Goal: Task Accomplishment & Management: Use online tool/utility

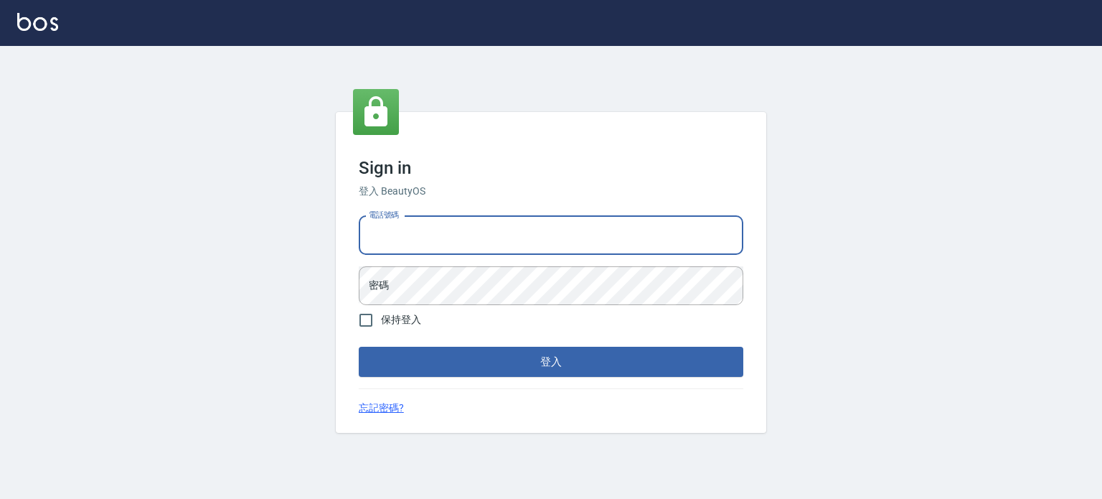
type input "0955179727"
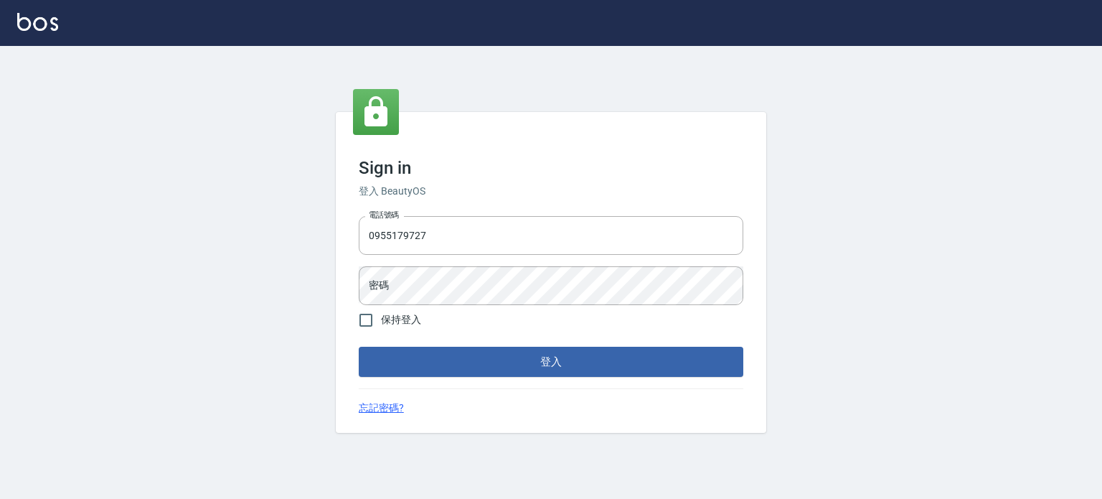
drag, startPoint x: 510, startPoint y: 255, endPoint x: 367, endPoint y: 257, distance: 142.7
click at [367, 257] on div "電話號碼 [PHONE_NUMBER] 電話號碼 密碼 密碼" at bounding box center [551, 260] width 396 height 100
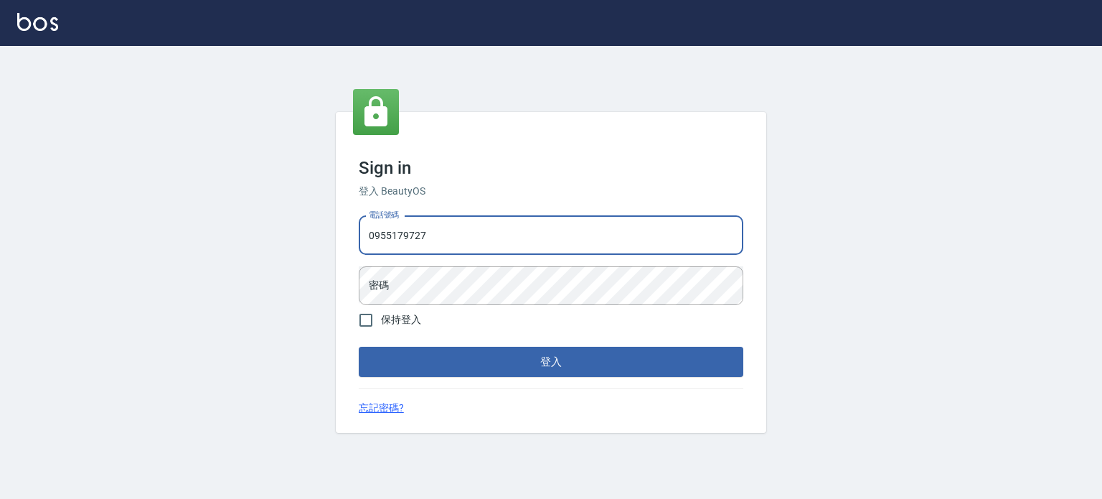
drag, startPoint x: 444, startPoint y: 235, endPoint x: 364, endPoint y: 241, distance: 79.9
click at [368, 241] on input "0955179727" at bounding box center [551, 235] width 384 height 39
type input "\"
click at [379, 226] on input "電話號碼" at bounding box center [551, 235] width 384 height 39
type input "0977239969"
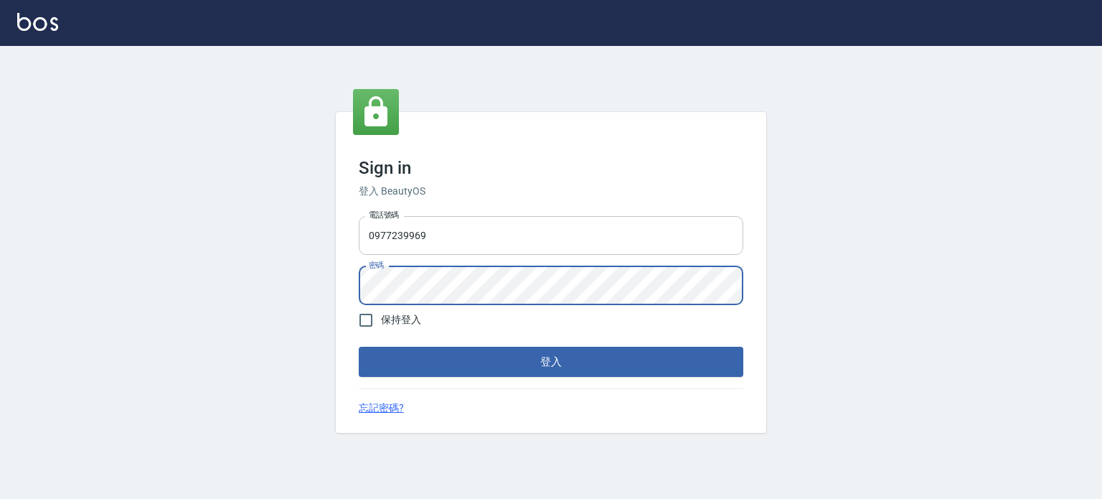
click at [359, 346] on button "登入" at bounding box center [551, 361] width 384 height 30
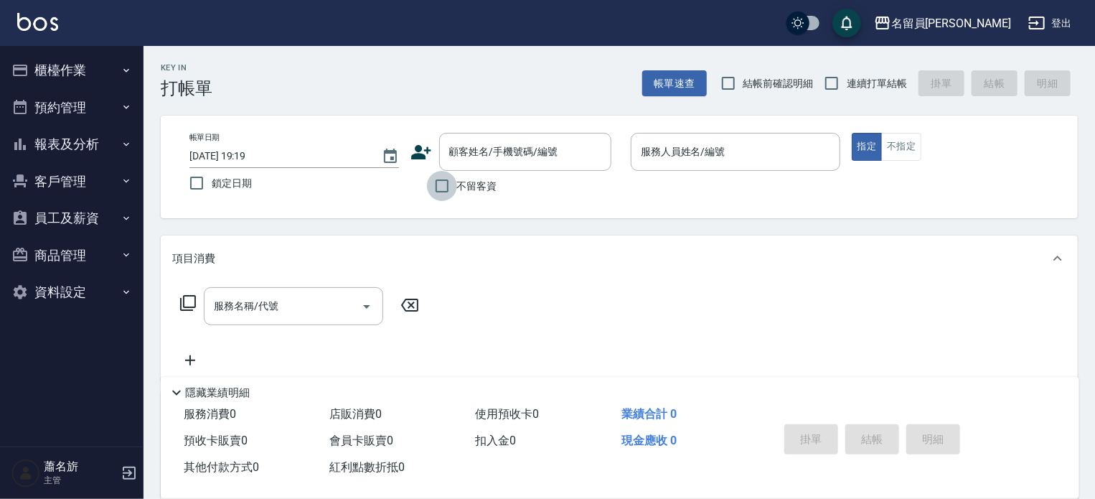
click at [450, 184] on input "不留客資" at bounding box center [442, 186] width 30 height 30
checkbox input "true"
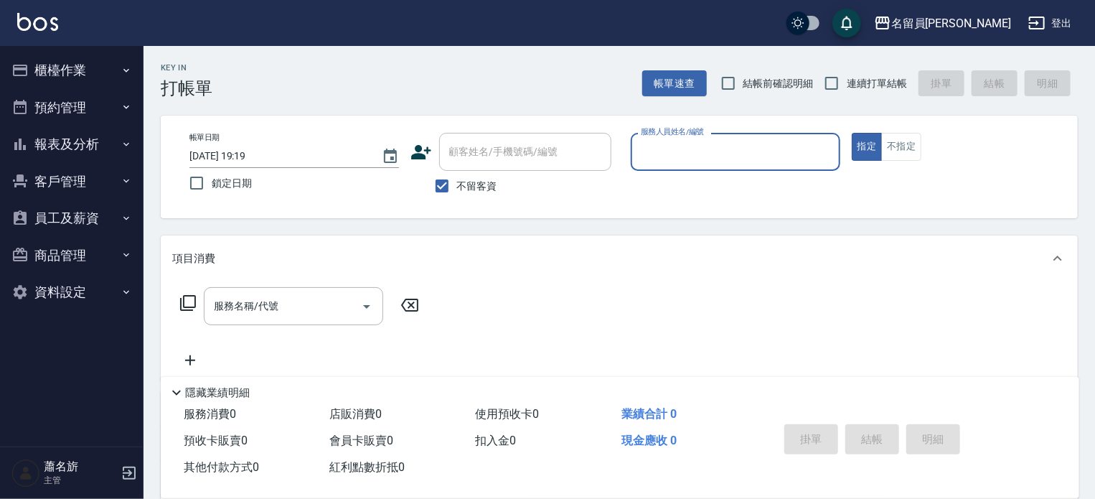
click at [873, 81] on span "連續打單結帳" at bounding box center [876, 83] width 60 height 15
click at [846, 81] on input "連續打單結帳" at bounding box center [831, 83] width 30 height 30
checkbox input "true"
click at [771, 165] on div "服務人員姓名/編號" at bounding box center [734, 152] width 209 height 38
type input "ㄈ"
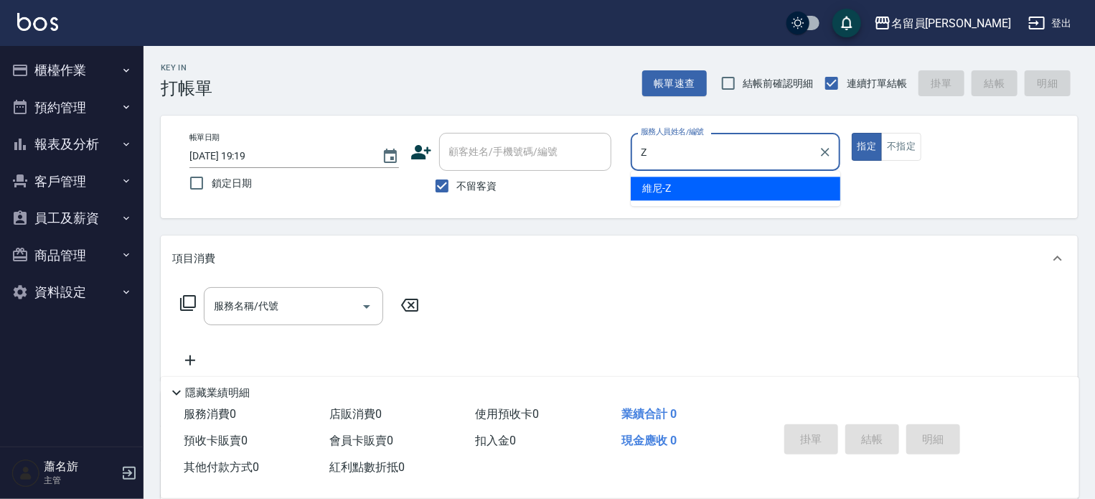
type input "維尼-Z"
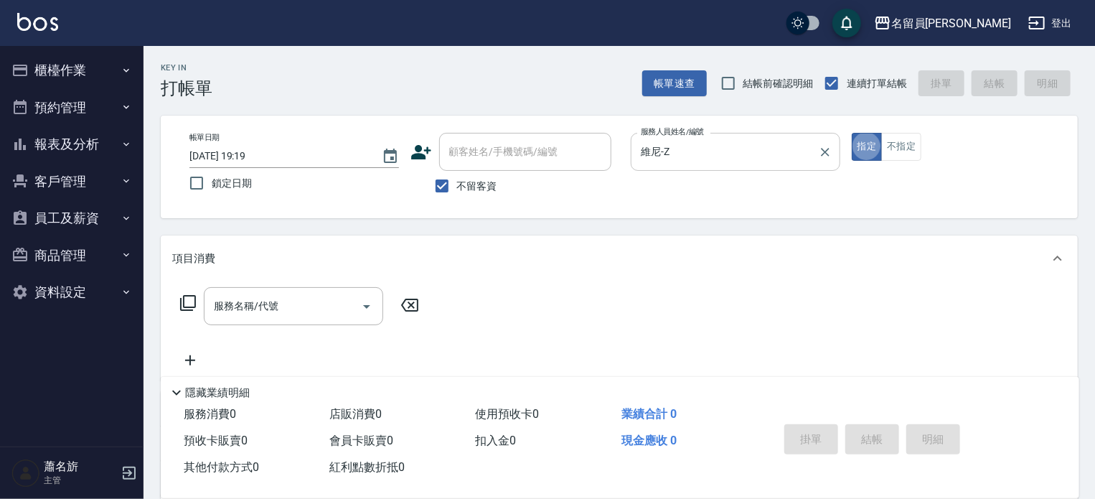
type button "true"
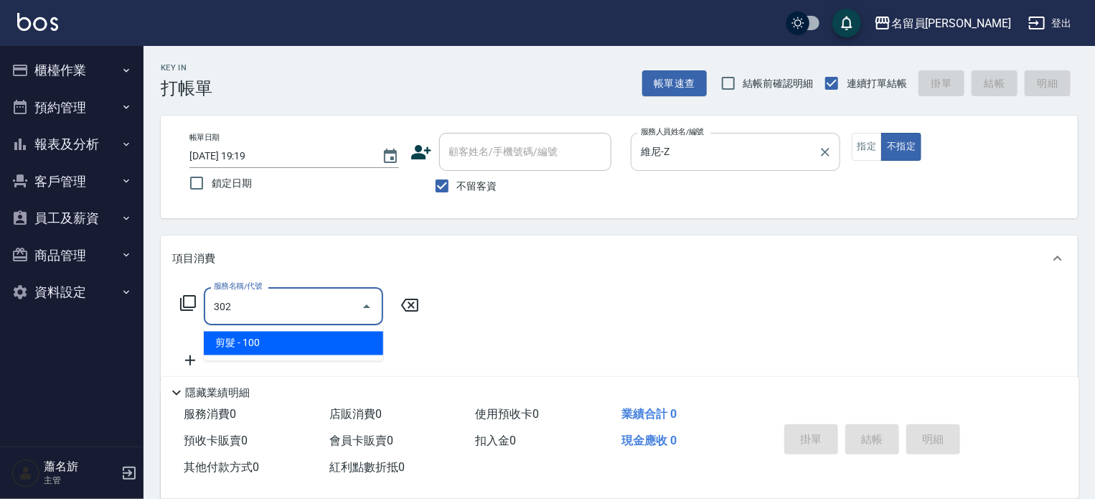
type input "剪髮(302)"
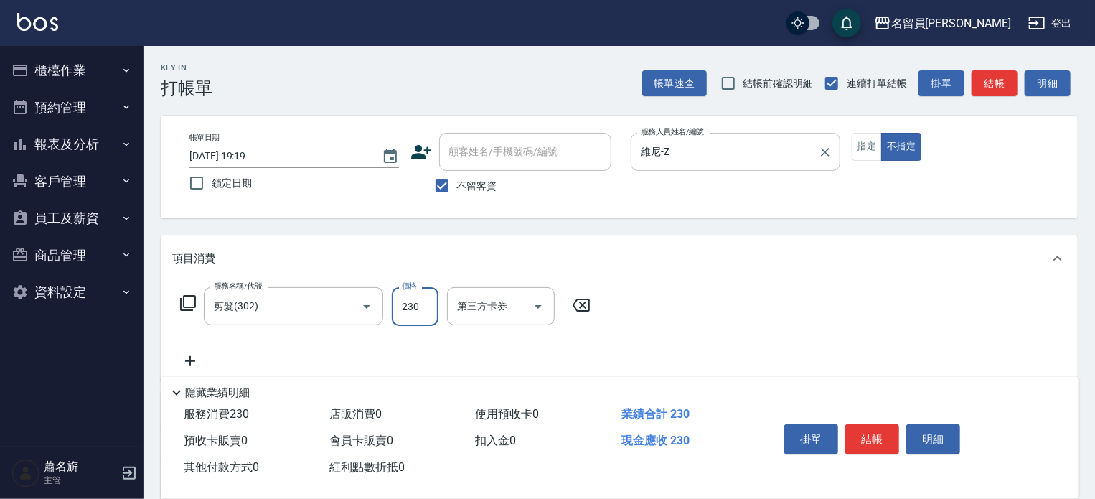
type input "230"
click at [884, 435] on button "結帳" at bounding box center [872, 439] width 54 height 30
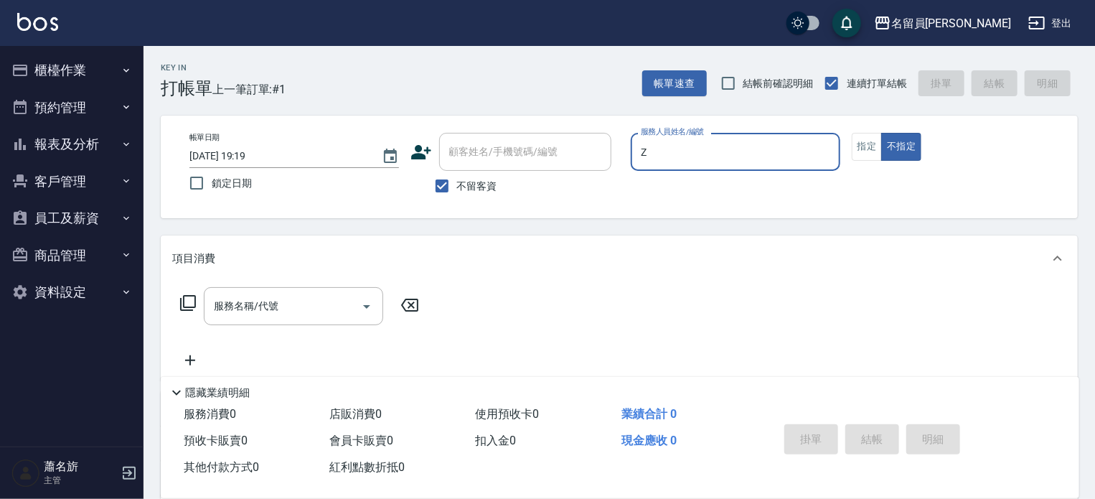
type input "維尼-Z"
type button "false"
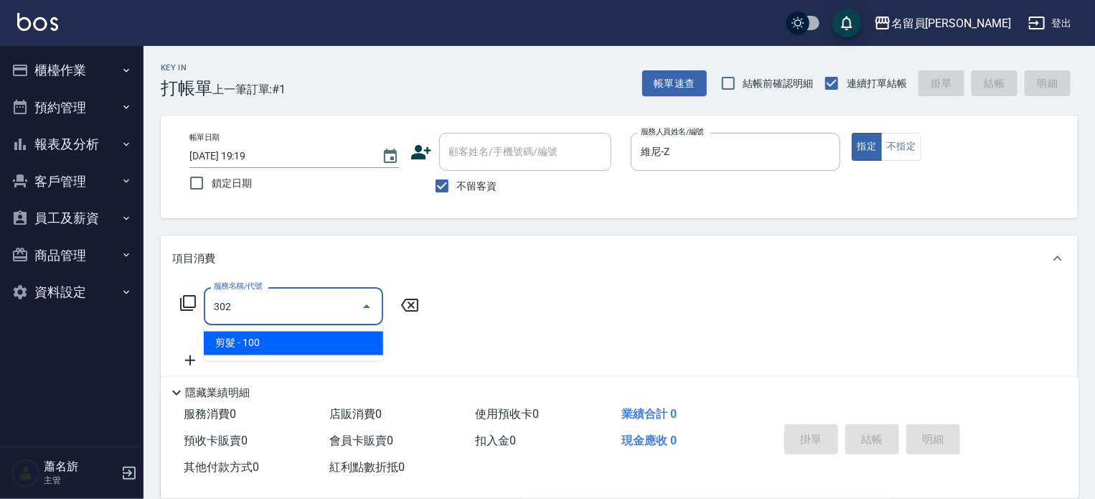
type input "剪髮(302)"
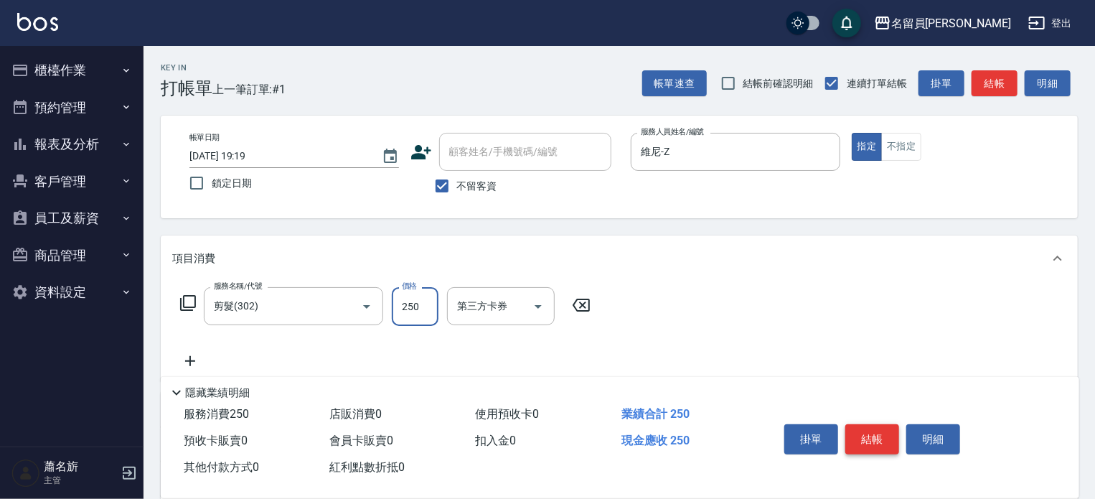
type input "250"
click at [884, 435] on button "結帳" at bounding box center [872, 439] width 54 height 30
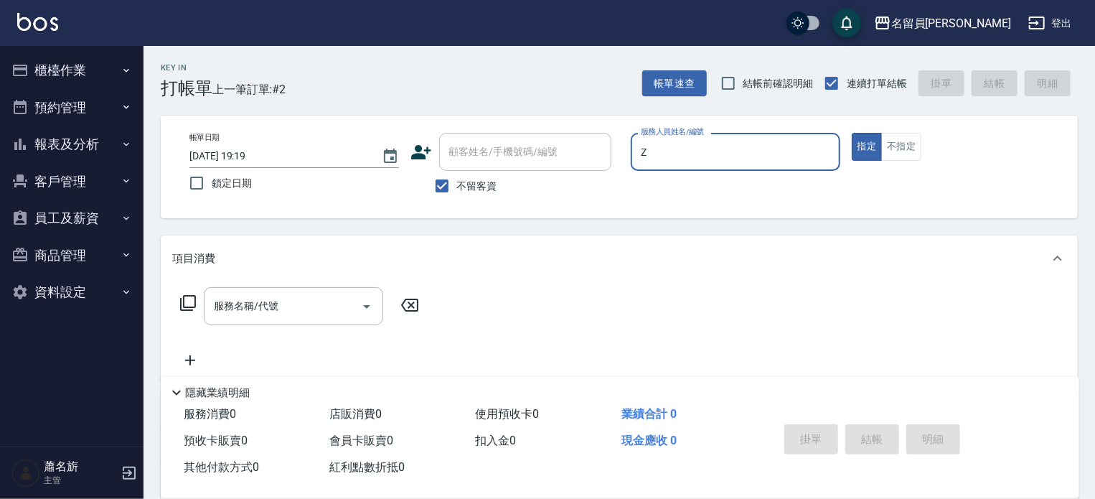
type input "維尼-Z"
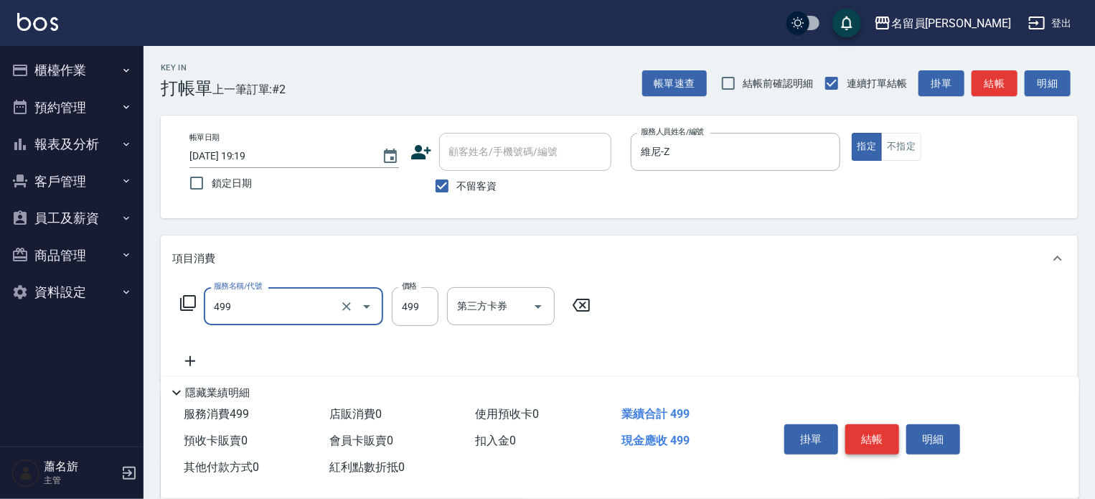
type input "去角質洗髮(499)"
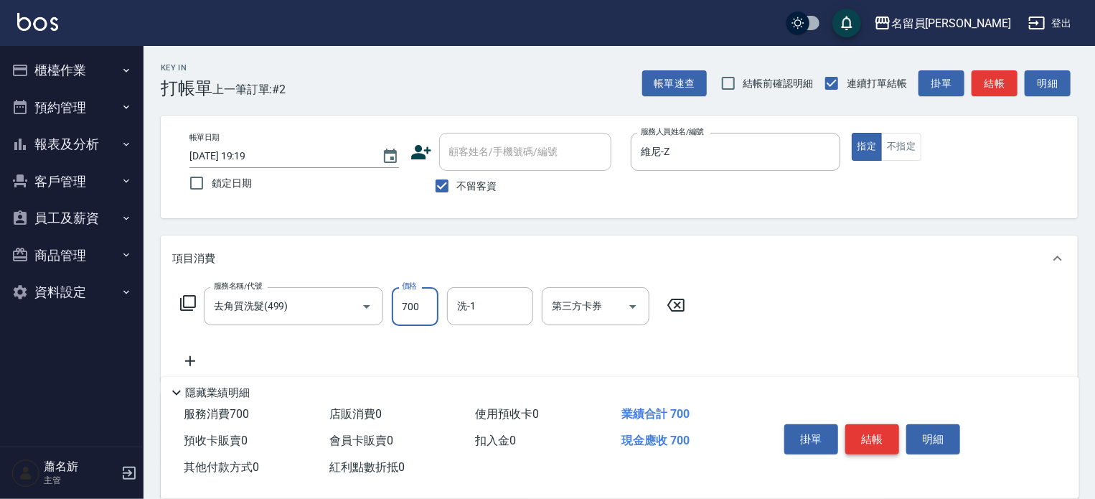
type input "700"
type input "[PERSON_NAME]-45"
click at [884, 435] on button "結帳" at bounding box center [872, 439] width 54 height 30
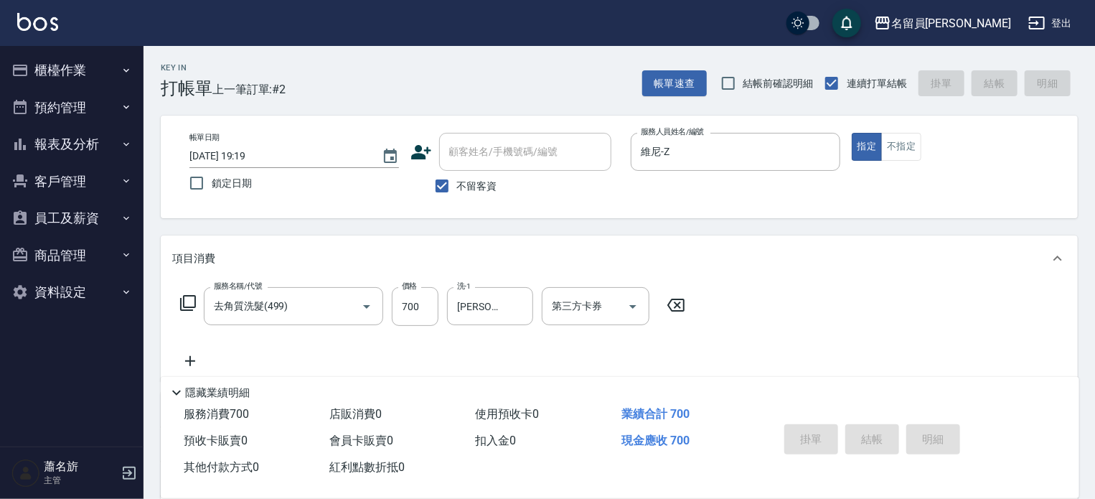
type input "[DATE] 19:20"
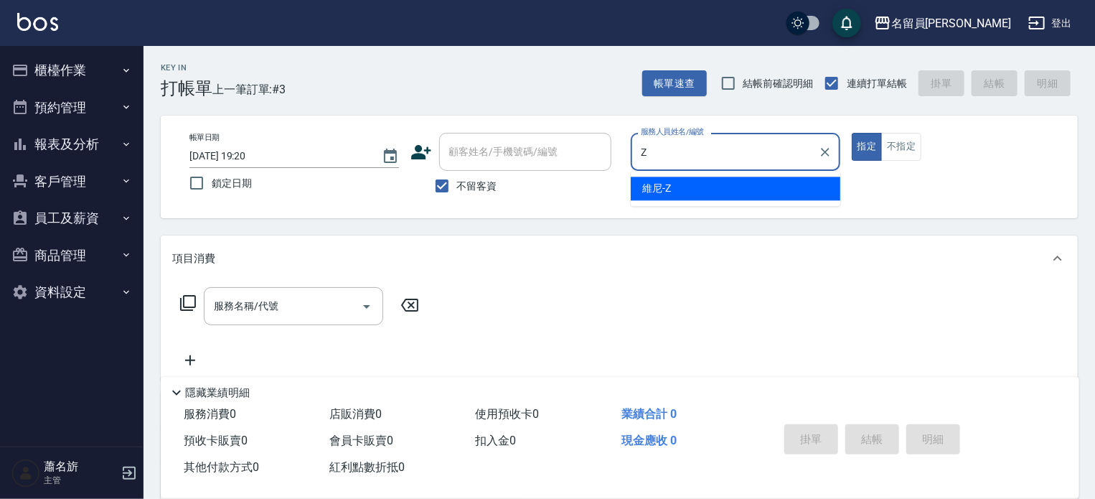
type input "維尼-Z"
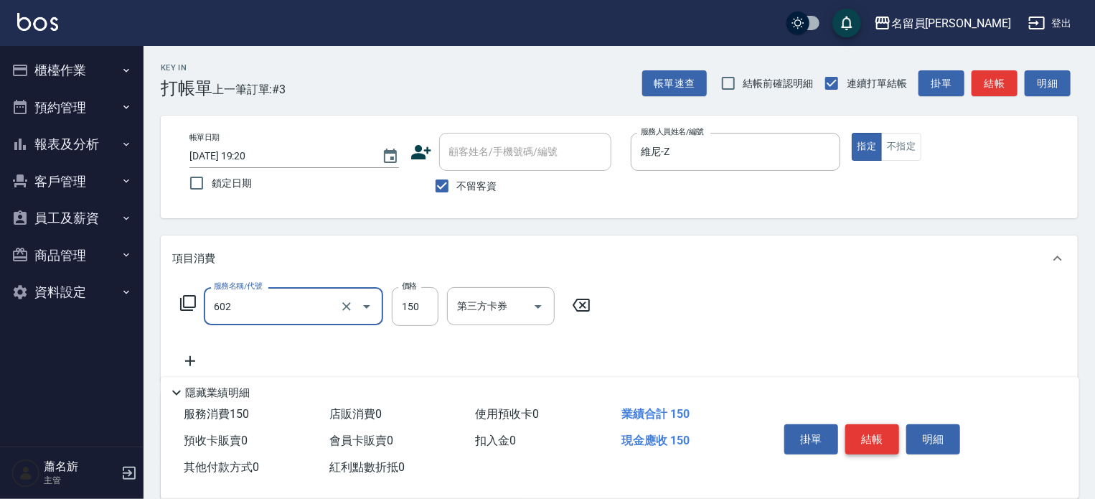
type input "一般洗髮(602)"
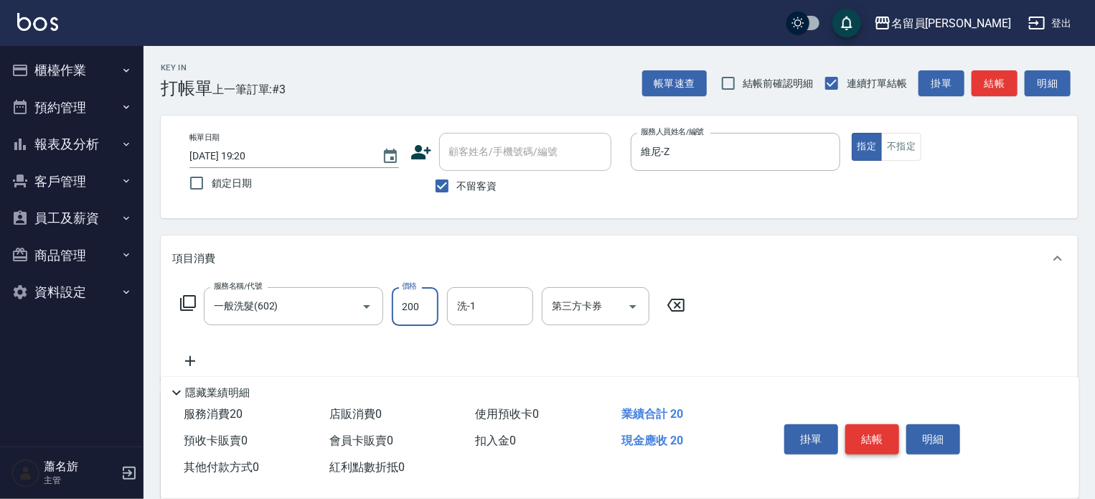
type input "200"
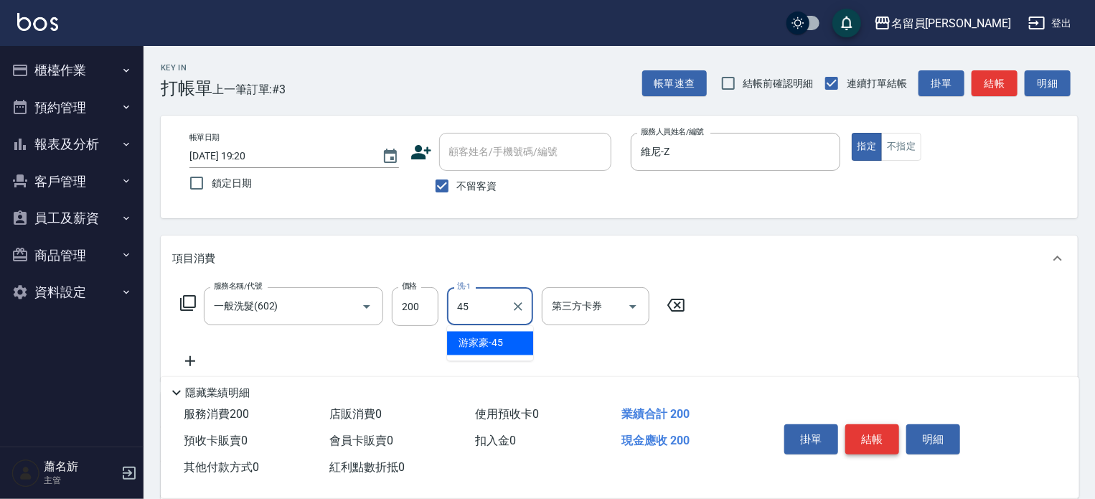
type input "[PERSON_NAME]-45"
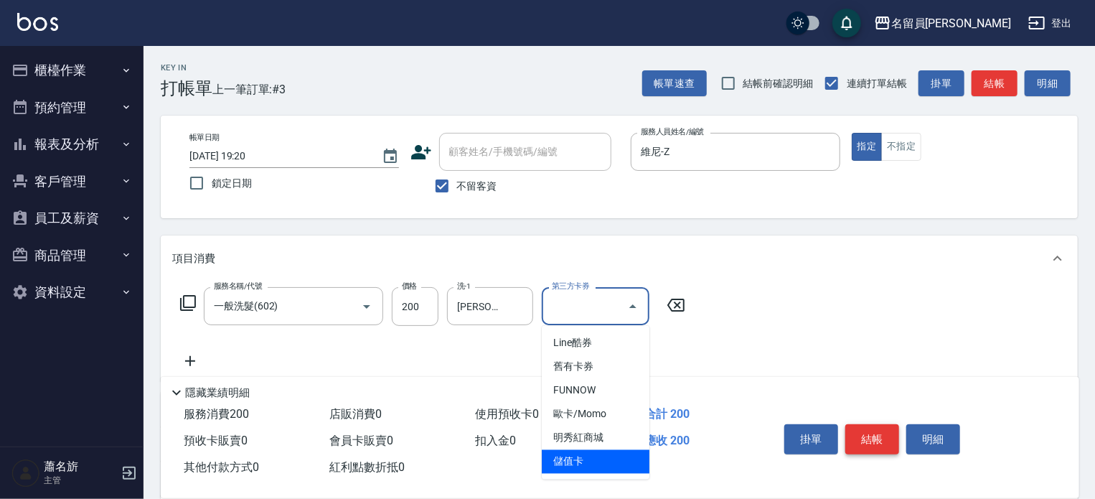
type input "儲值卡"
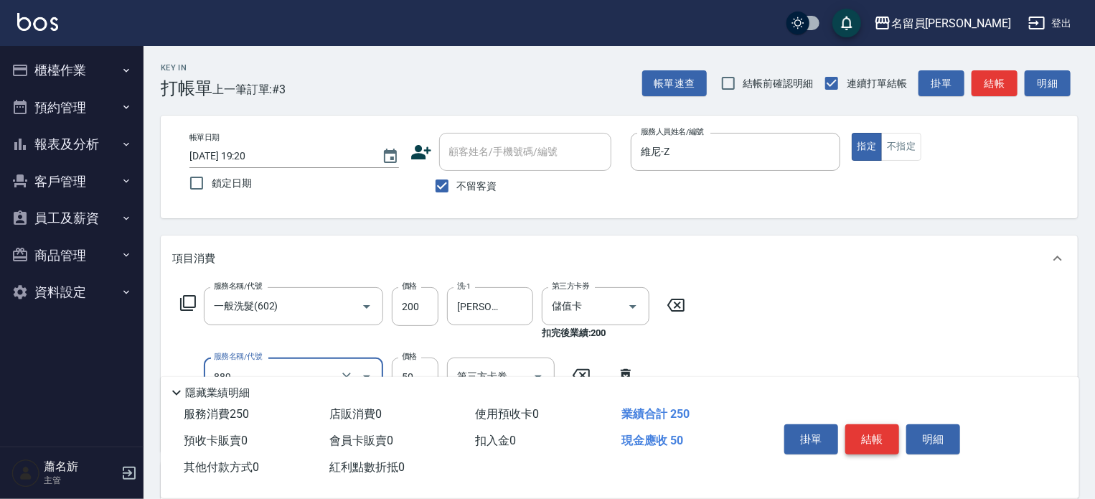
type input "精油(889)"
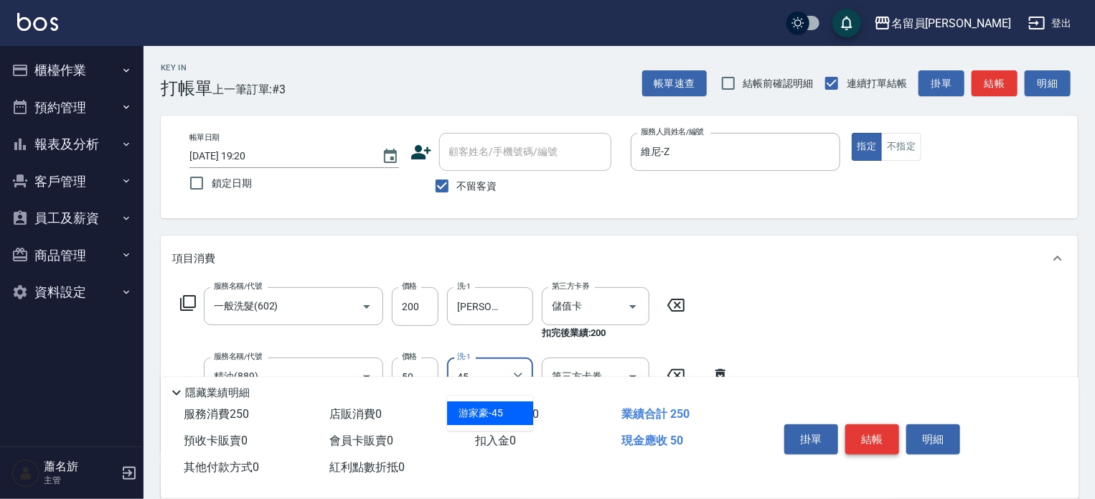
type input "[PERSON_NAME]-45"
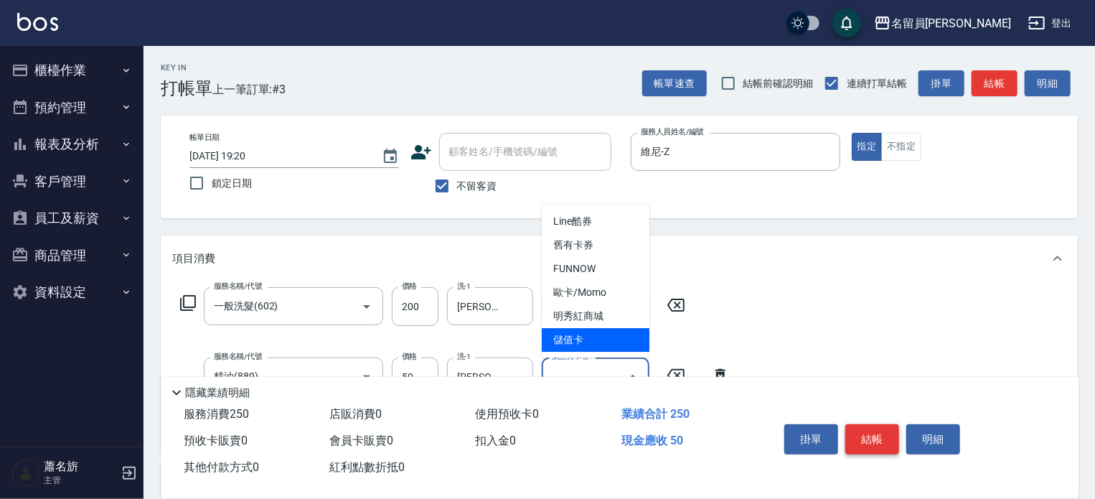
type input "儲值卡"
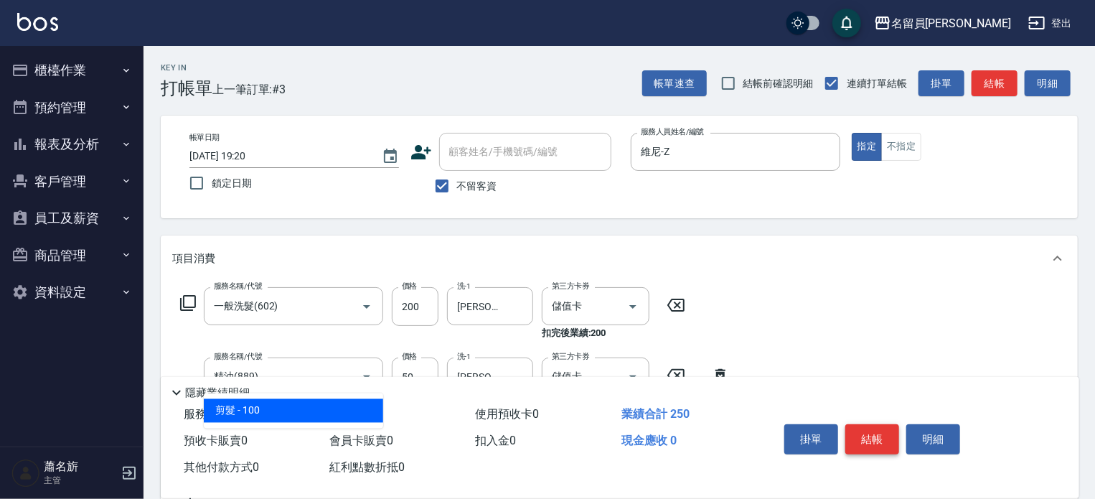
type input "剪髮(302)"
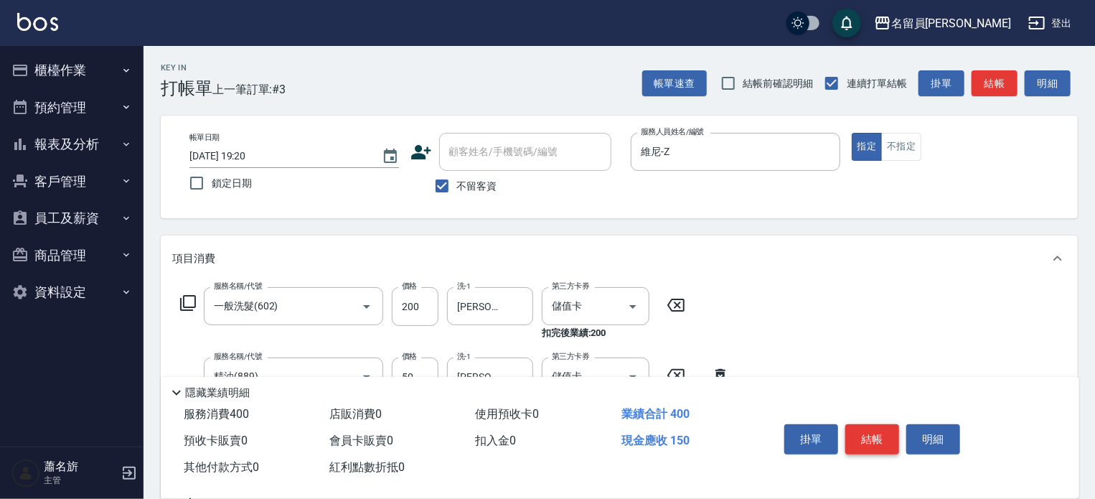
type input "150"
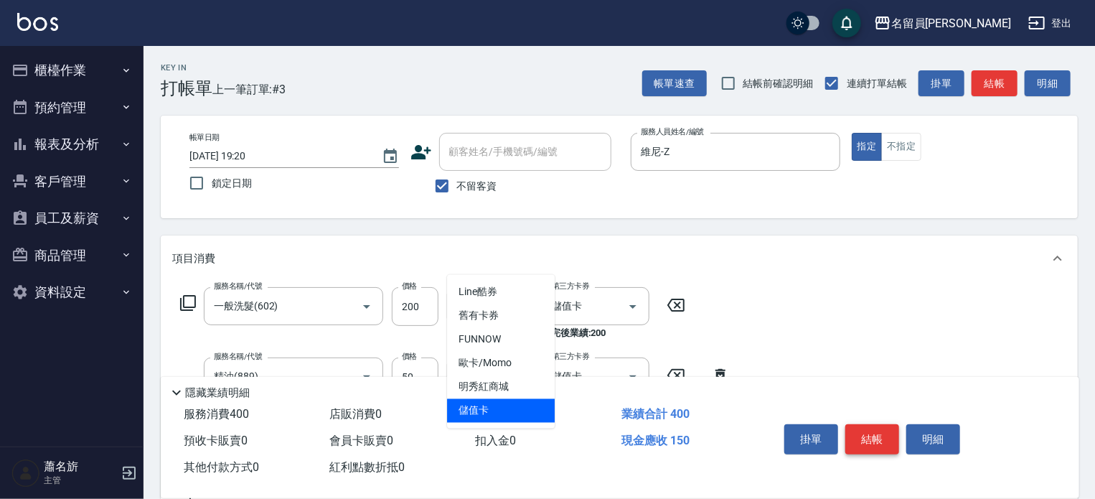
type input "儲值卡"
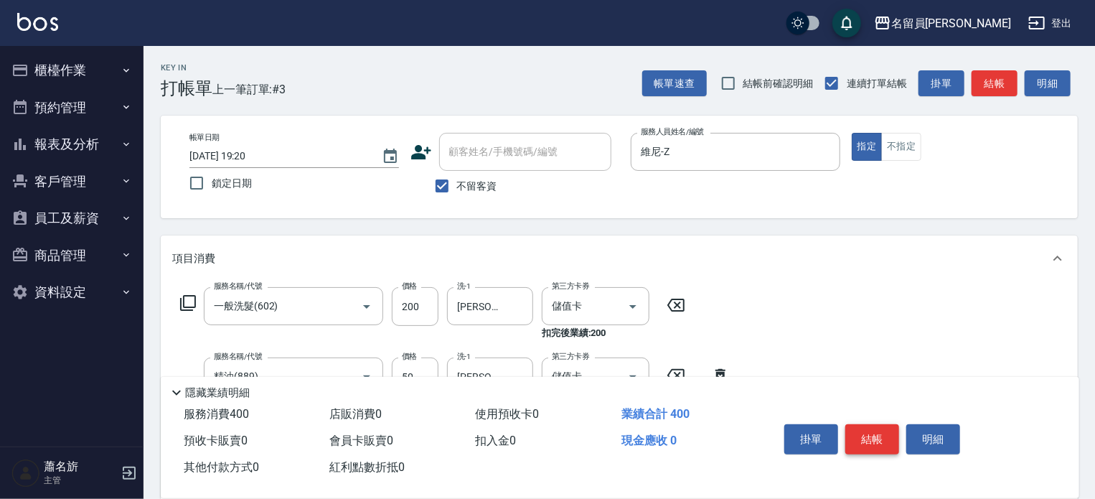
click at [884, 435] on button "結帳" at bounding box center [872, 439] width 54 height 30
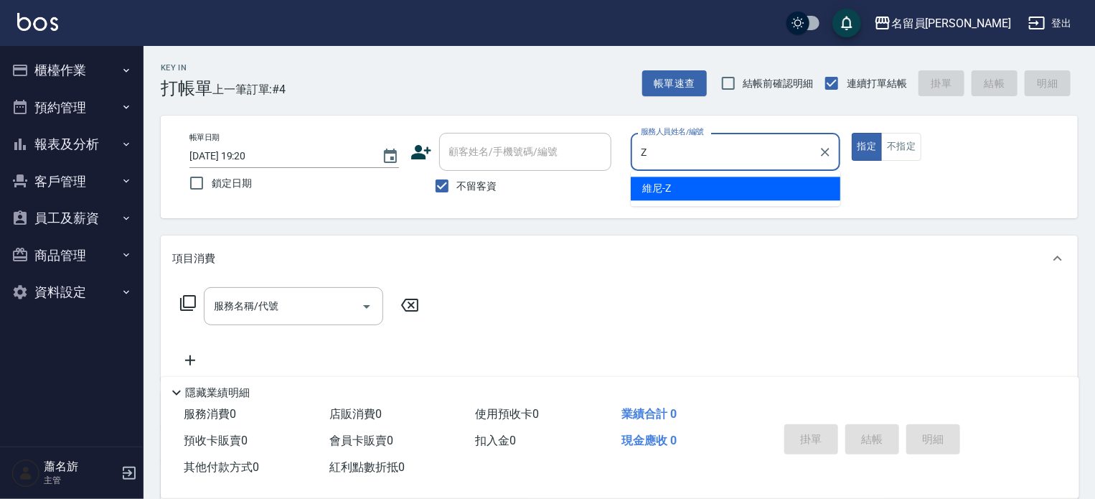
type input "維尼-Z"
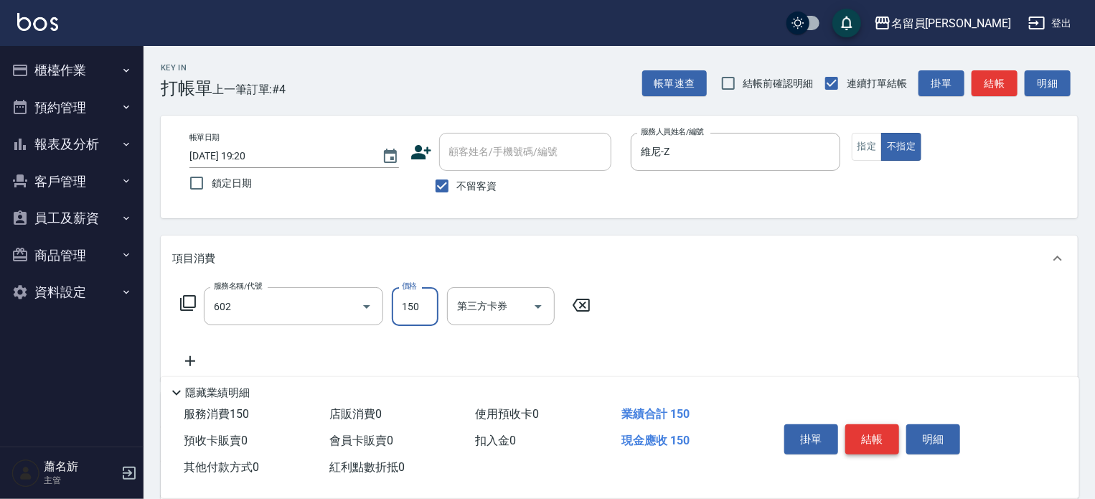
type input "一般洗髮(602)"
type input "200"
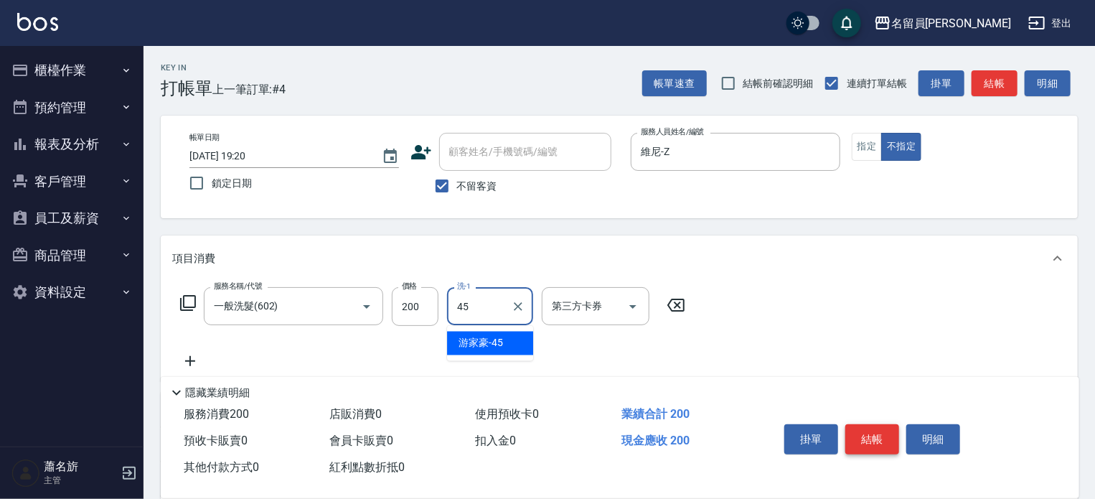
type input "[PERSON_NAME]-45"
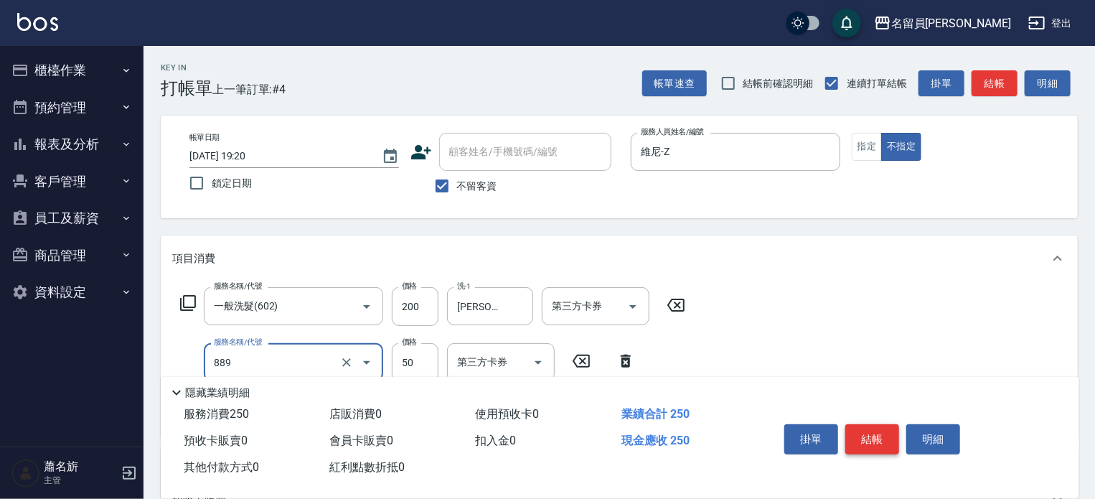
type input "精油(889)"
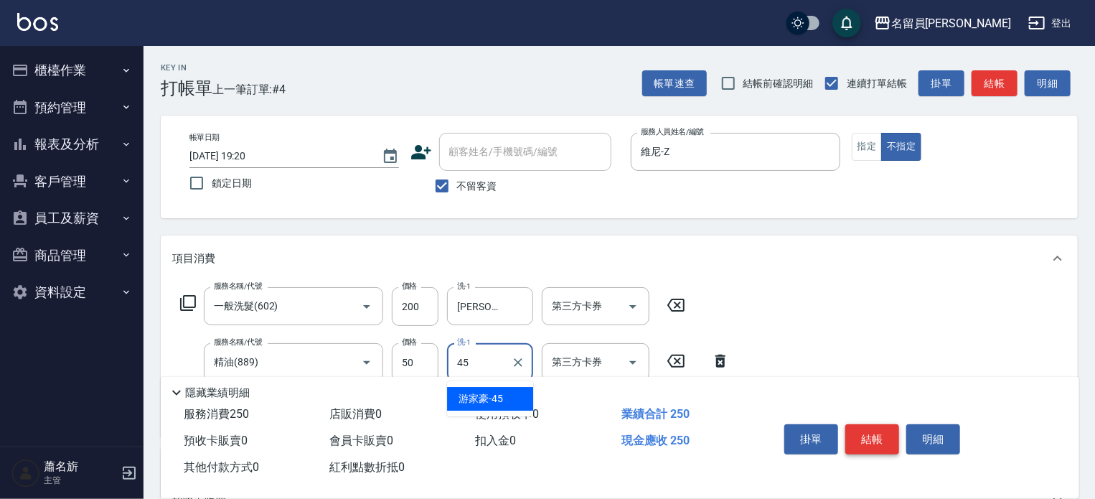
type input "[PERSON_NAME]-45"
type input "瞬間保養(415)"
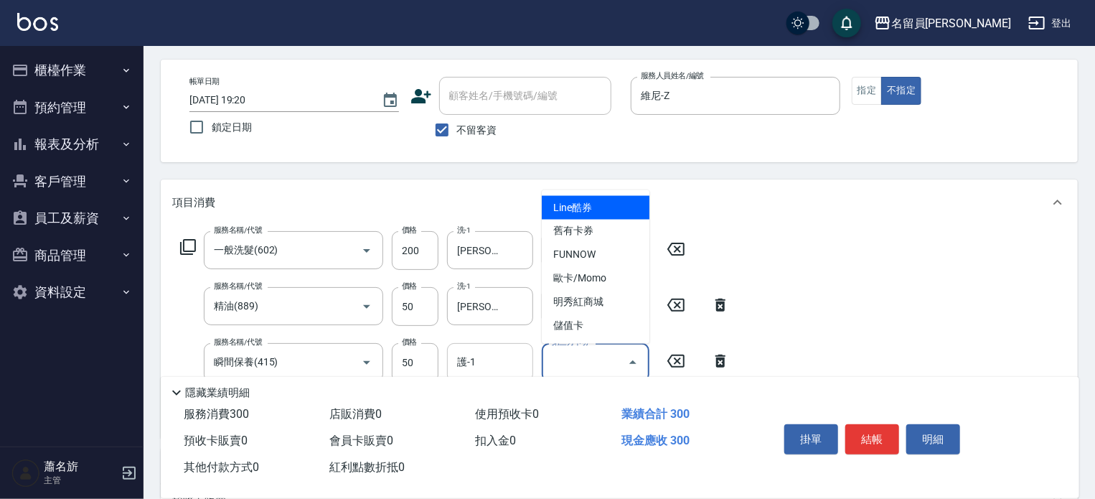
scroll to position [72, 0]
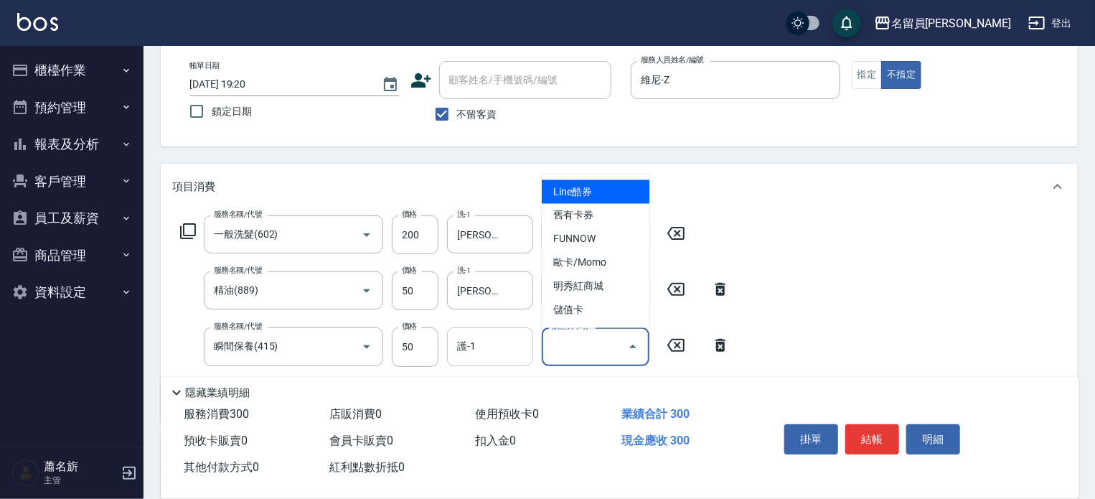
click at [478, 327] on div "護-1" at bounding box center [490, 346] width 86 height 38
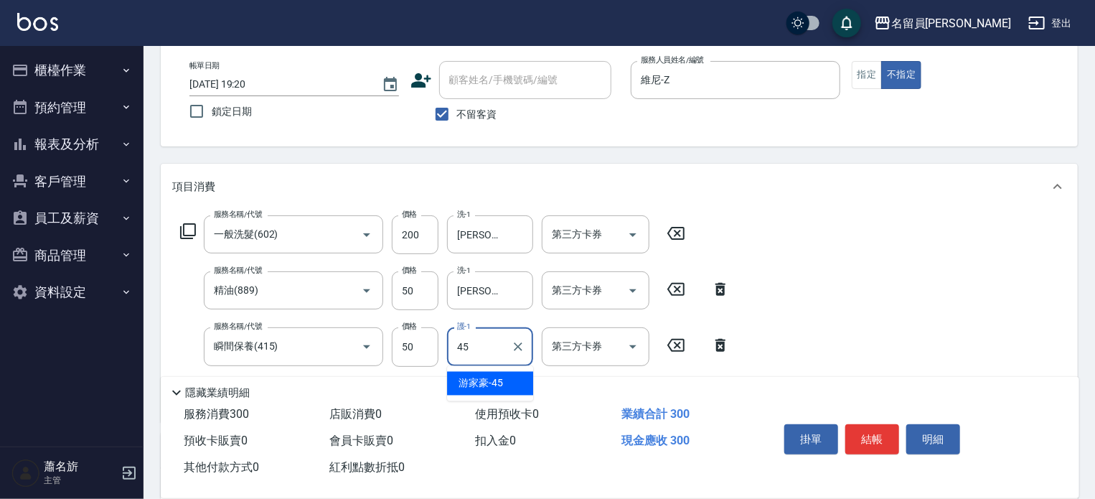
type input "[PERSON_NAME]-45"
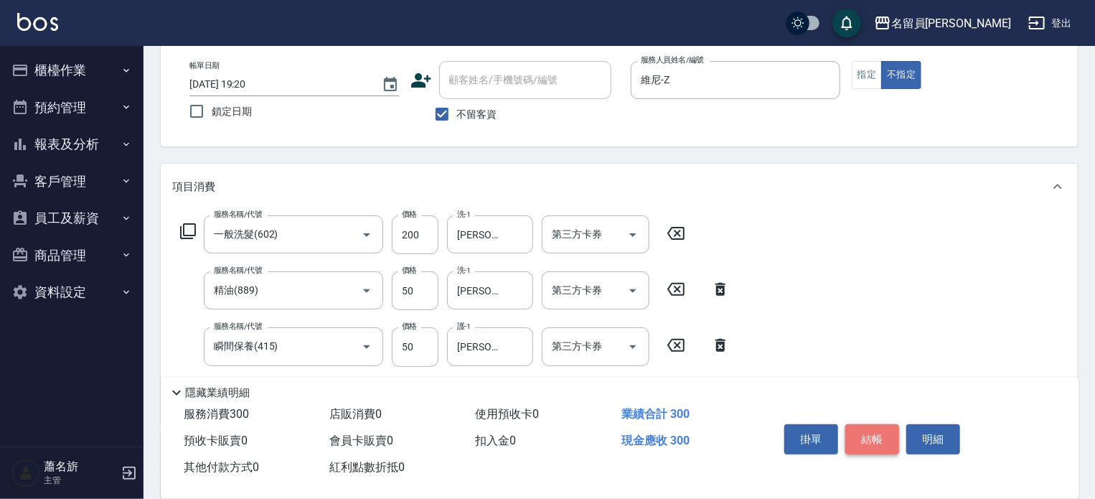
drag, startPoint x: 870, startPoint y: 441, endPoint x: 877, endPoint y: 408, distance: 33.8
click at [871, 441] on button "結帳" at bounding box center [872, 439] width 54 height 30
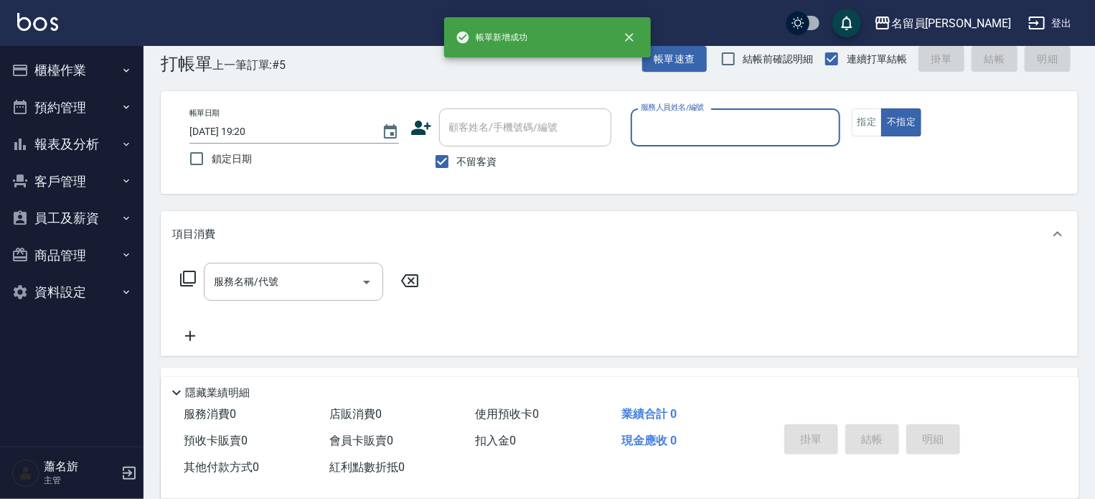
scroll to position [0, 0]
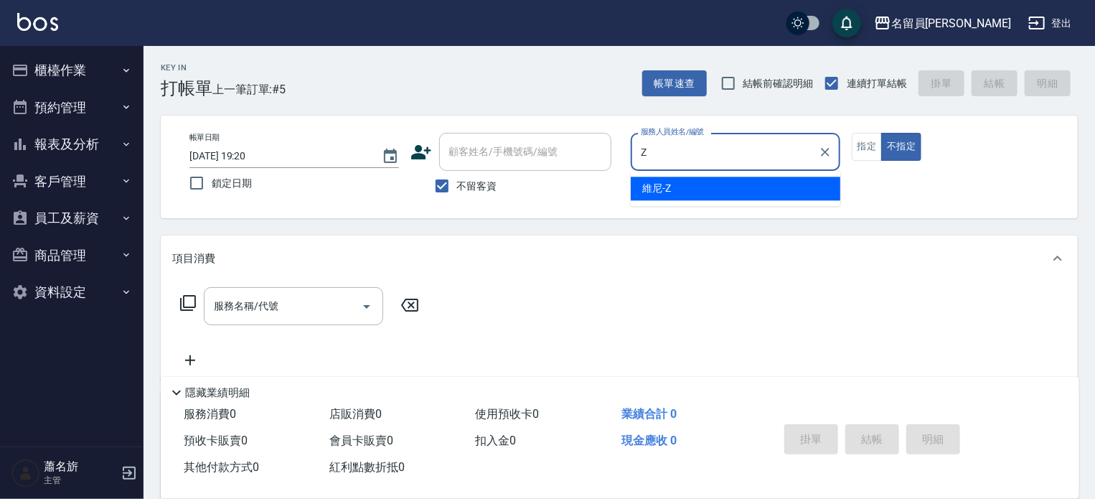
type input "維尼-Z"
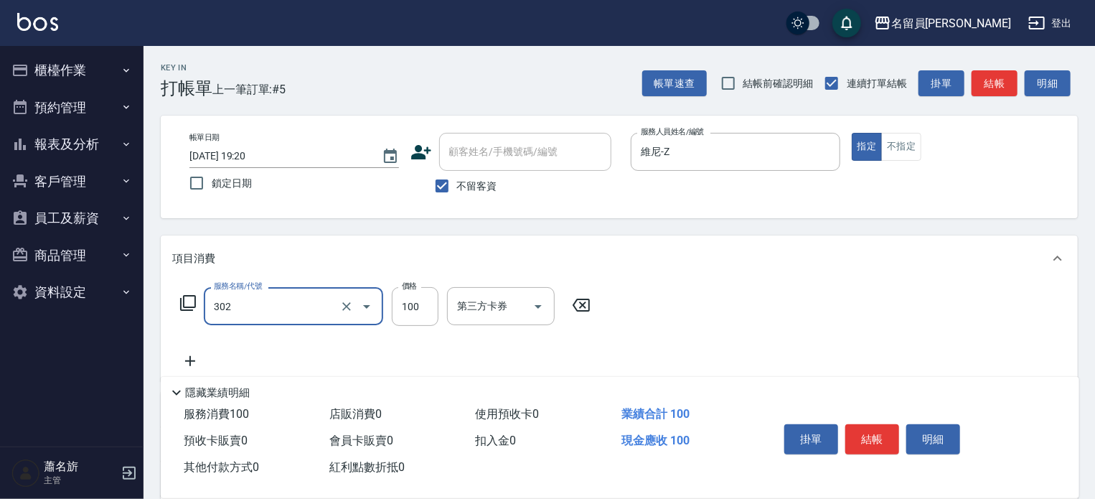
type input "剪髮(302)"
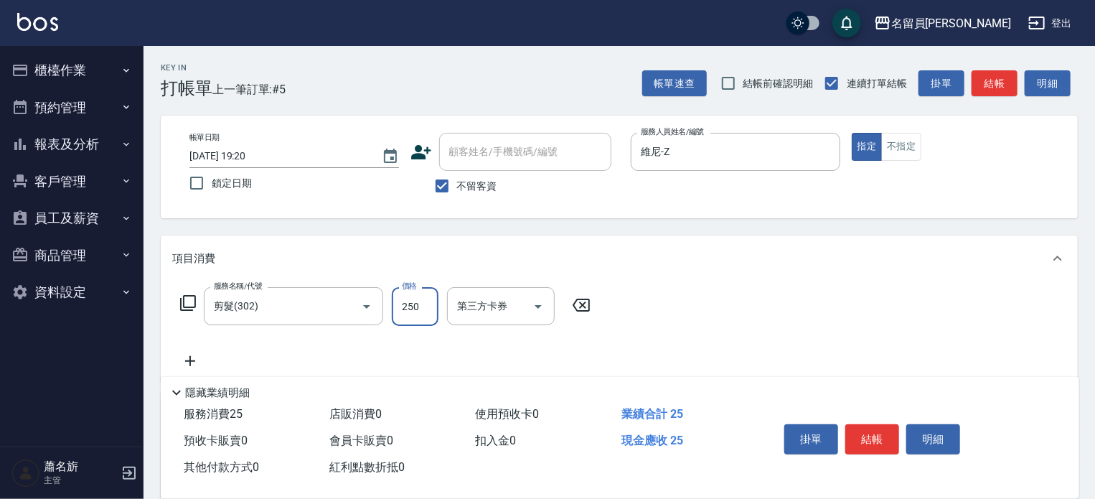
type input "250"
click at [859, 430] on button "結帳" at bounding box center [872, 439] width 54 height 30
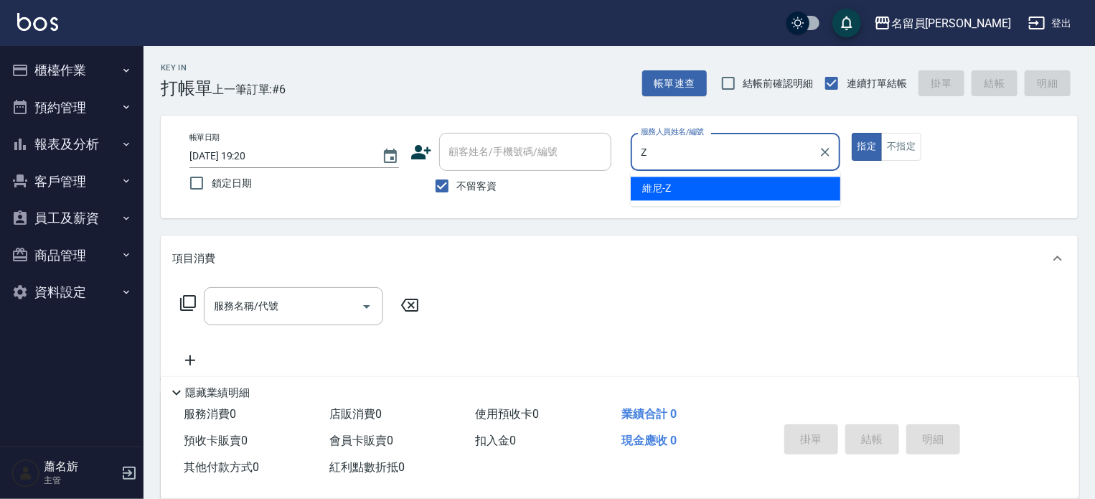
type input "維尼-Z"
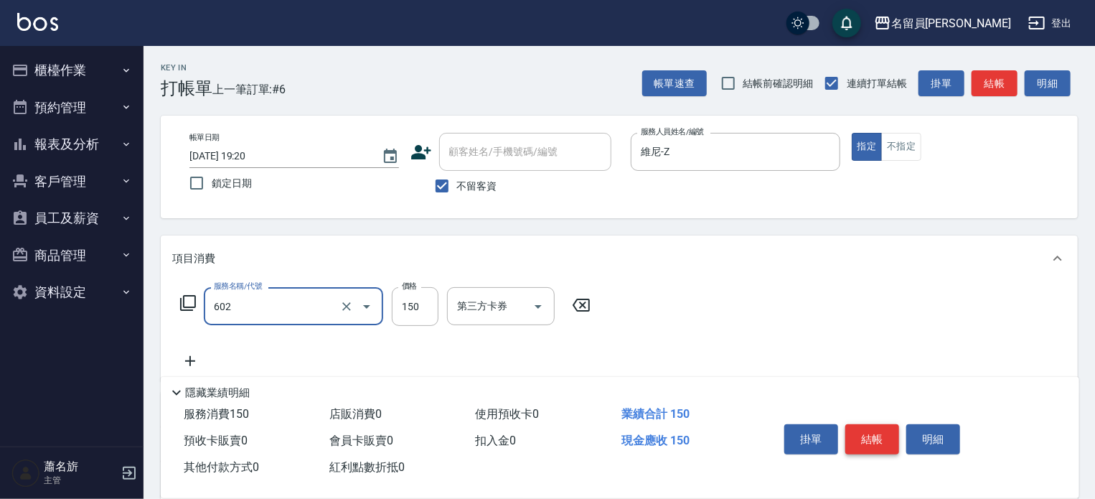
type input "一般洗髮(602)"
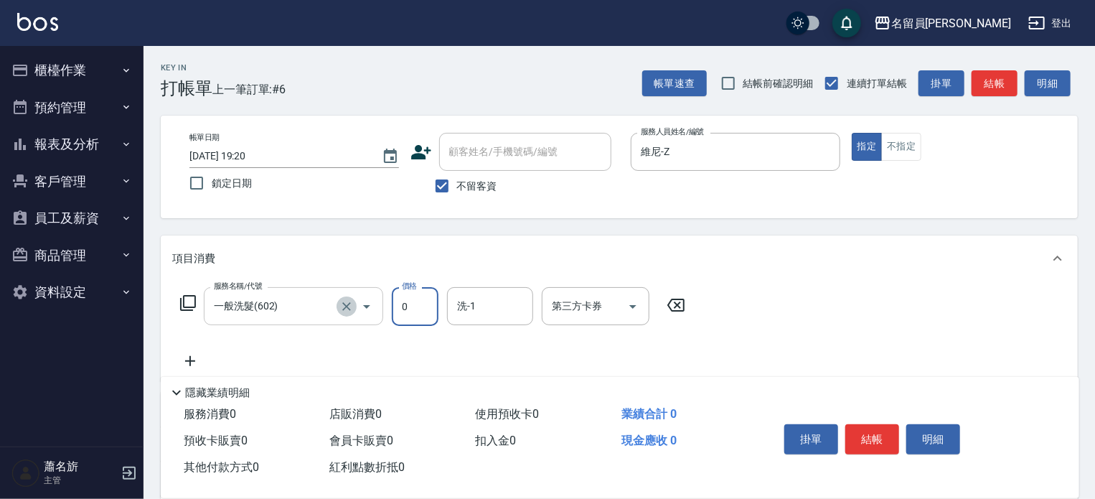
click at [341, 311] on icon "Clear" at bounding box center [346, 306] width 14 height 14
type input "0"
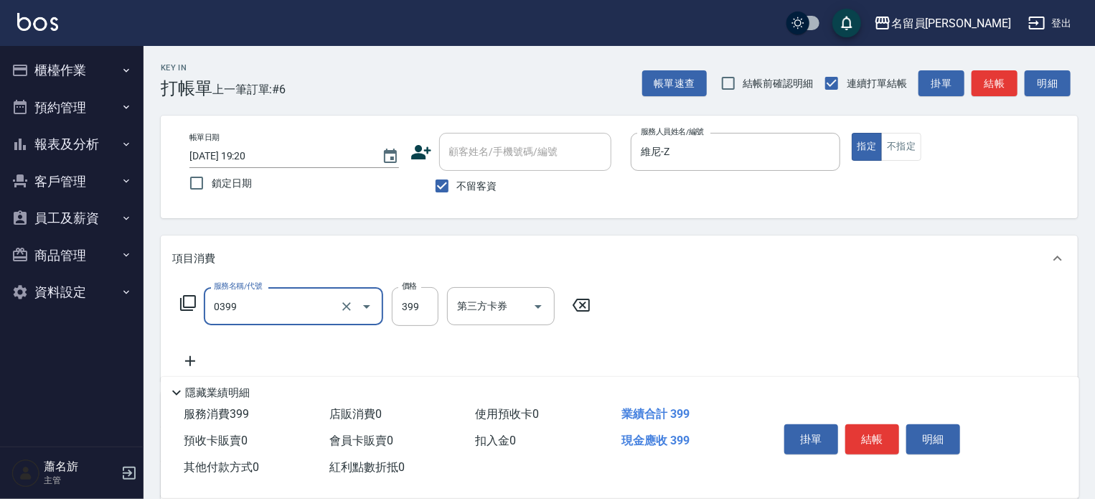
type input "海鹽SPA(0399)"
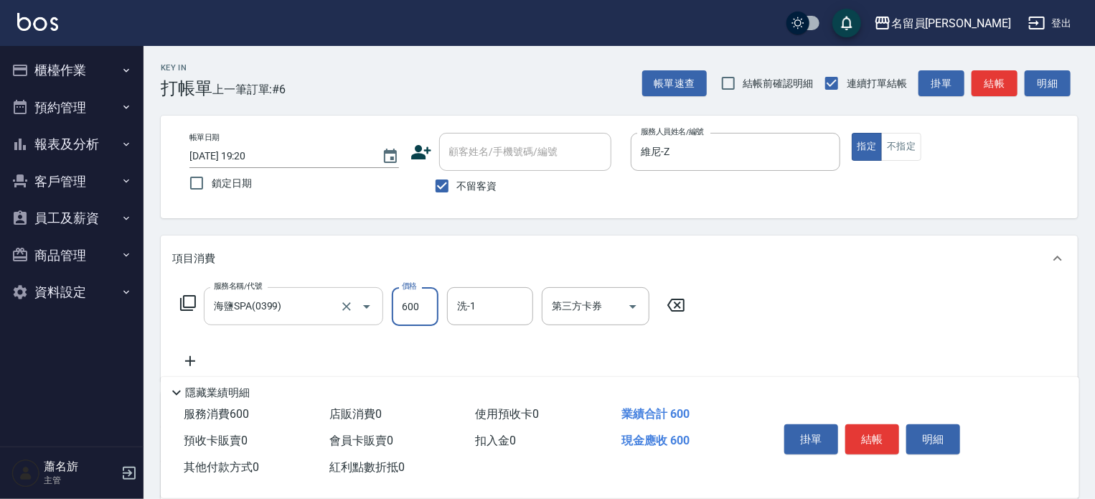
type input "600"
type input "[PERSON_NAME]-45"
click at [875, 425] on button "結帳" at bounding box center [872, 439] width 54 height 30
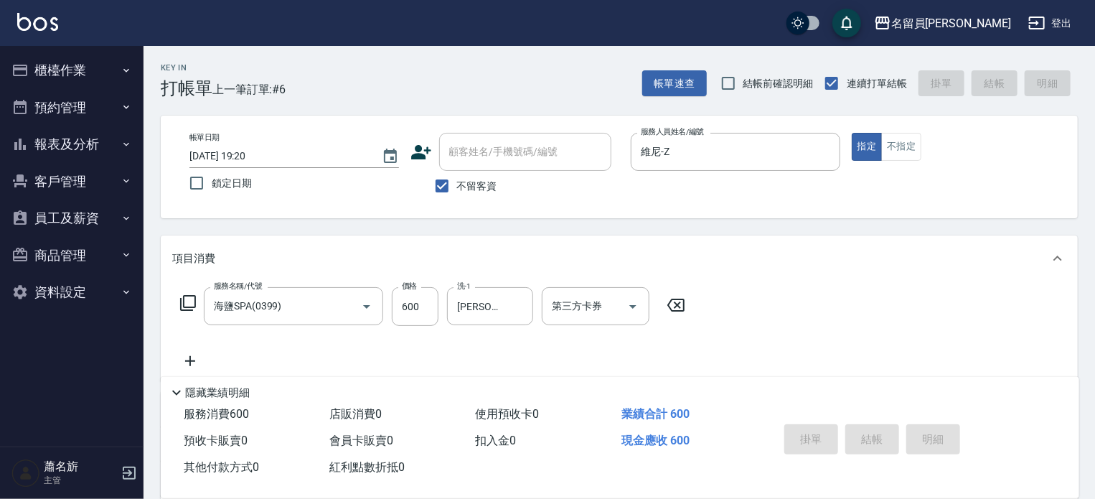
type input "[DATE] 19:21"
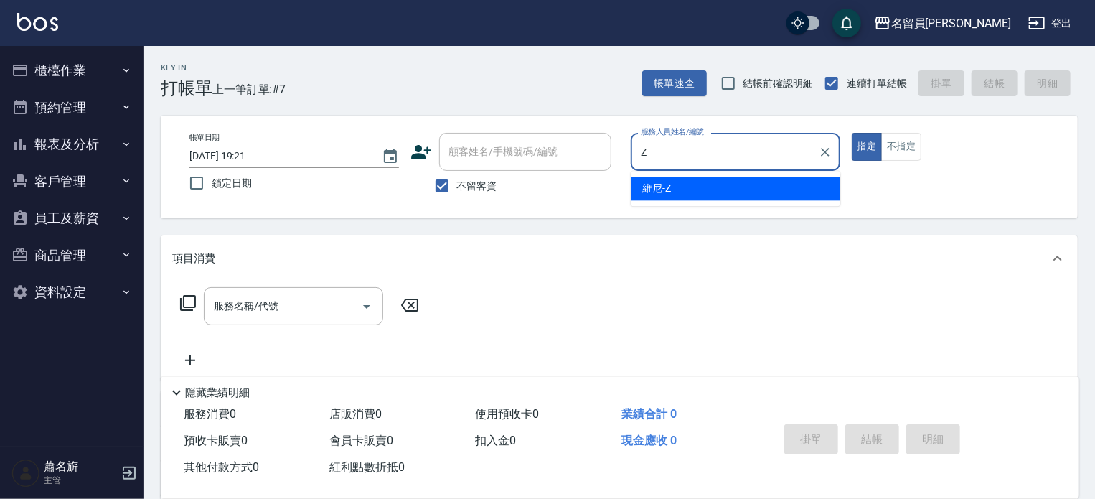
type input "維尼-Z"
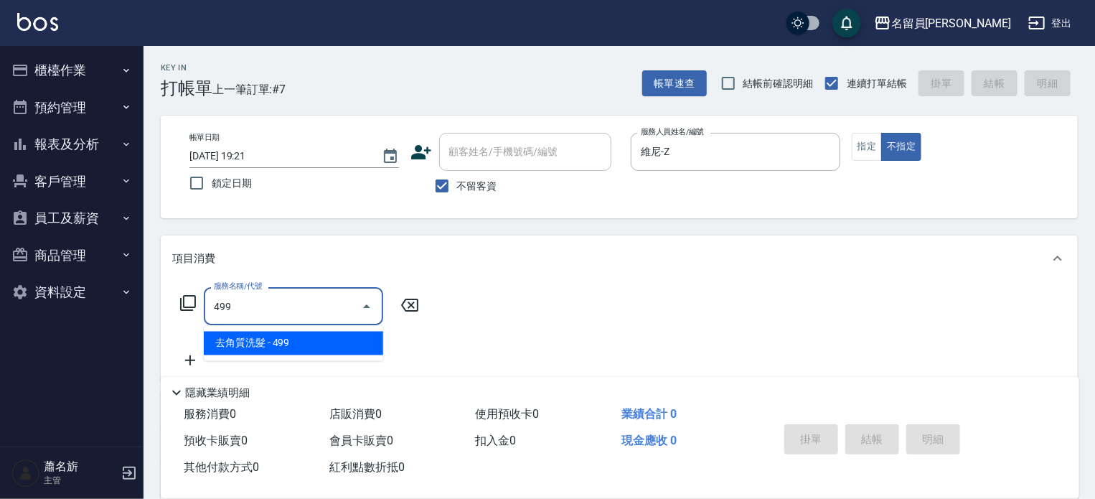
type input "去角質洗髮(499)"
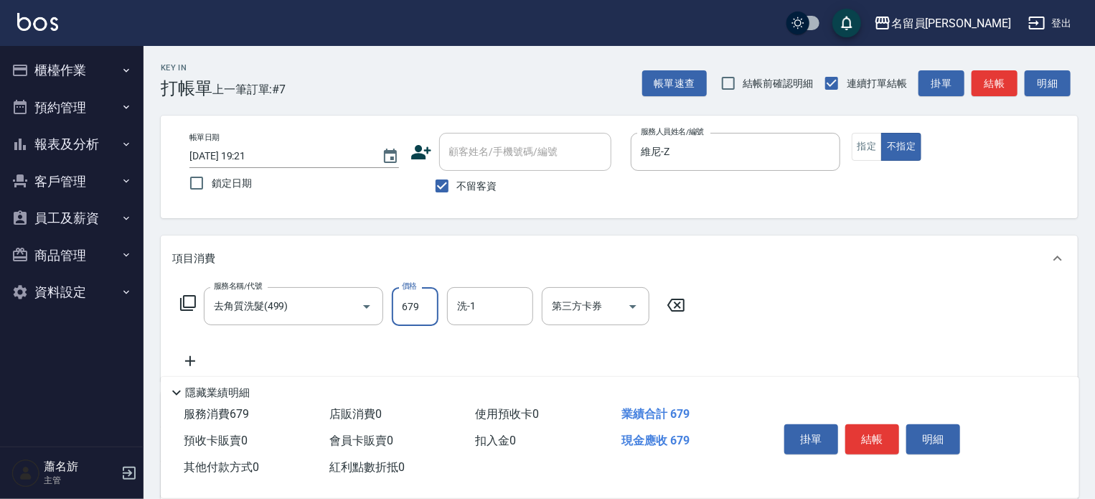
type input "679"
type input "[PERSON_NAME]-45"
click at [889, 438] on button "結帳" at bounding box center [872, 439] width 54 height 30
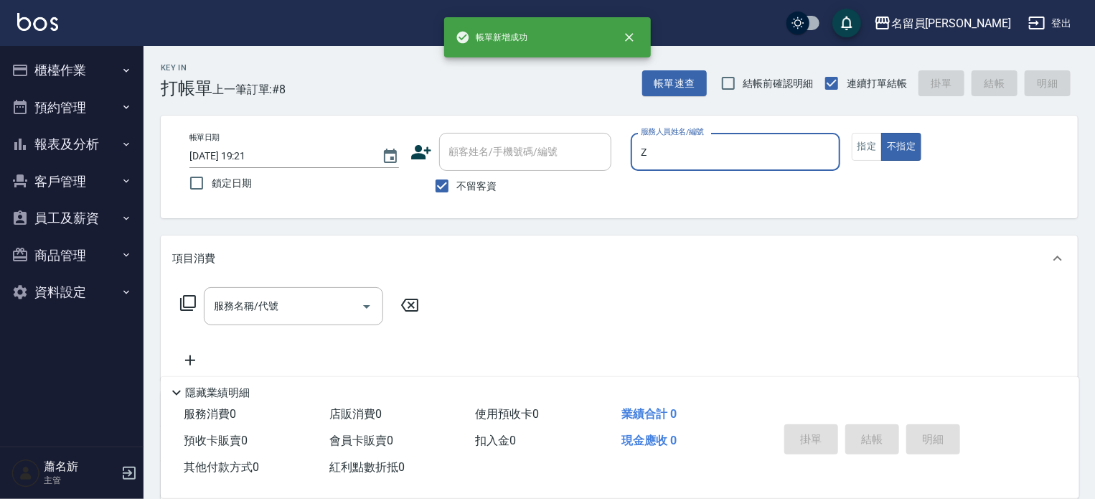
type input "Z"
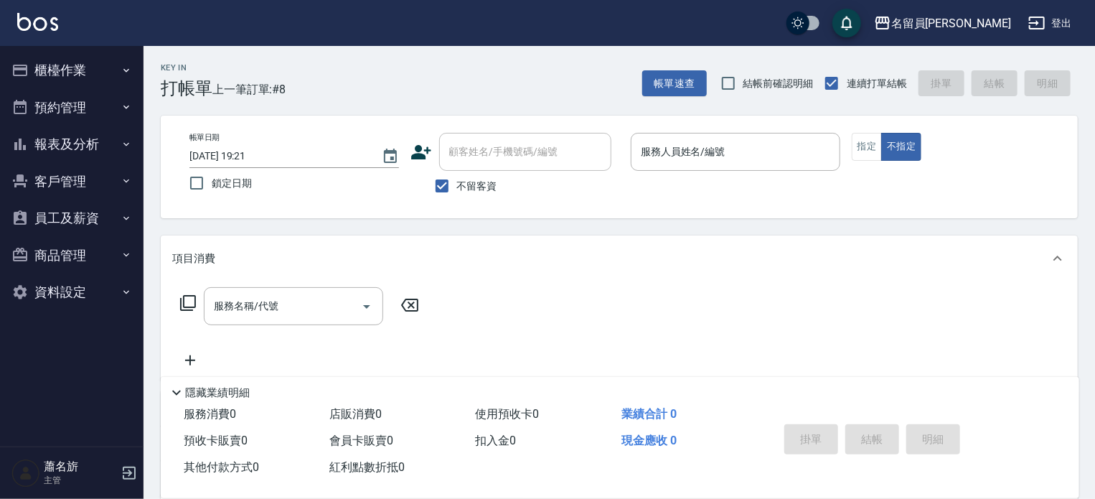
click at [930, 192] on div "帳單日期 [DATE] 19:21 鎖定日期 顧客姓名/手機號碼/編號 顧客姓名/手機號碼/編號 不留客資 服務人員姓名/編號 服務人員姓名/編號 指定 不指定" at bounding box center [619, 167] width 882 height 68
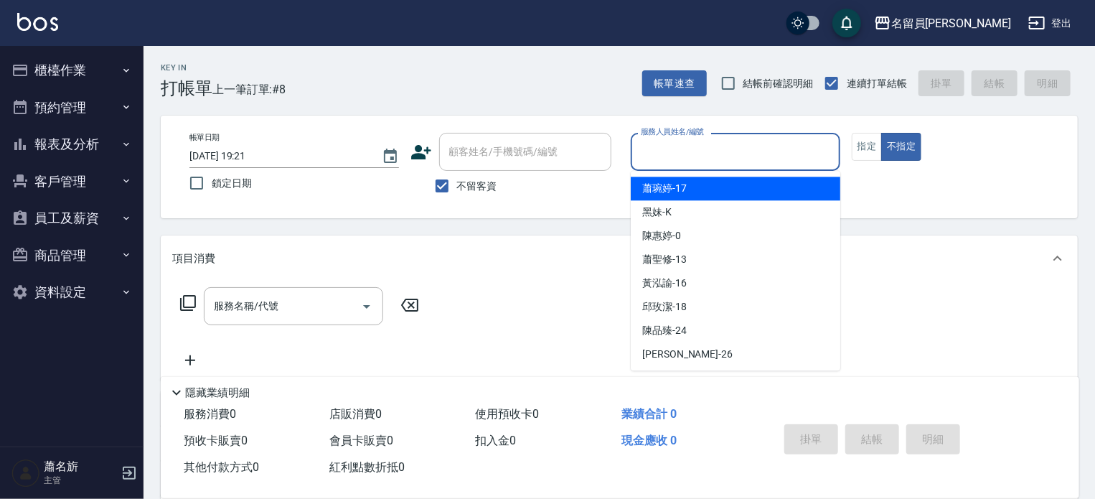
click at [789, 146] on input "服務人員姓名/編號" at bounding box center [735, 151] width 197 height 25
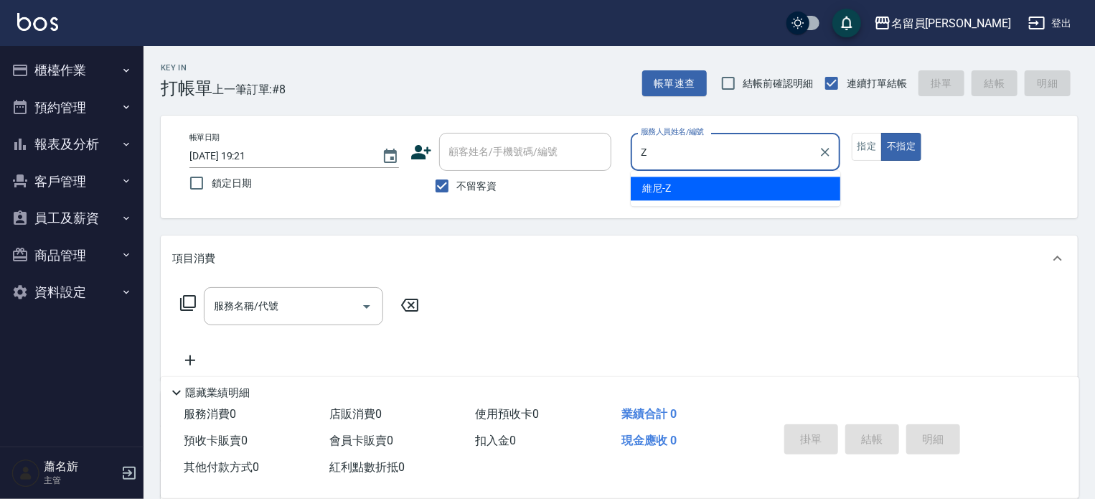
type input "維尼-Z"
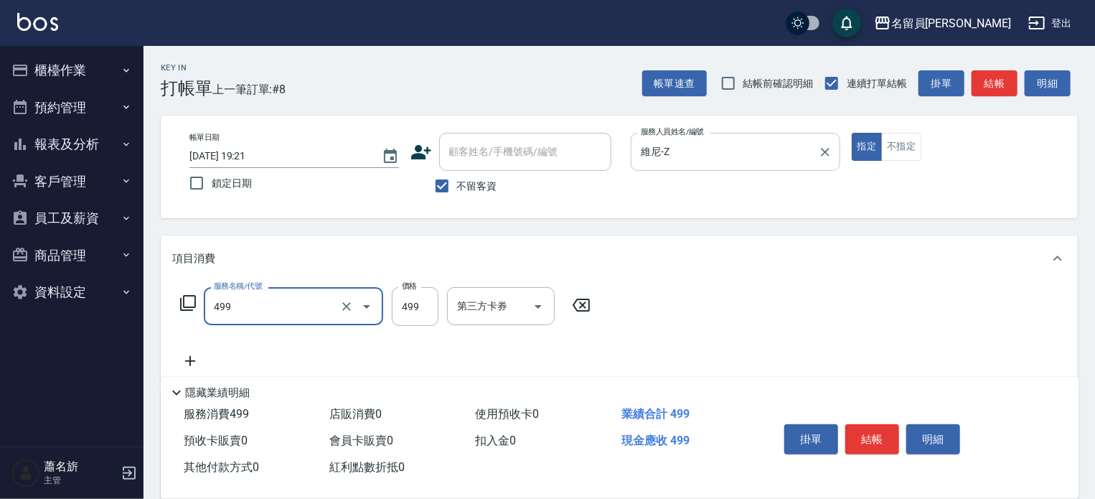
type input "去角質洗髮(499)"
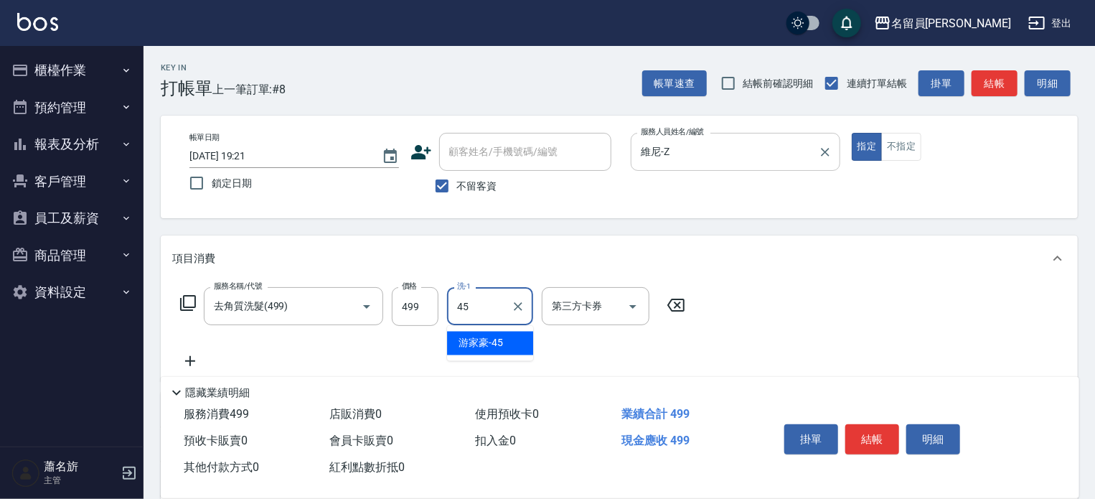
type input "[PERSON_NAME]-45"
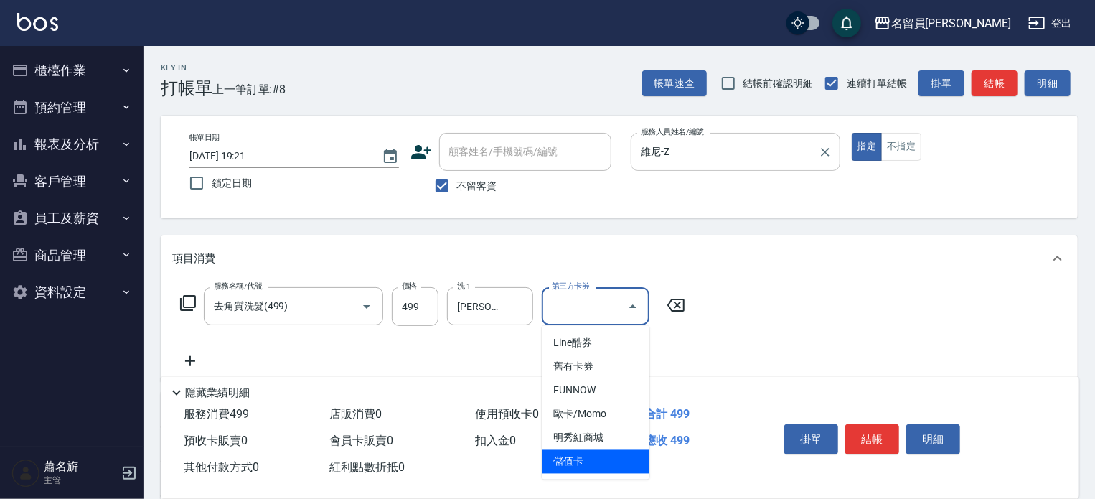
type input "儲值卡"
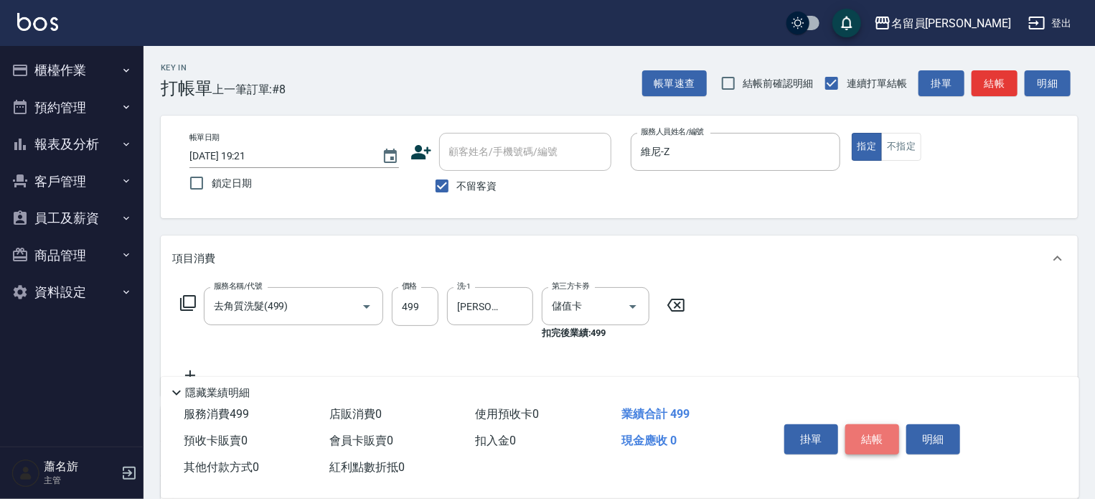
click at [866, 440] on button "結帳" at bounding box center [872, 439] width 54 height 30
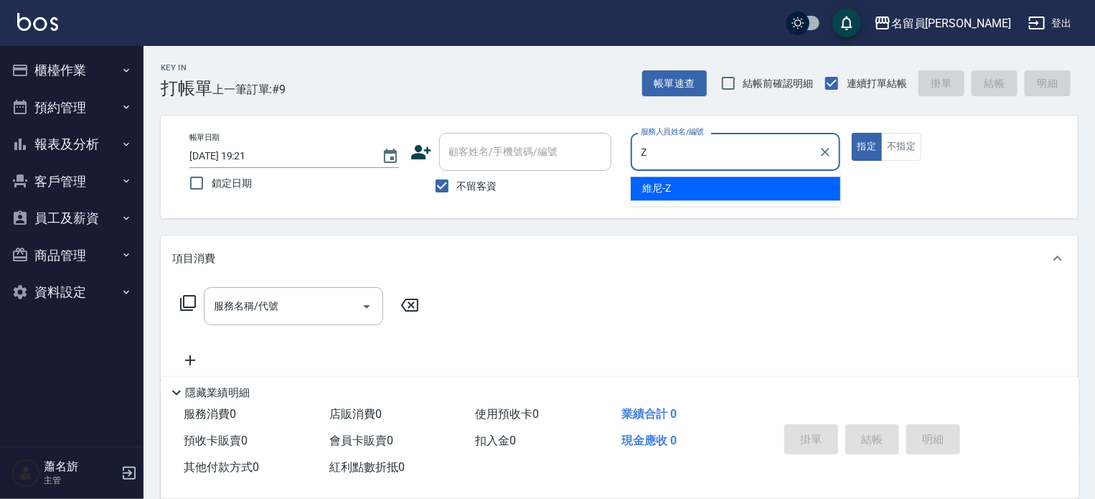
type input "維尼-Z"
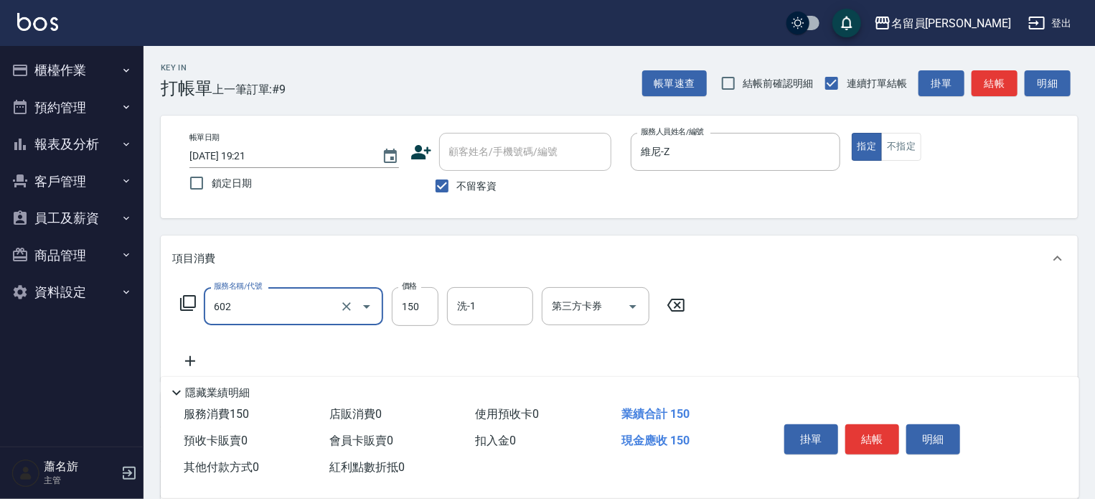
type input "一般洗髮(602)"
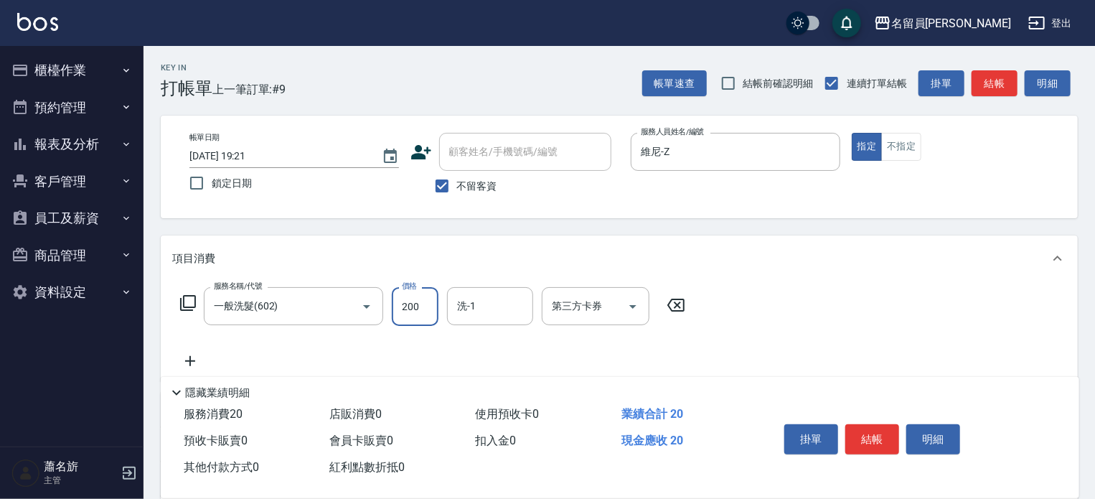
type input "200"
type input "[PERSON_NAME]-45"
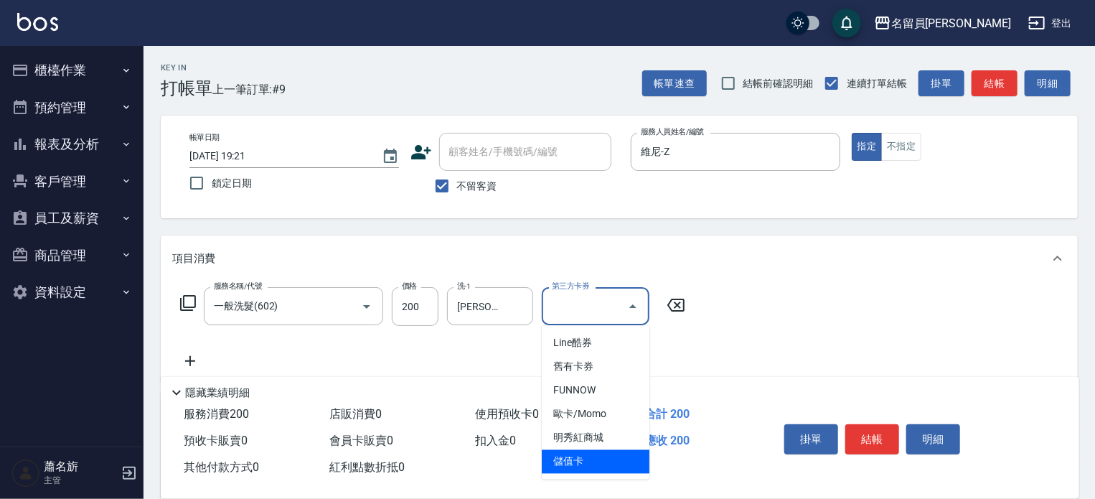
type input "儲值卡"
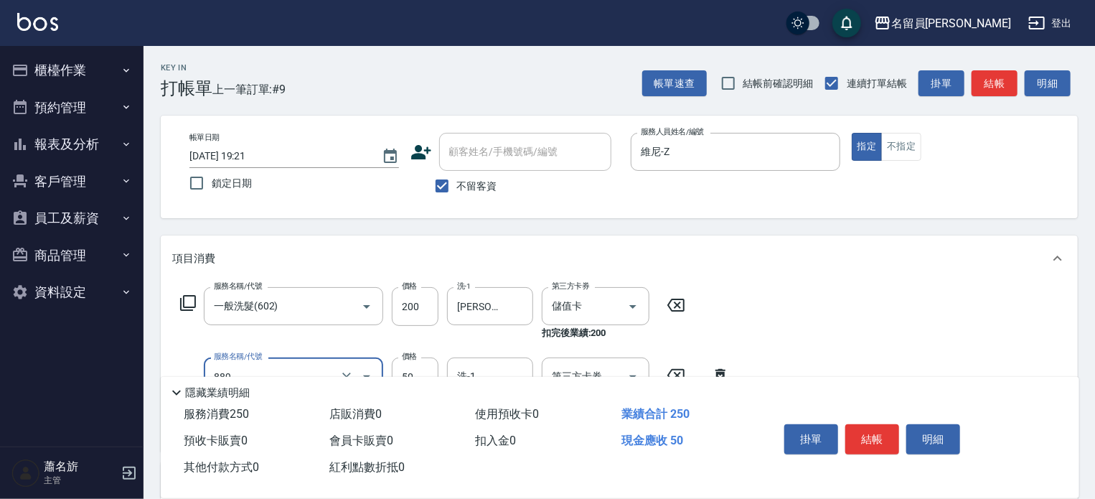
type input "精油(889)"
type input "[PERSON_NAME]-45"
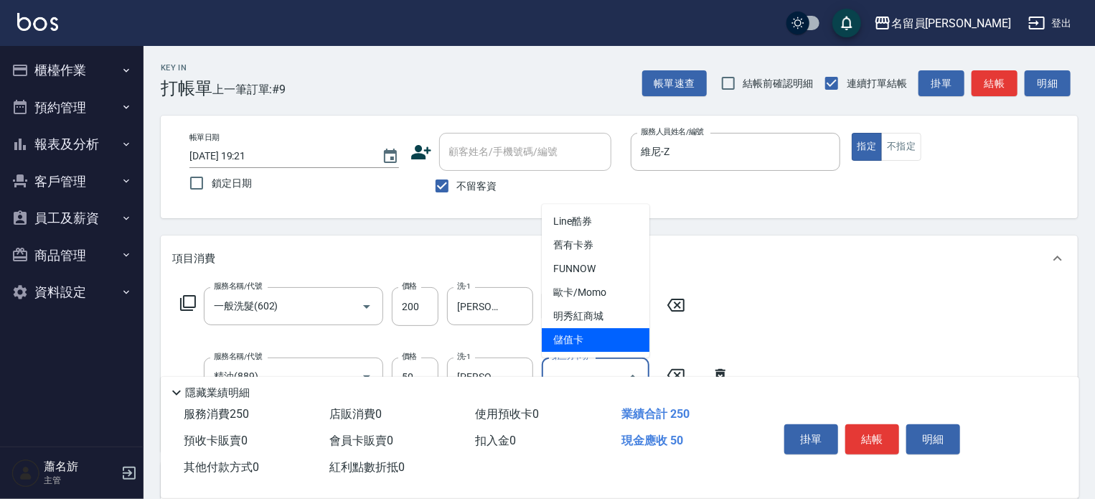
type input "儲值卡"
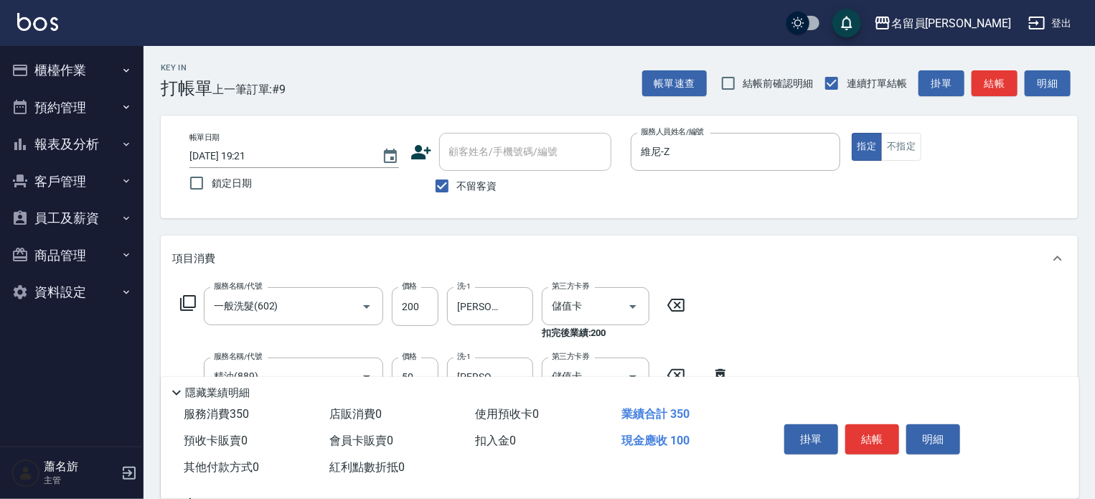
type input "剪髮(302)"
type input "250"
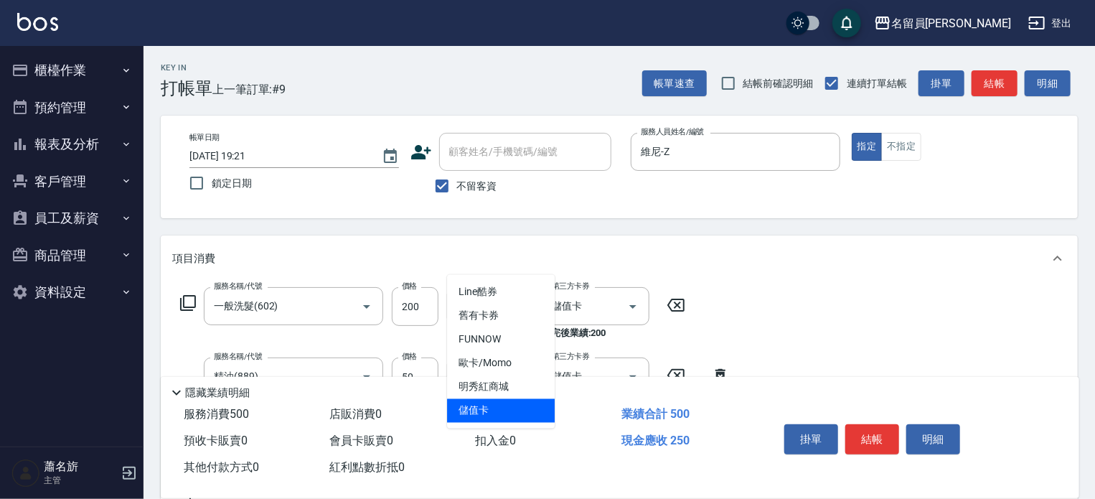
type input "儲值卡"
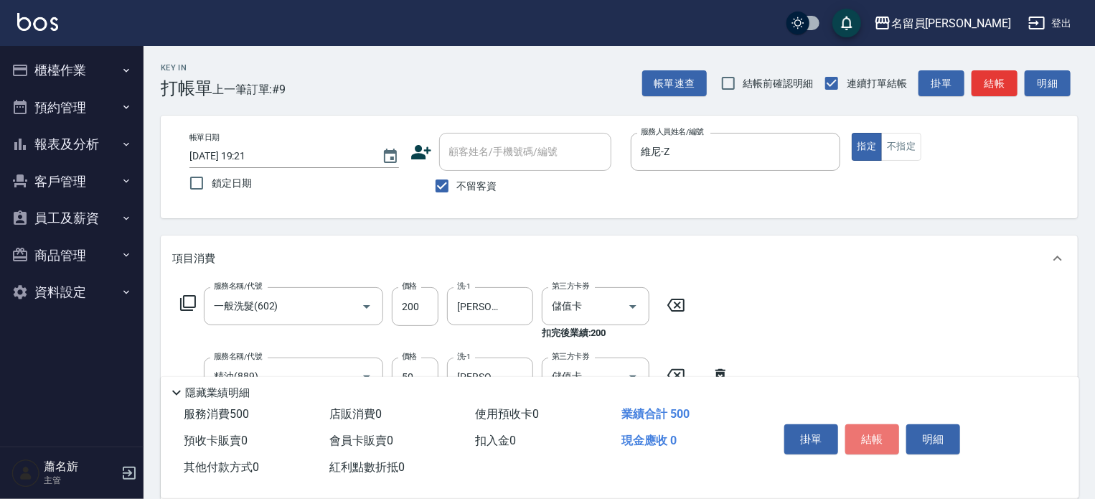
click at [858, 432] on button "結帳" at bounding box center [872, 439] width 54 height 30
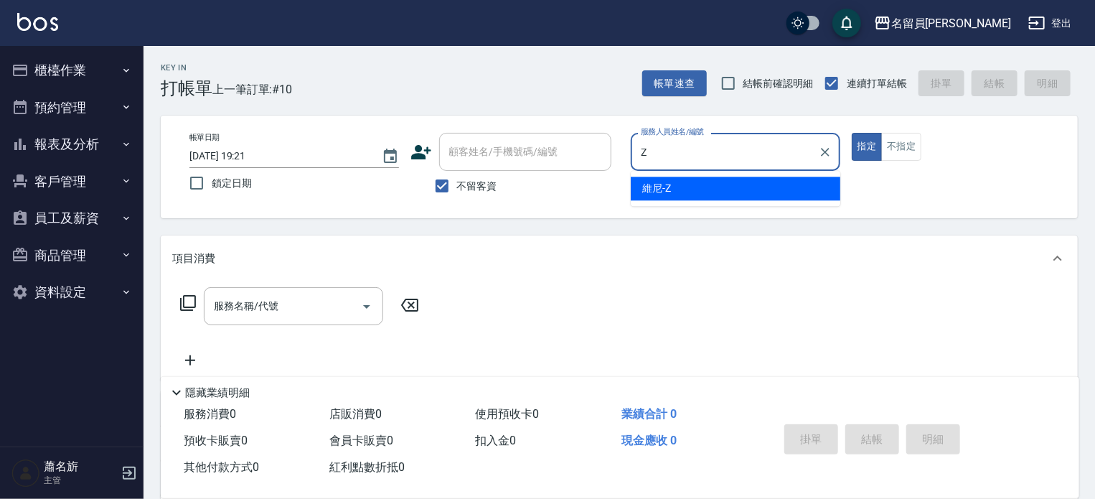
type input "維尼-Z"
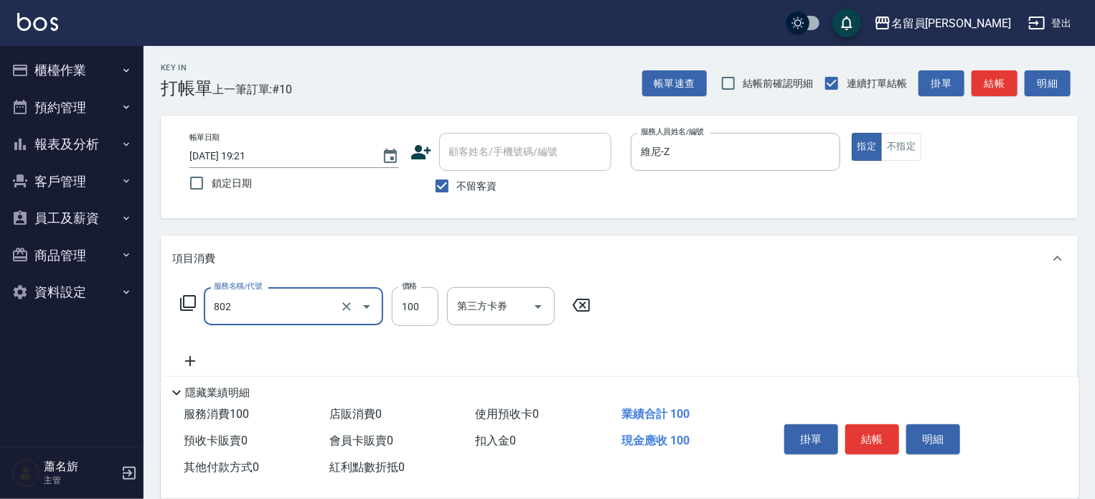
type input "VIP儲值(802)"
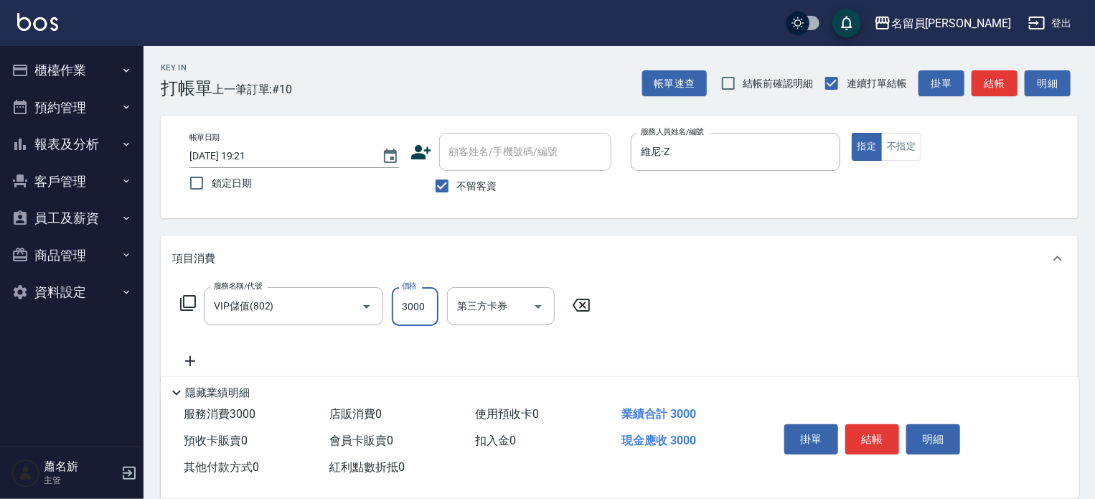
type input "3000"
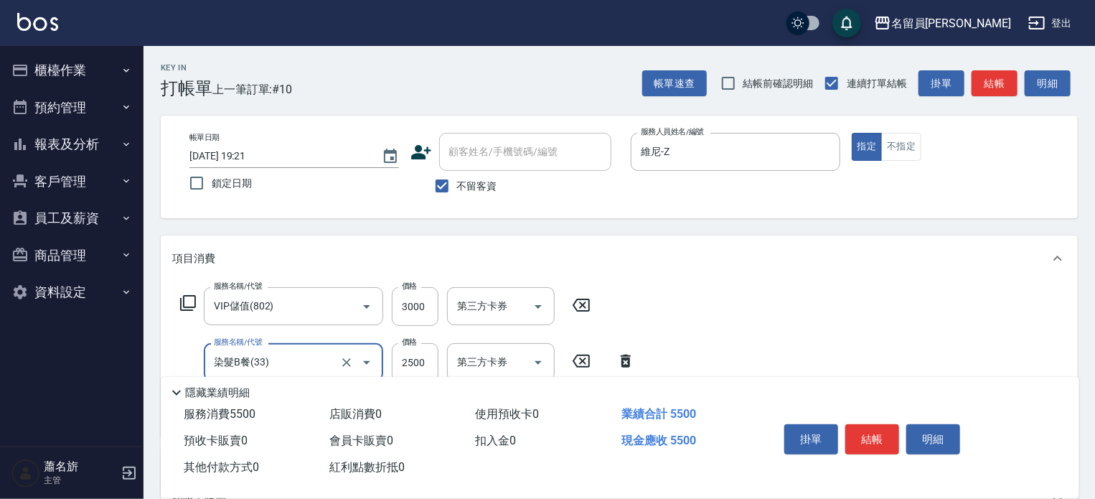
type input "染髮B餐(33)"
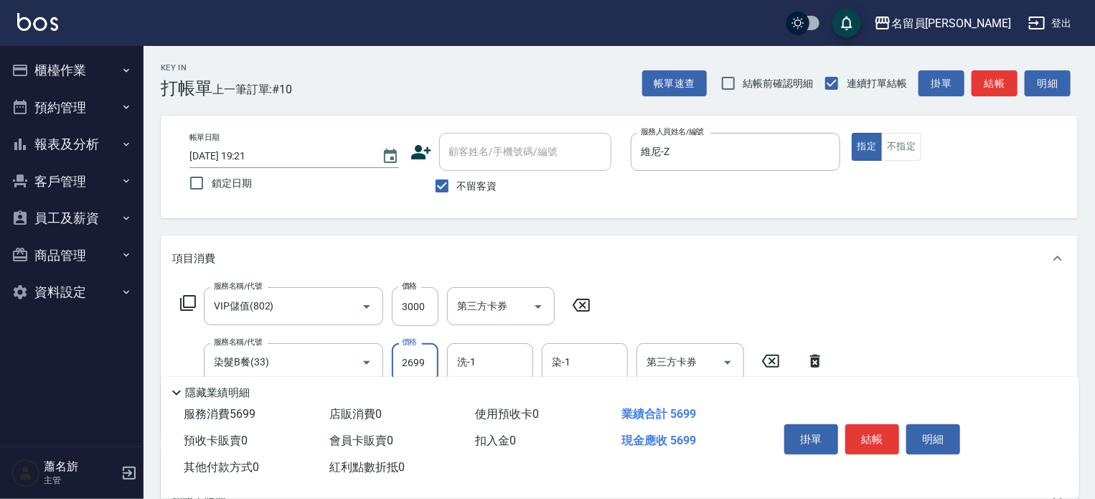
type input "2699"
type input "[PERSON_NAME]-45"
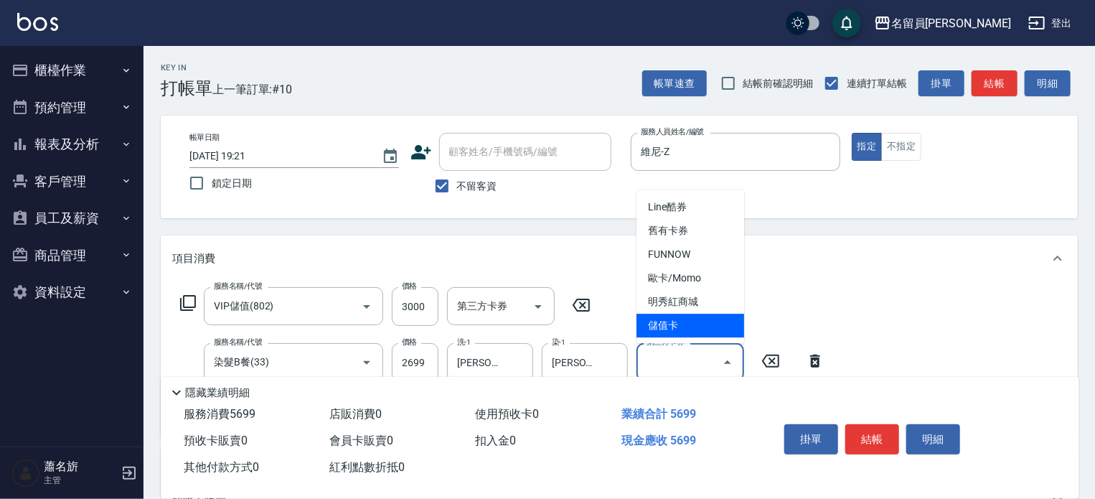
type input "儲值卡"
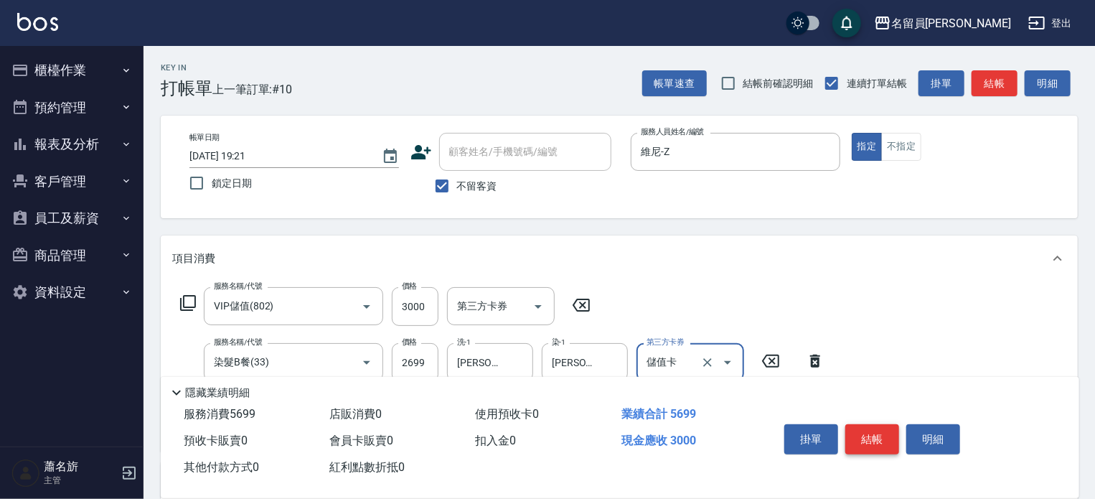
click at [859, 427] on button "結帳" at bounding box center [872, 439] width 54 height 30
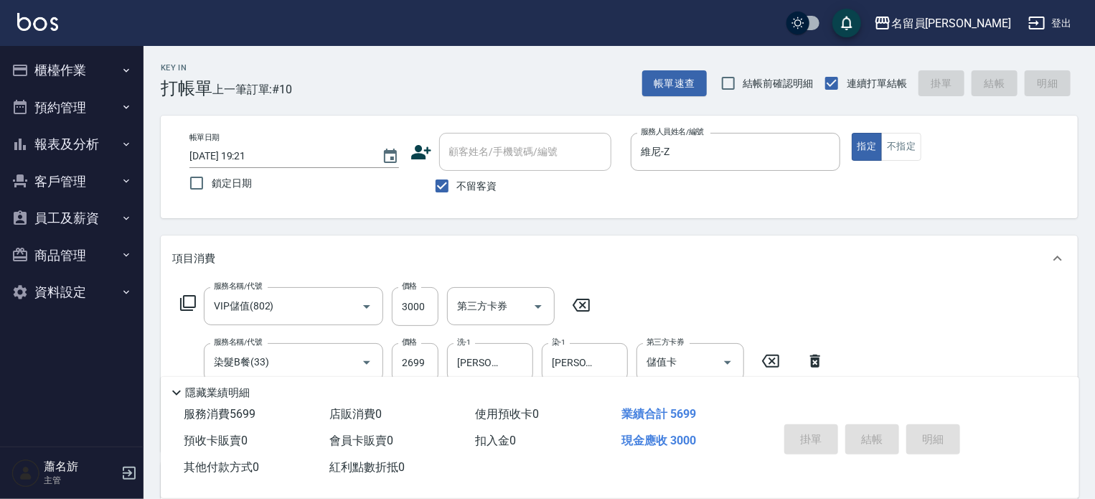
type input "[DATE] 19:22"
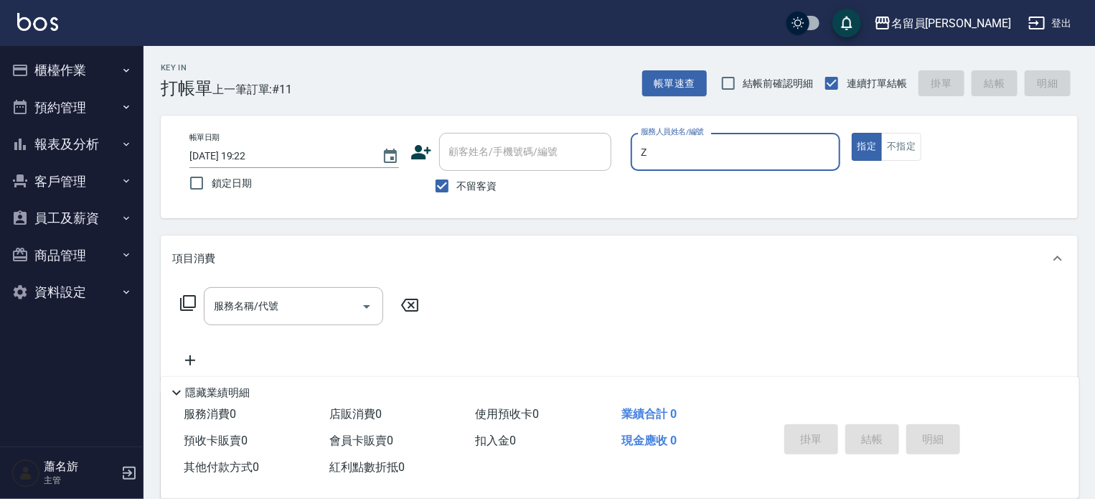
type input "維尼-Z"
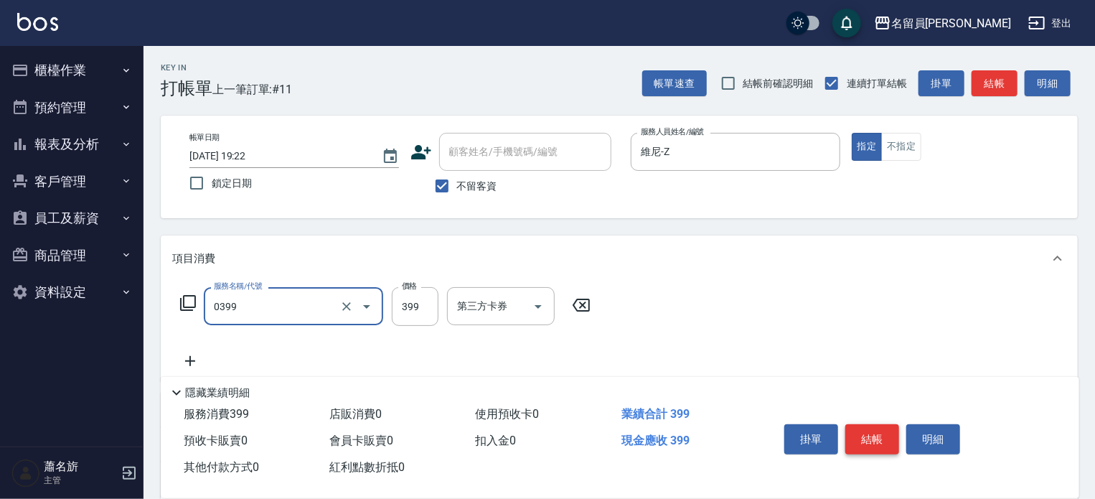
type input "海鹽SPA(0399)"
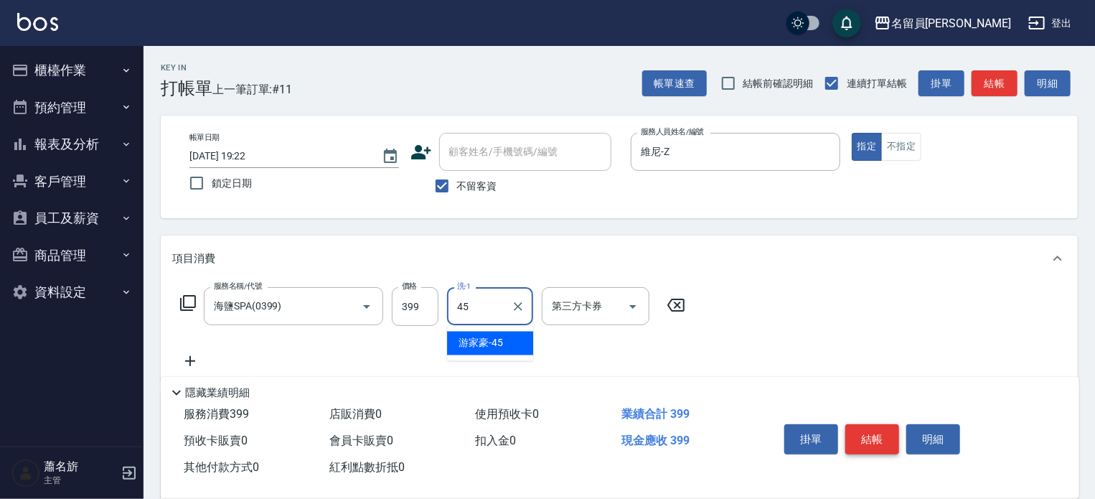
type input "[PERSON_NAME]-45"
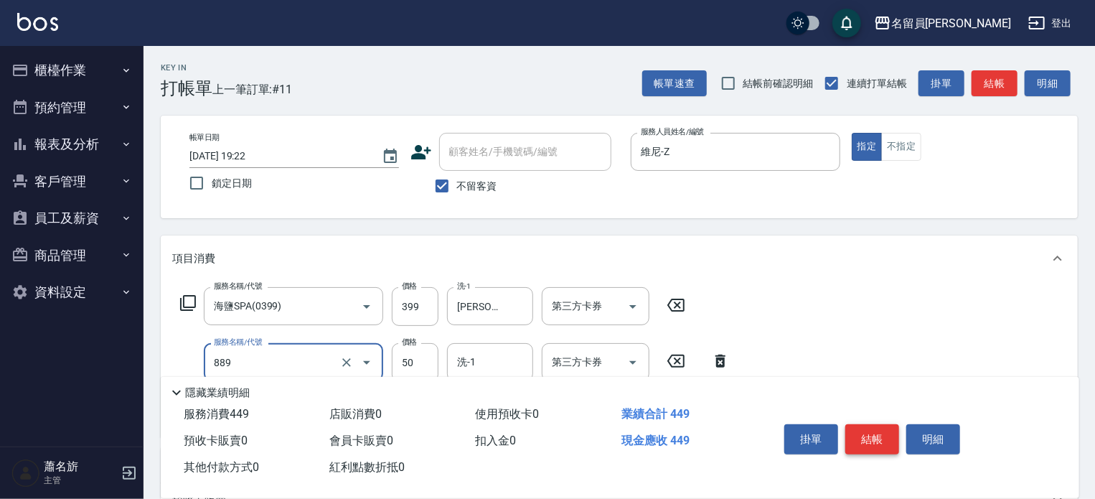
type input "精油(889)"
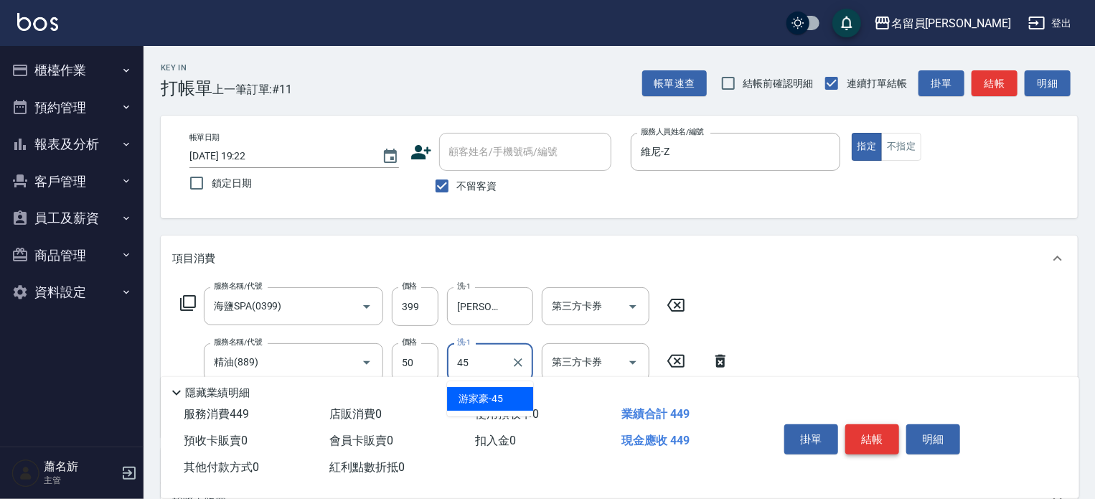
type input "[PERSON_NAME]-45"
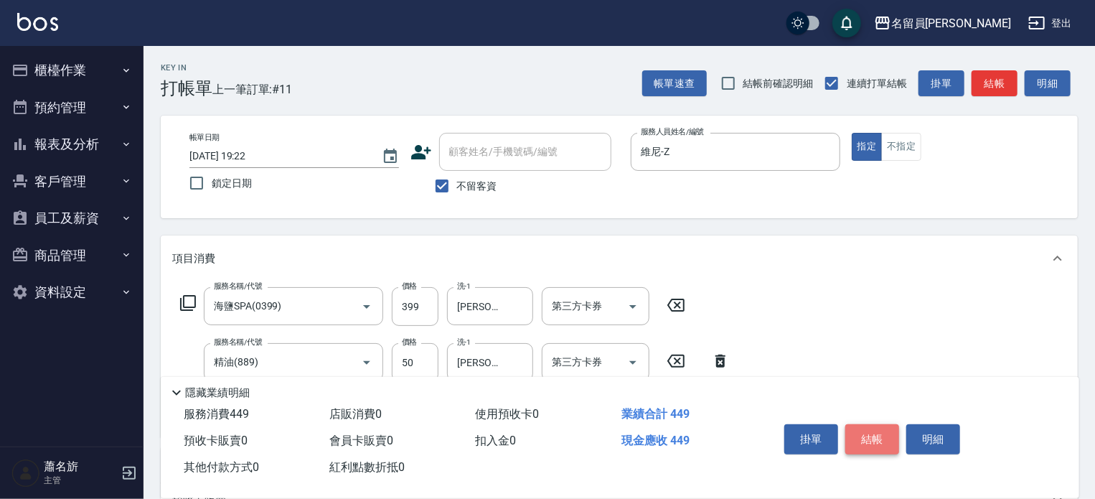
click at [859, 427] on button "結帳" at bounding box center [872, 439] width 54 height 30
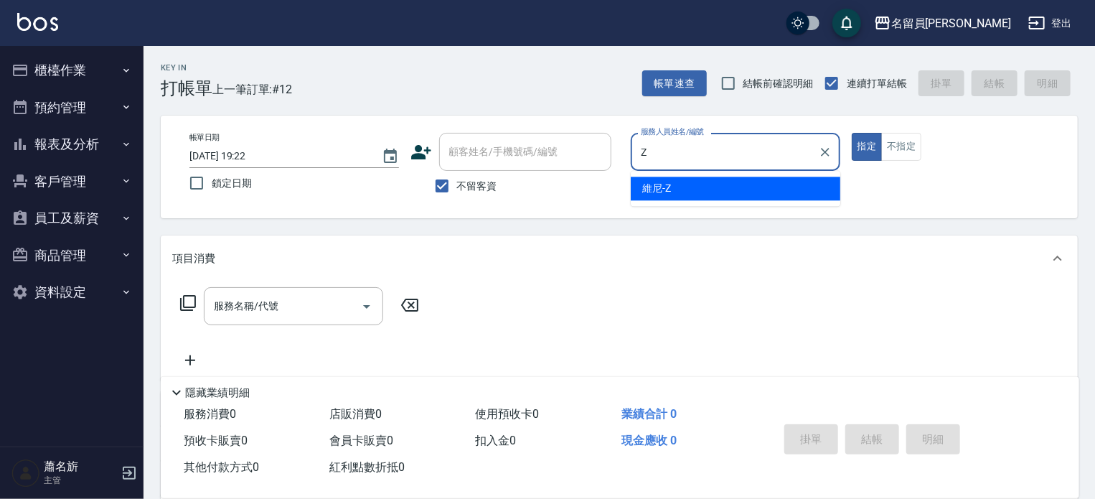
type input "維尼-Z"
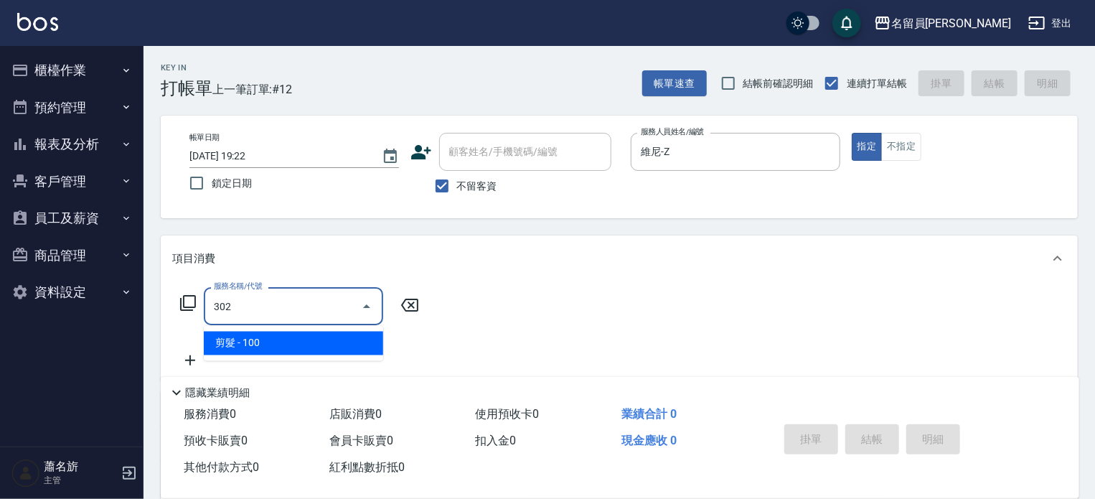
type input "剪髮(302)"
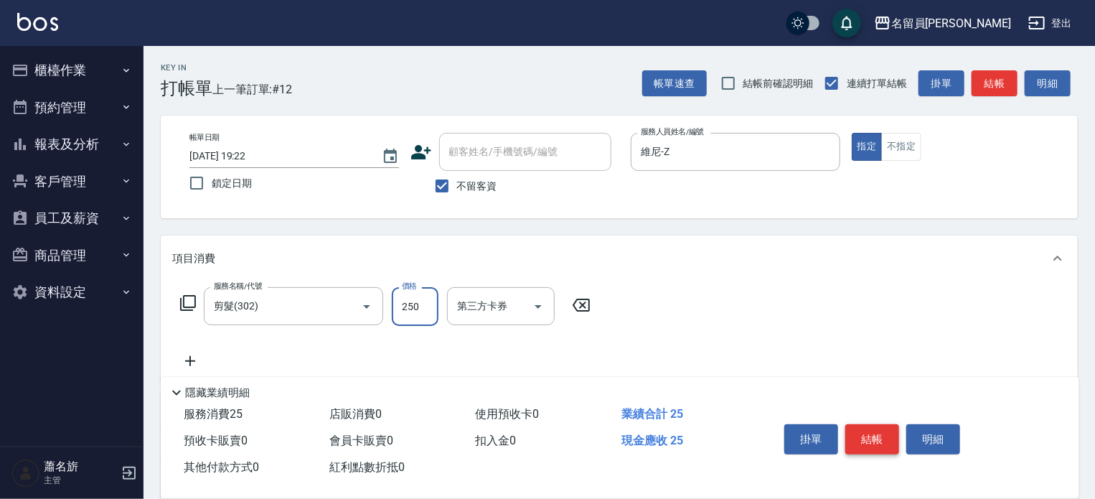
type input "250"
click at [859, 427] on button "結帳" at bounding box center [872, 439] width 54 height 30
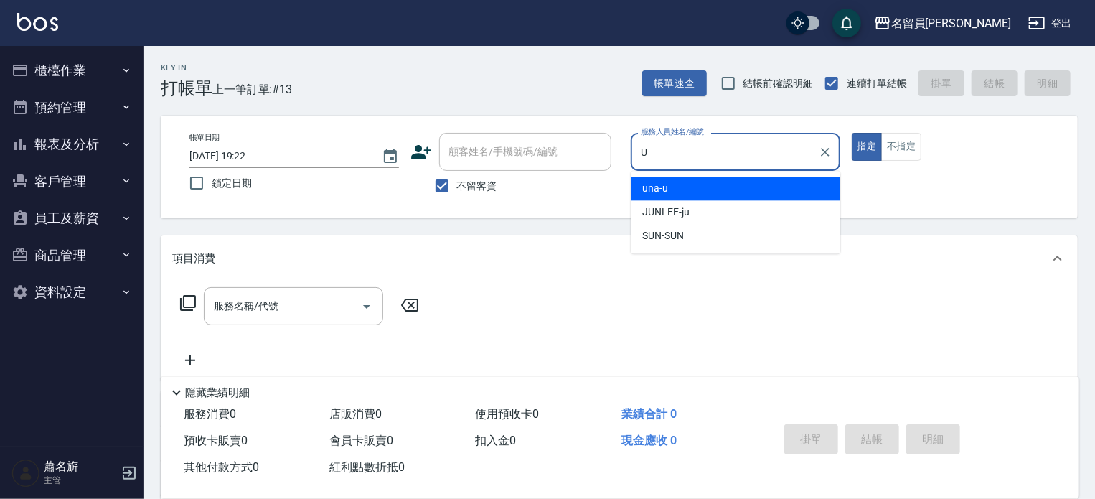
type input "una-u"
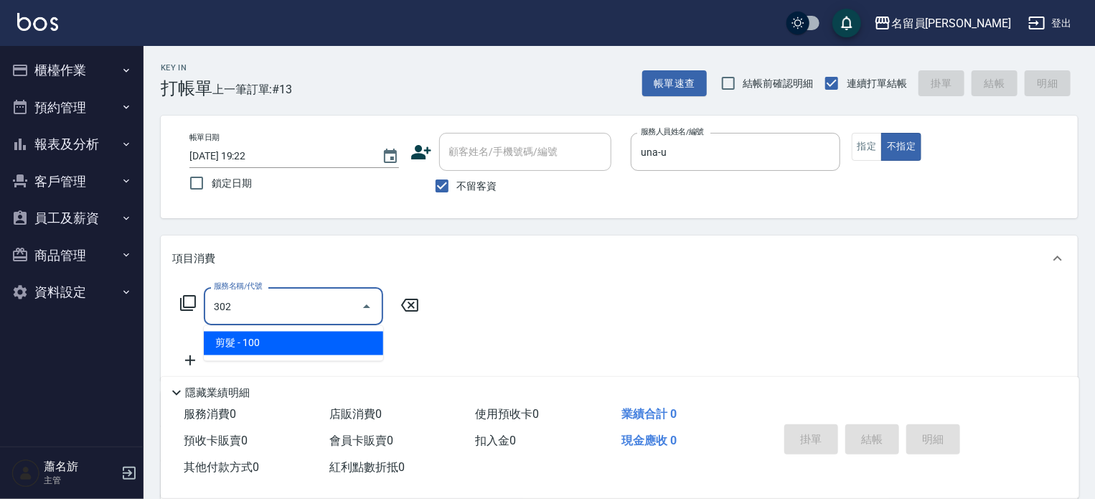
type input "剪髮(302)"
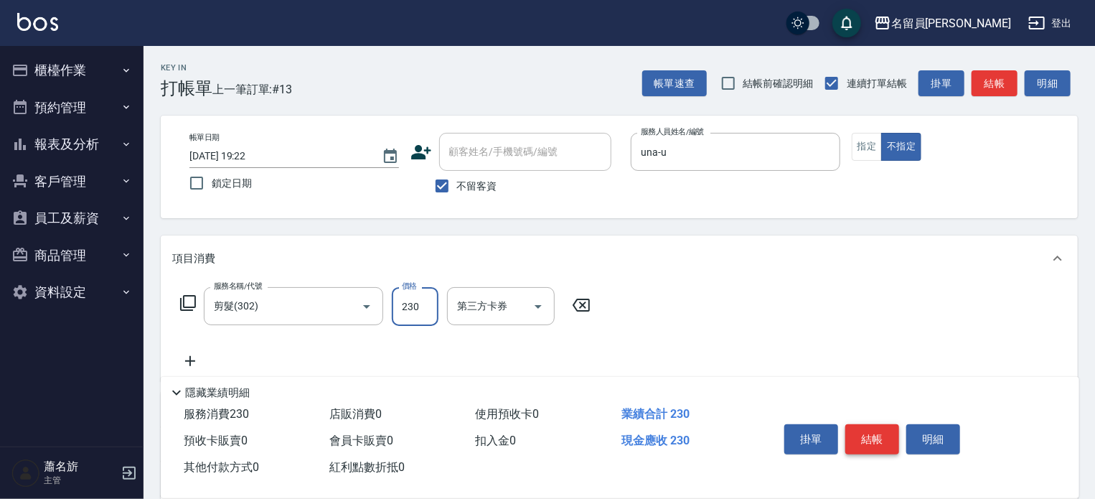
type input "230"
click at [859, 427] on button "結帳" at bounding box center [872, 439] width 54 height 30
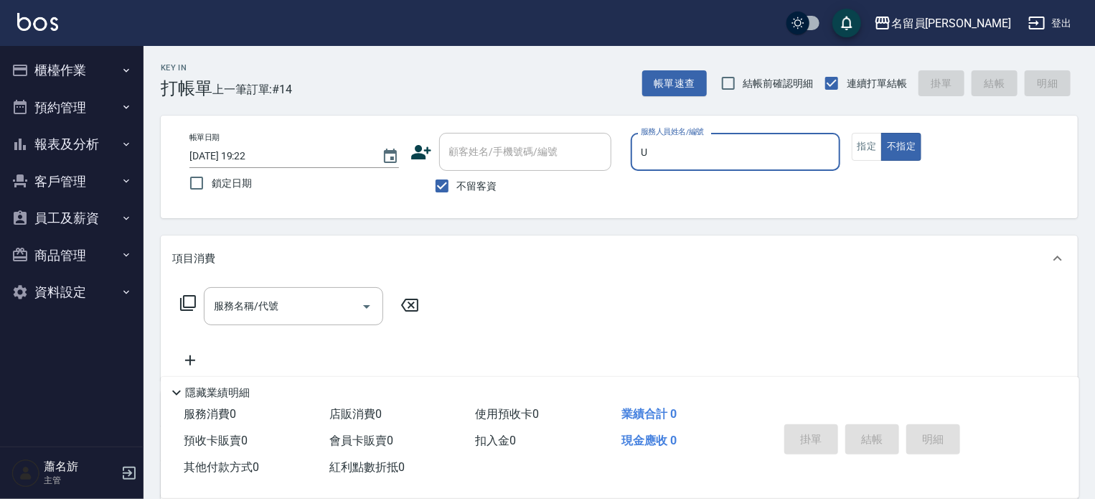
type input "una-u"
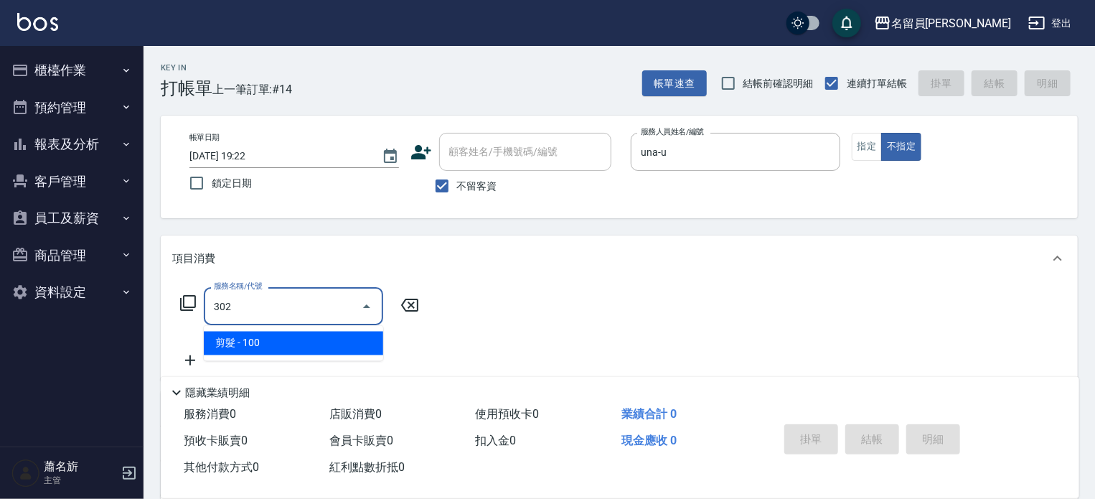
type input "剪髮(302)"
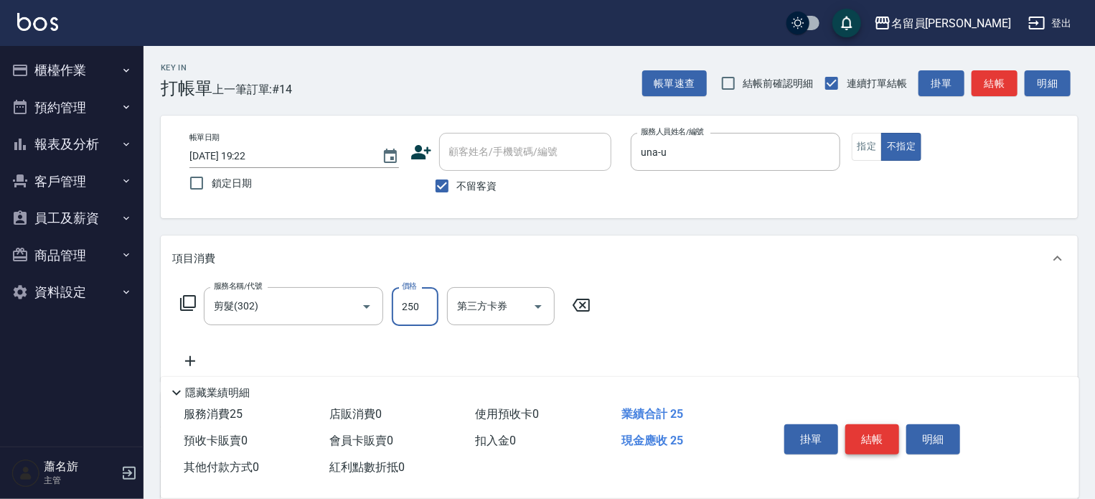
type input "250"
click at [849, 148] on div "帳單日期 [DATE] 19:22 鎖定日期 顧客姓名/手機號碼/編號 顧客姓名/手機號碼/編號 不留客資 服務人員姓名/編號 una-u 服務人員姓名/編號…" at bounding box center [619, 167] width 882 height 68
click at [856, 151] on button "指定" at bounding box center [866, 147] width 31 height 28
click at [886, 429] on button "結帳" at bounding box center [872, 439] width 54 height 30
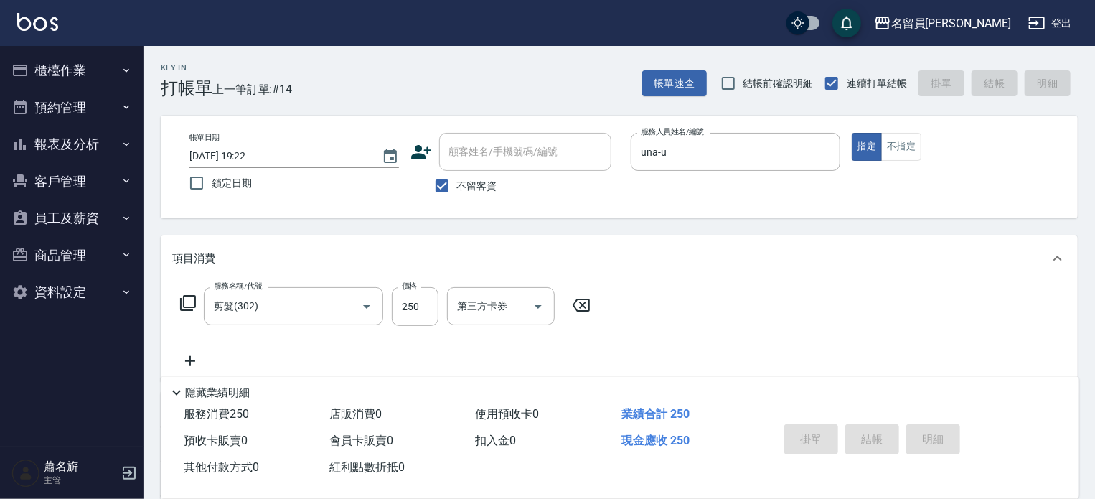
type input "[DATE] 19:23"
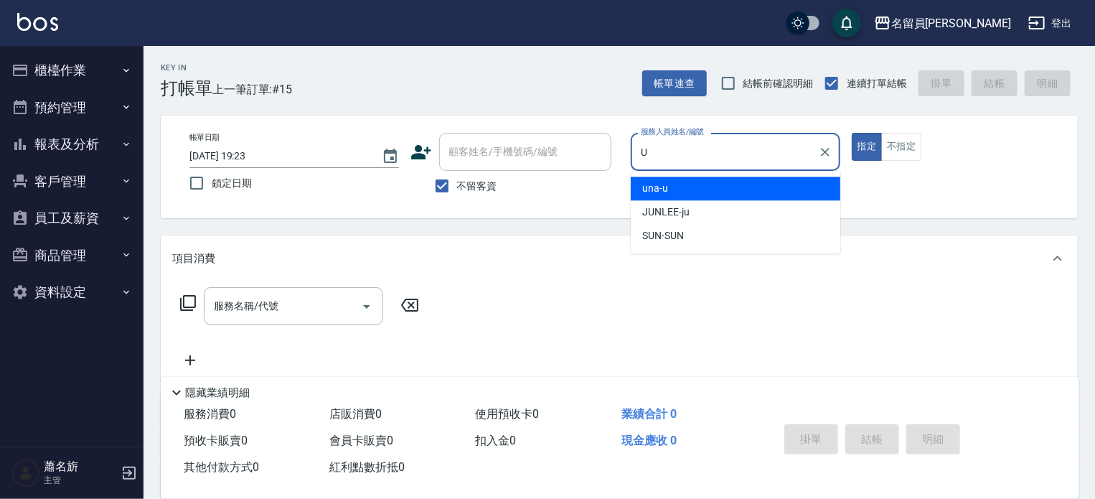
type input "una-u"
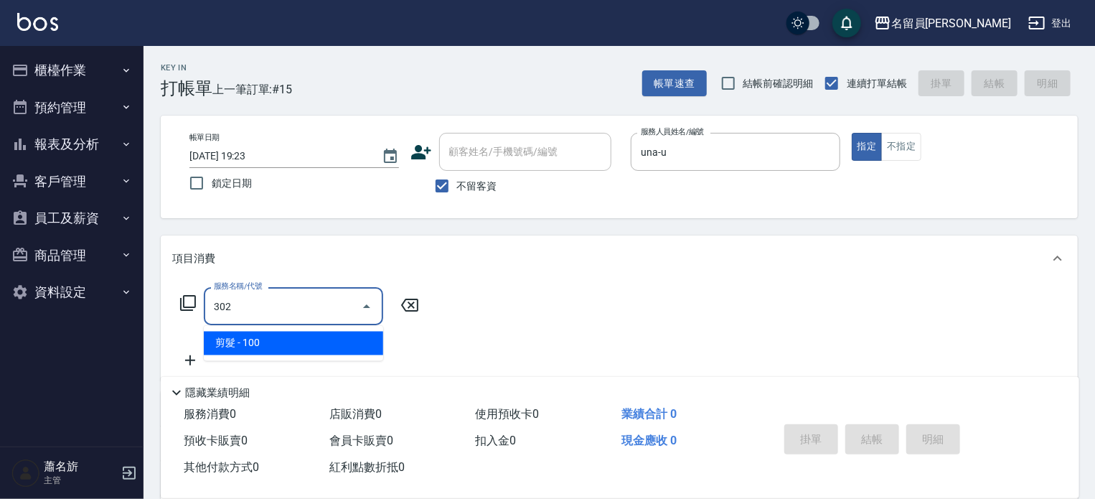
type input "剪髮(302)"
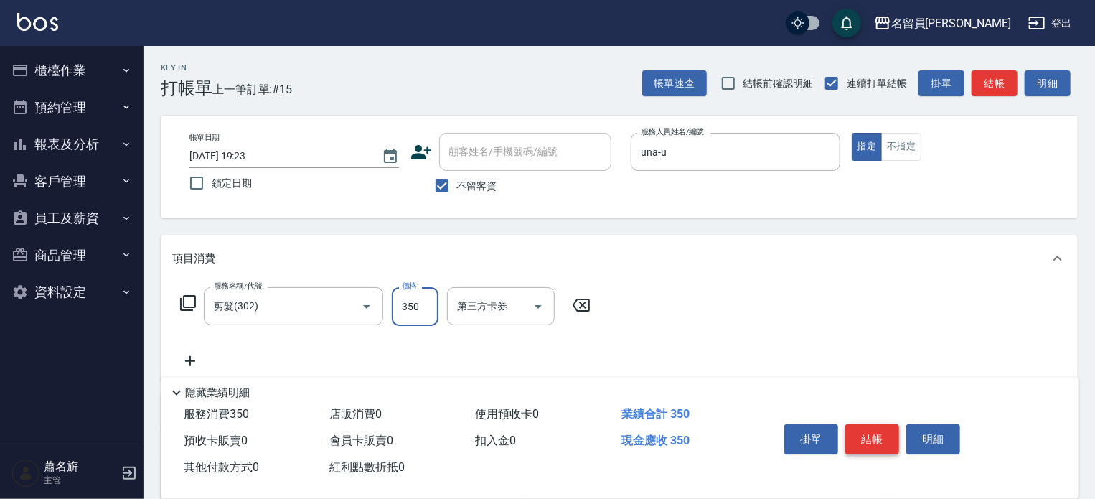
type input "350"
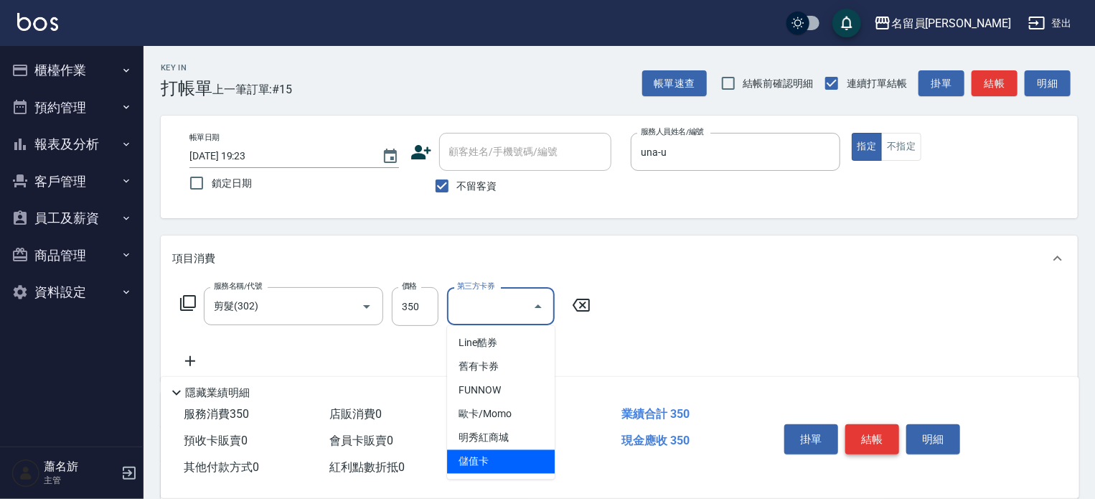
type input "儲值卡"
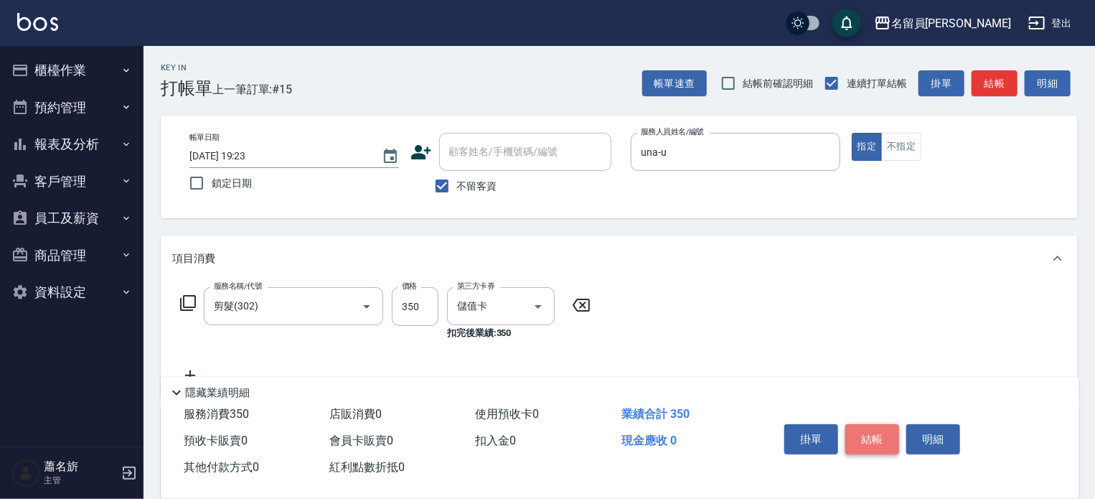
click at [886, 429] on button "結帳" at bounding box center [872, 439] width 54 height 30
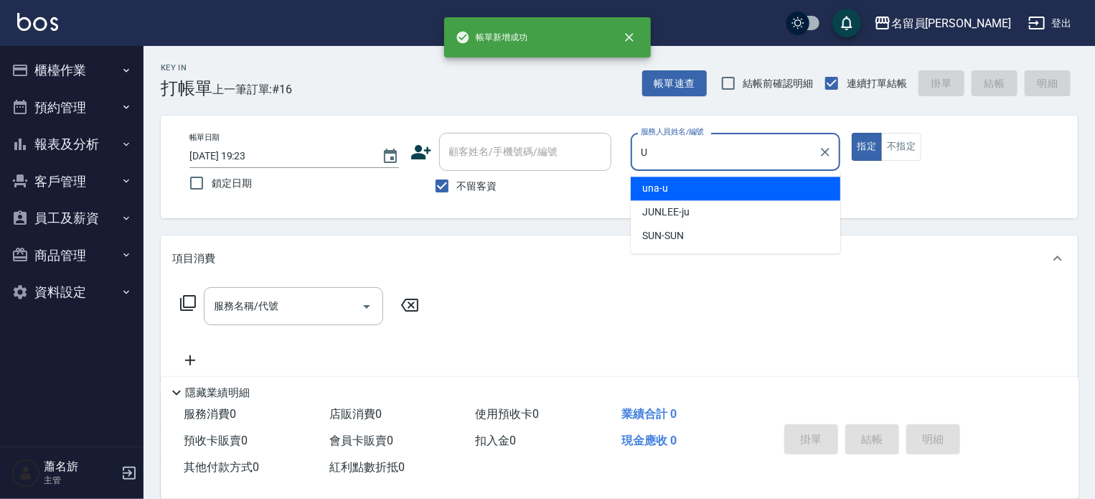
type input "una-u"
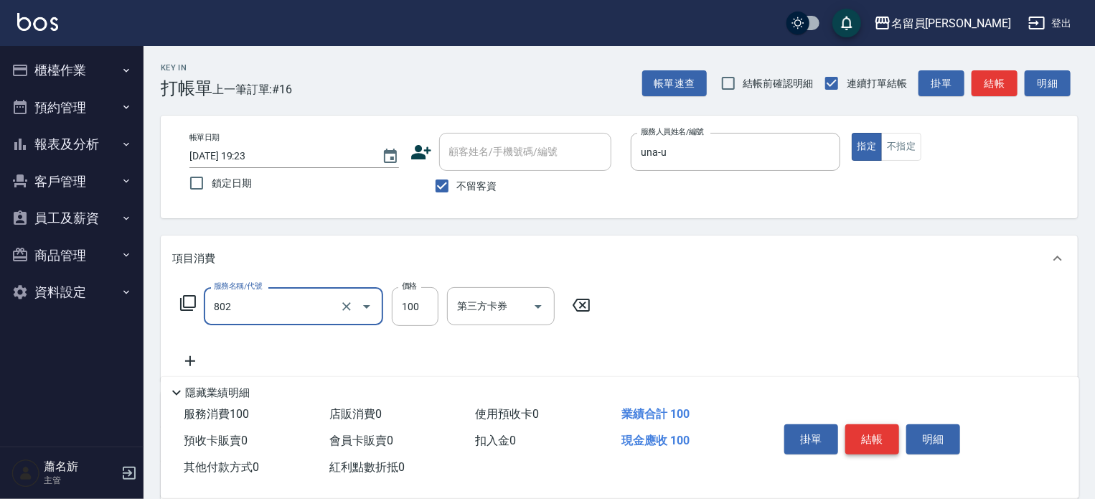
type input "VIP儲值(802)"
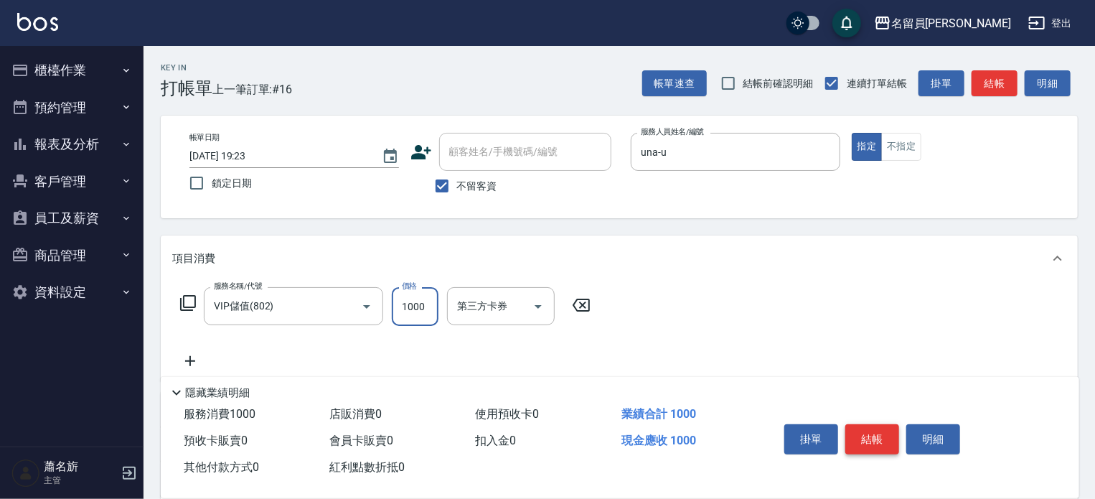
type input "1000"
click at [886, 429] on button "結帳" at bounding box center [872, 439] width 54 height 30
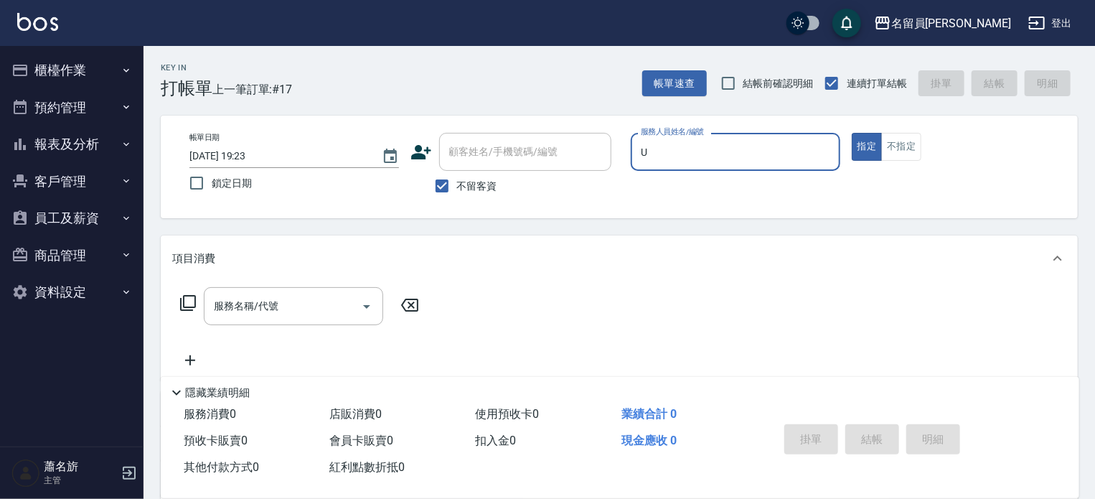
type input "una-u"
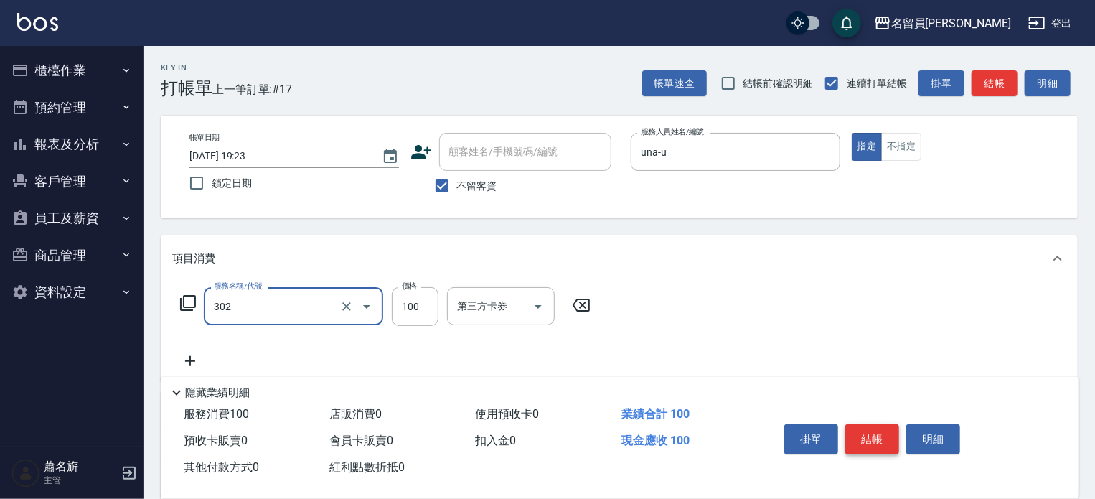
type input "剪髮(302)"
type input "250"
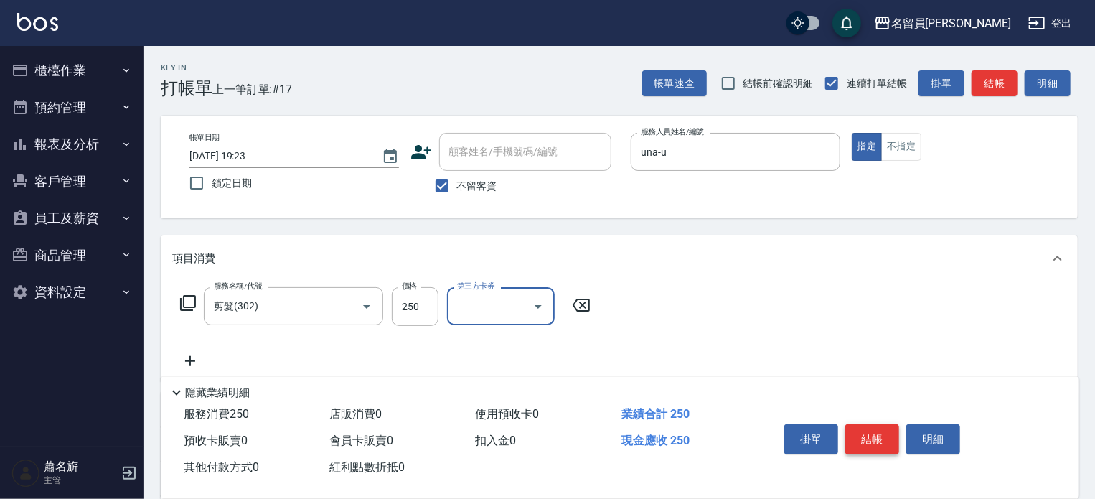
click at [886, 429] on button "結帳" at bounding box center [872, 439] width 54 height 30
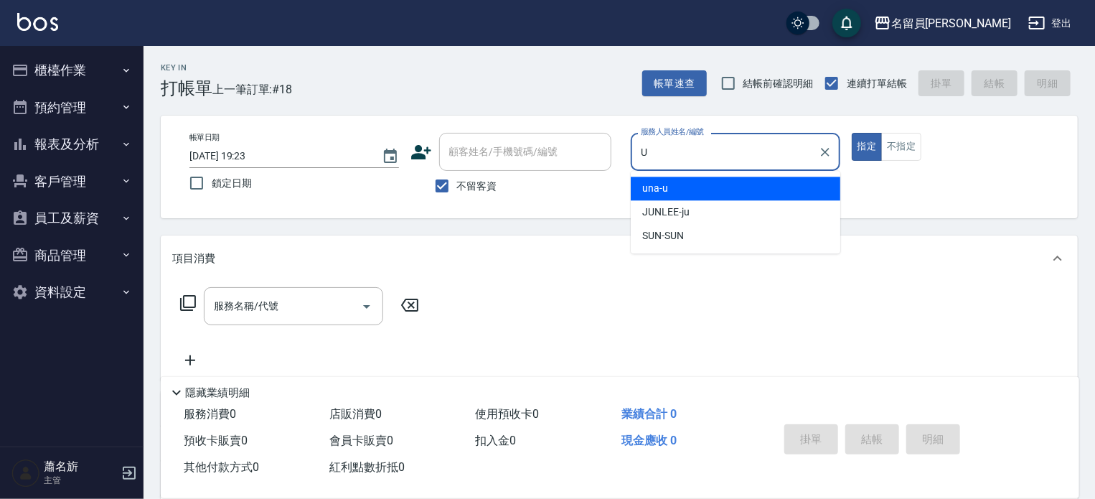
type input "una-u"
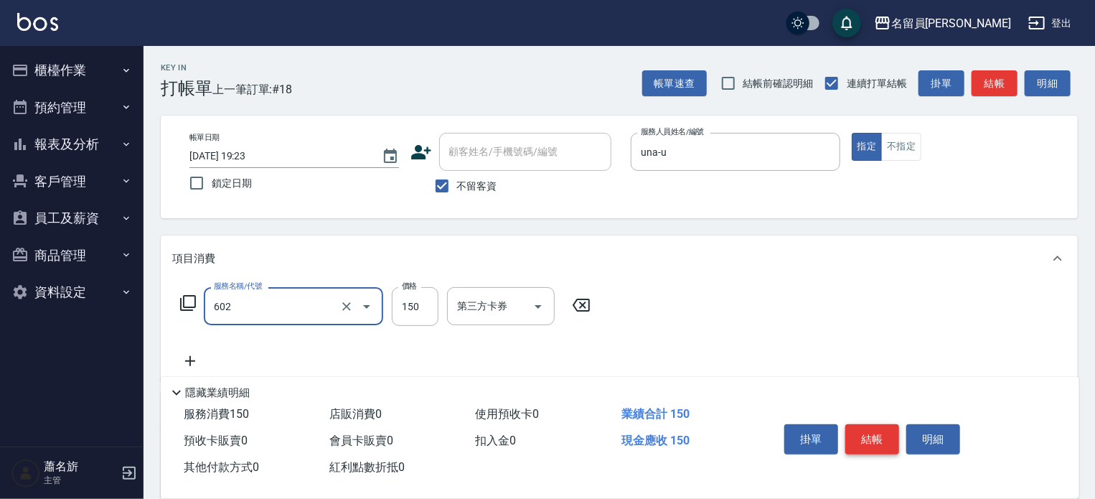
type input "一般洗髮(602)"
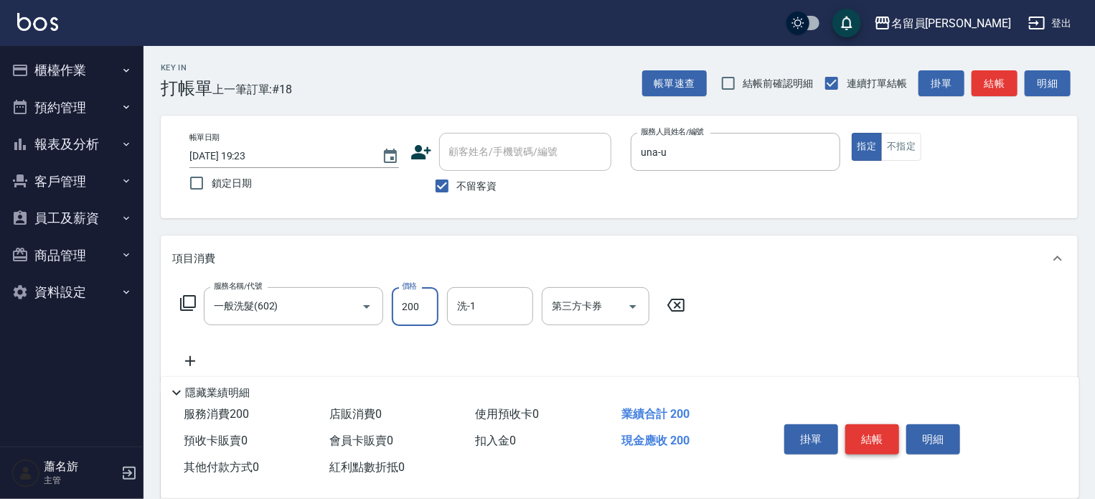
type input "200"
type input "[PERSON_NAME]-45"
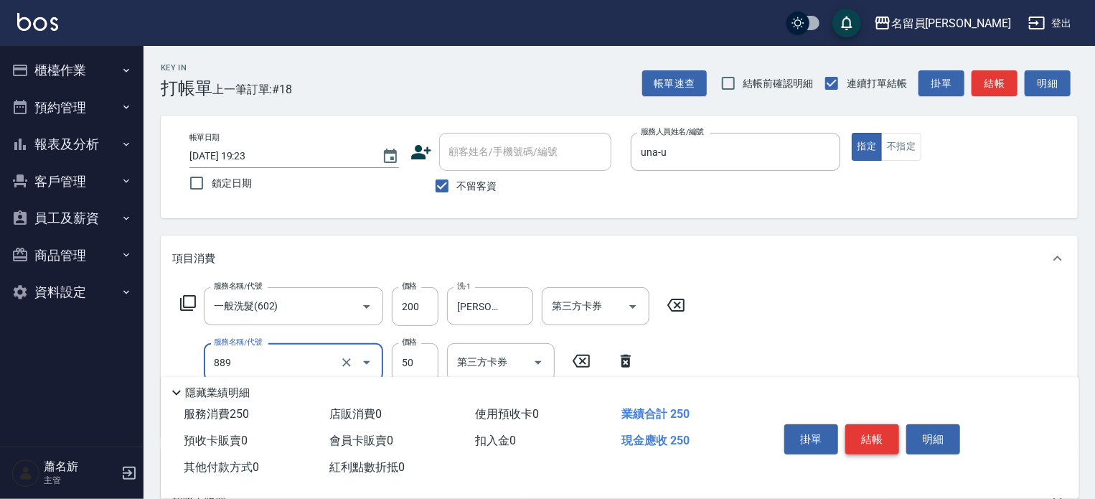
type input "精油(889)"
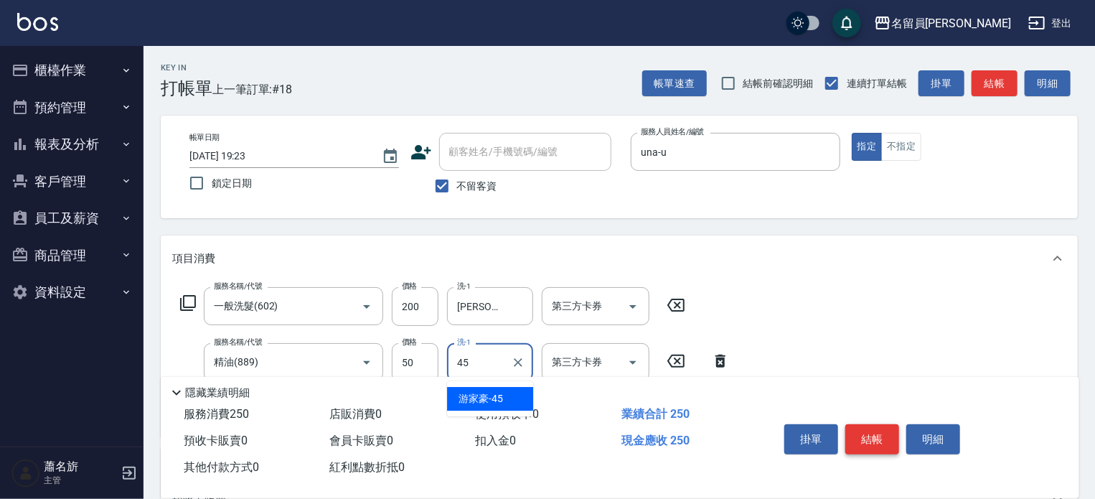
type input "[PERSON_NAME]-45"
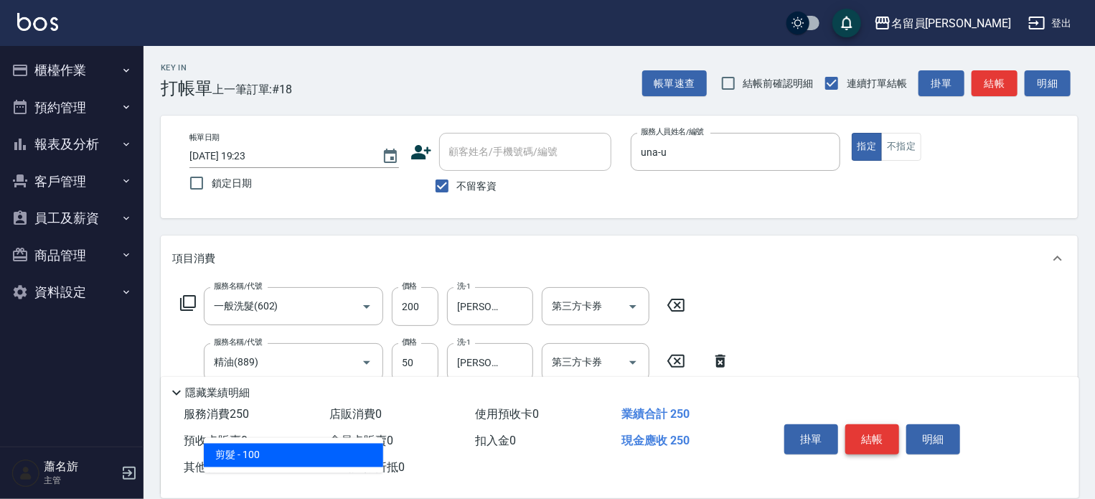
type input "剪髮(302)"
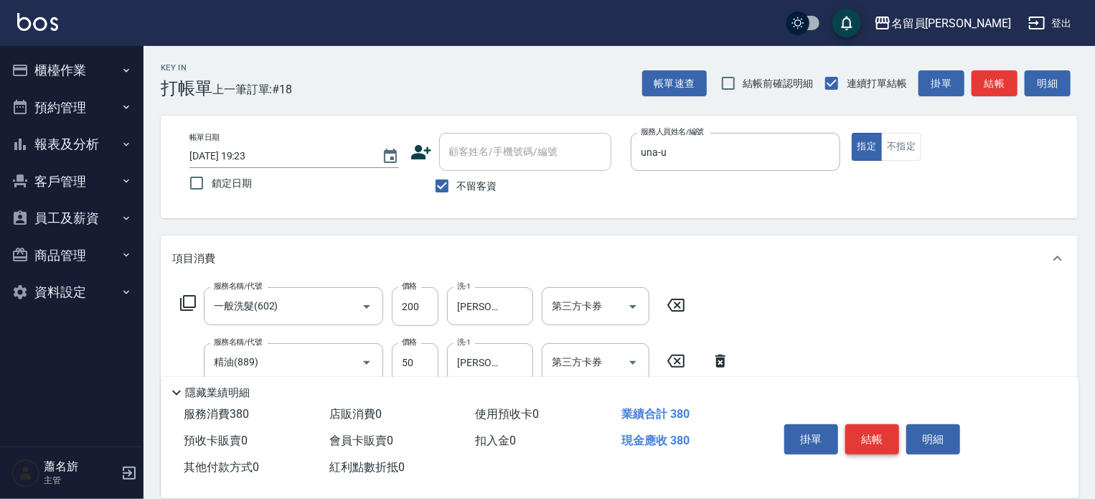
type input "130"
click at [899, 148] on button "不指定" at bounding box center [901, 147] width 40 height 28
click at [869, 438] on button "結帳" at bounding box center [872, 439] width 54 height 30
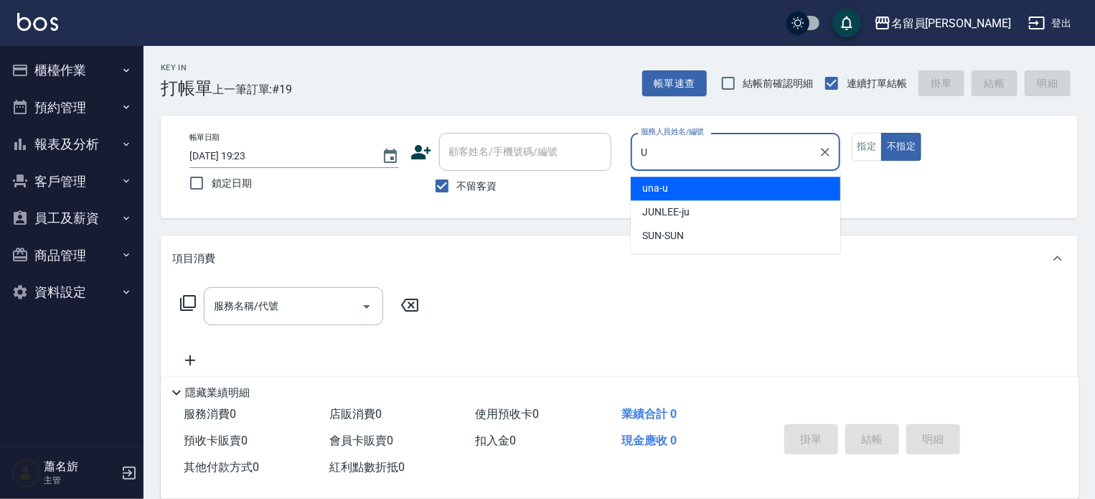
type input "una-u"
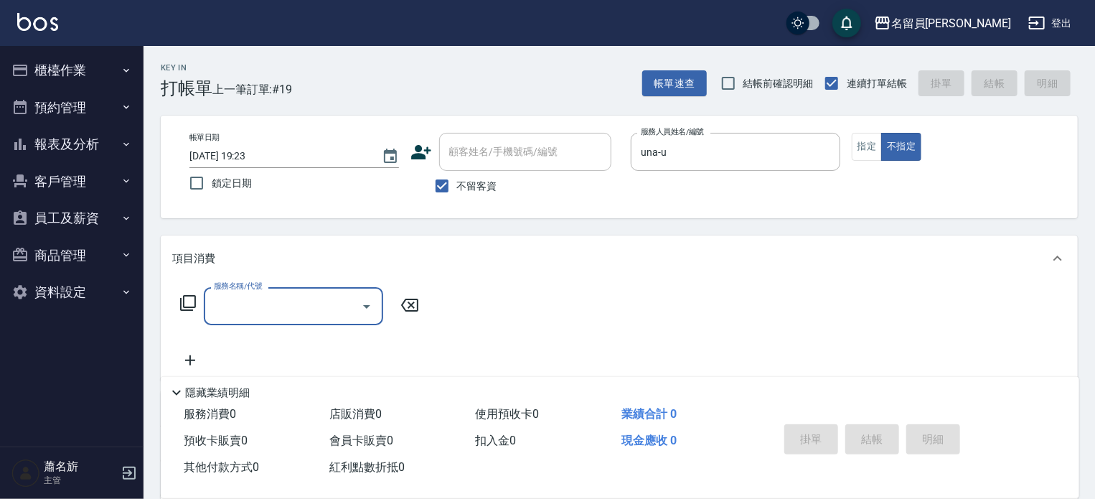
type input "0"
type input "一般洗髮(602)"
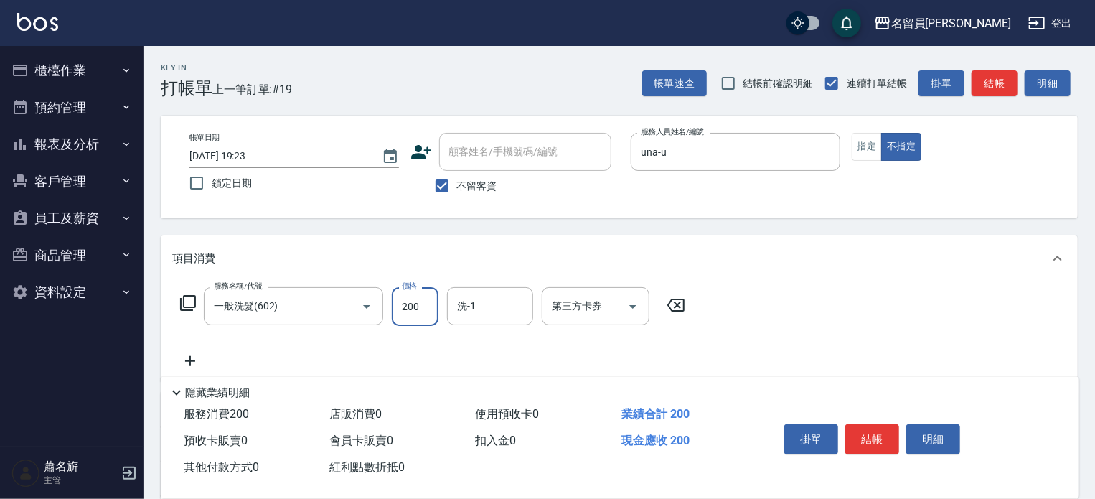
type input "200"
type input "[PERSON_NAME]-45"
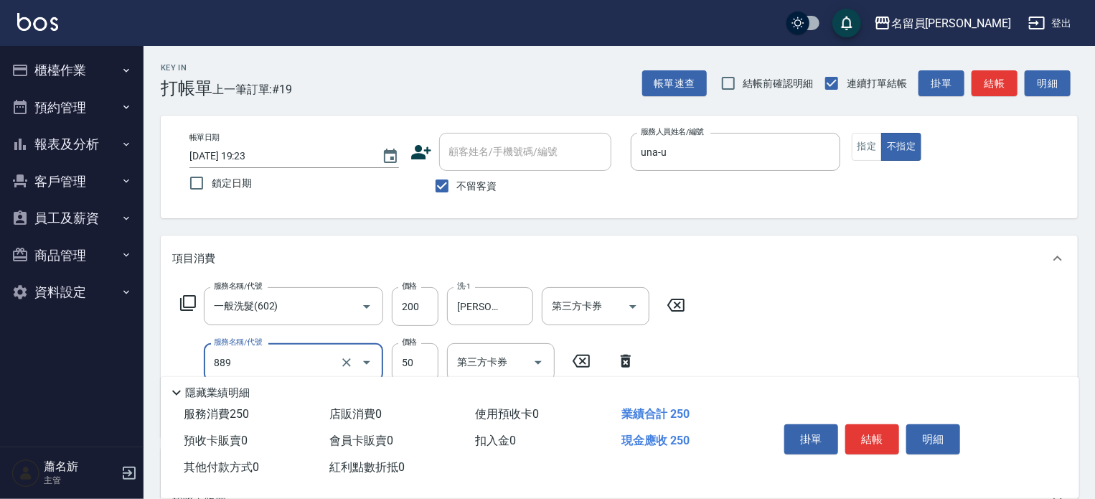
type input "精油(889)"
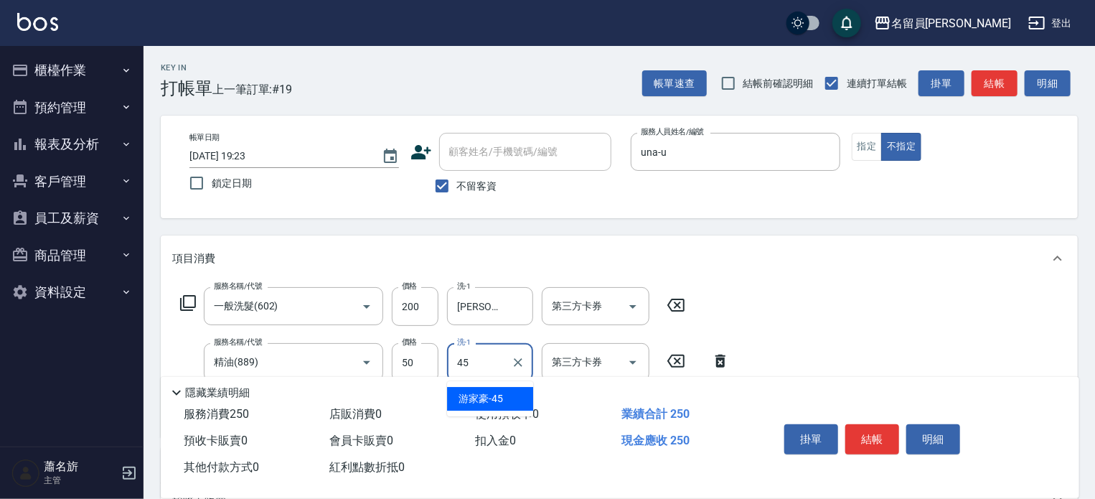
type input "[PERSON_NAME]-45"
type input "瞬間保養(415)"
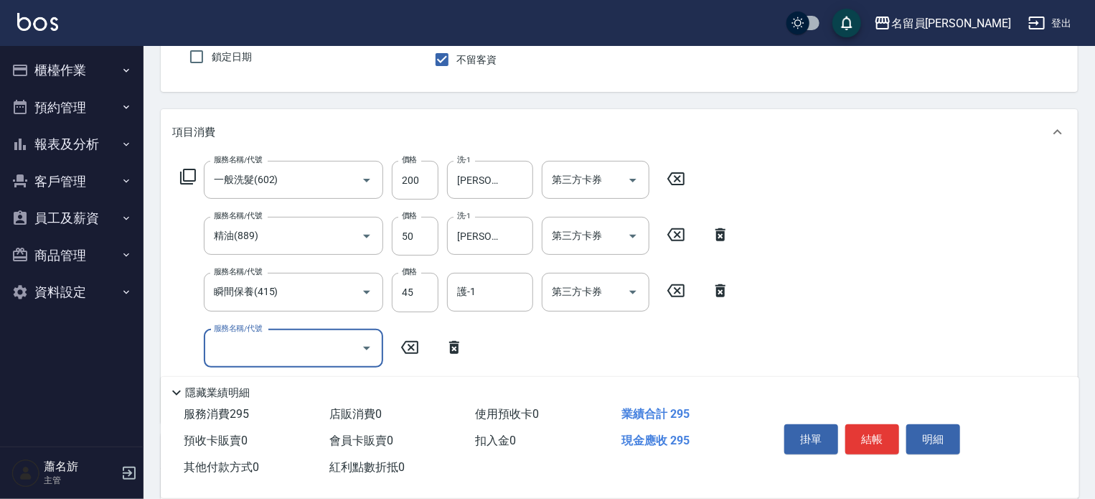
scroll to position [143, 0]
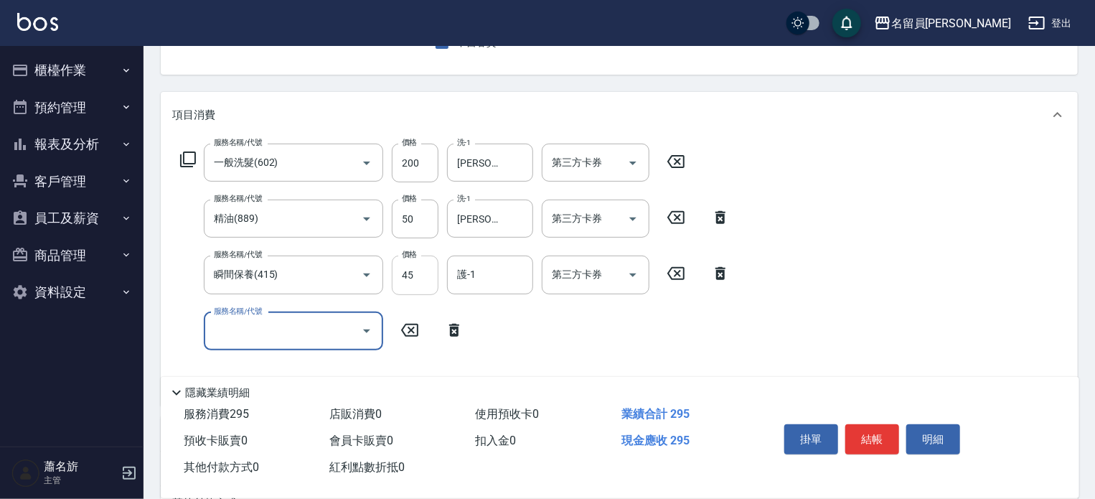
click at [432, 270] on input "45" at bounding box center [415, 274] width 47 height 39
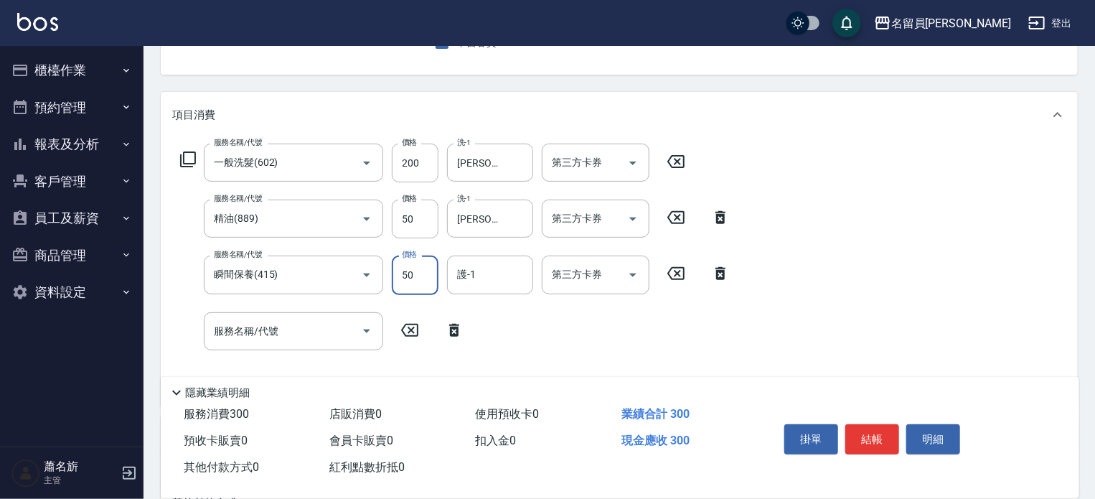
type input "50"
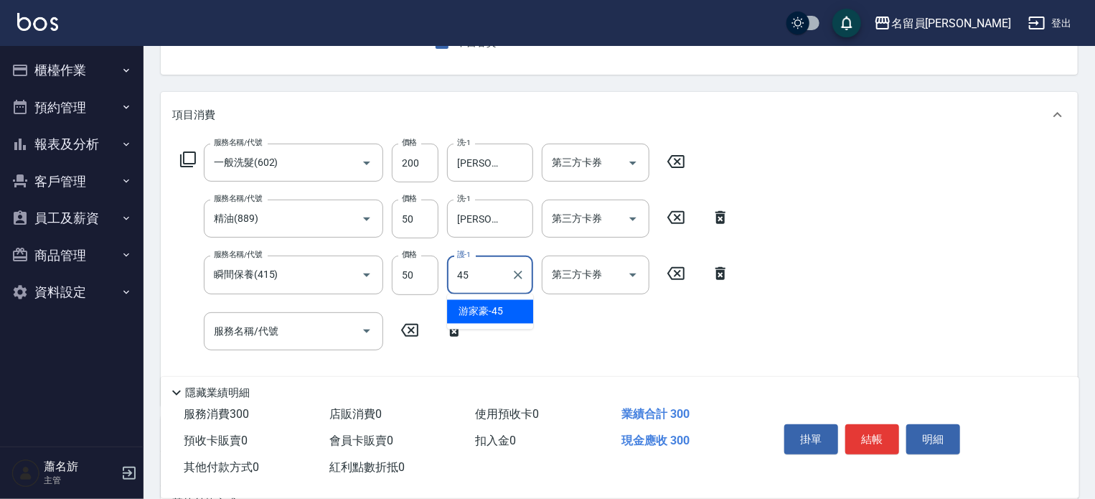
type input "[PERSON_NAME]-45"
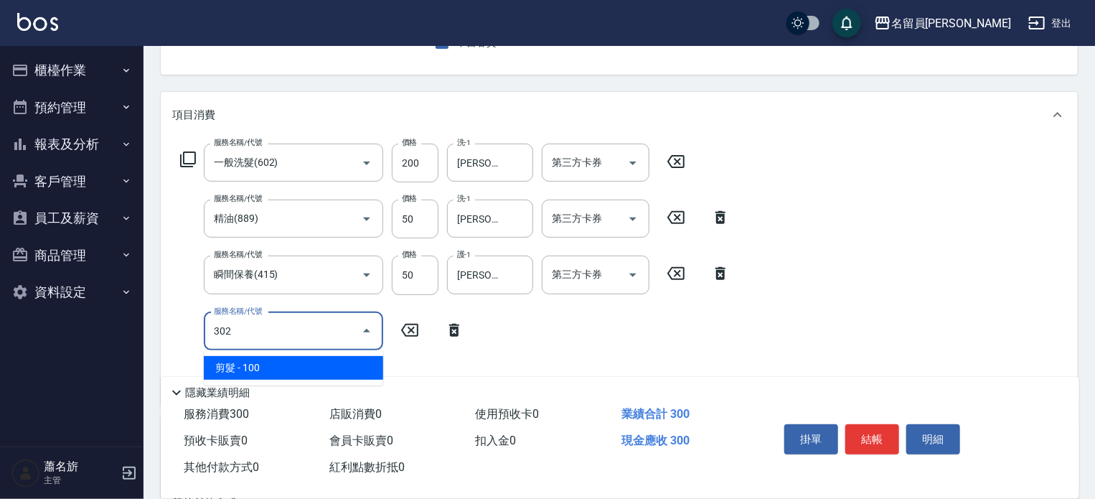
type input "剪髮(302)"
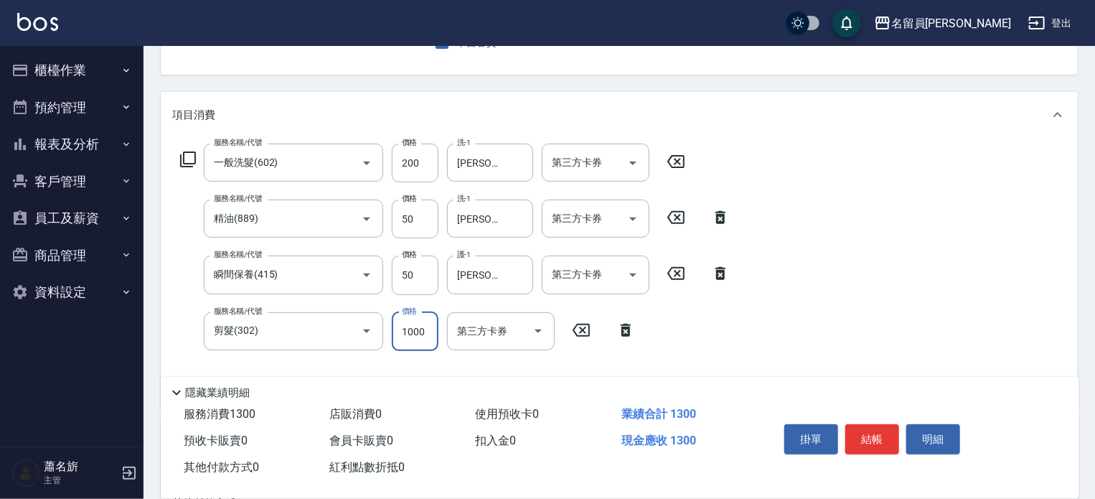
type input "100"
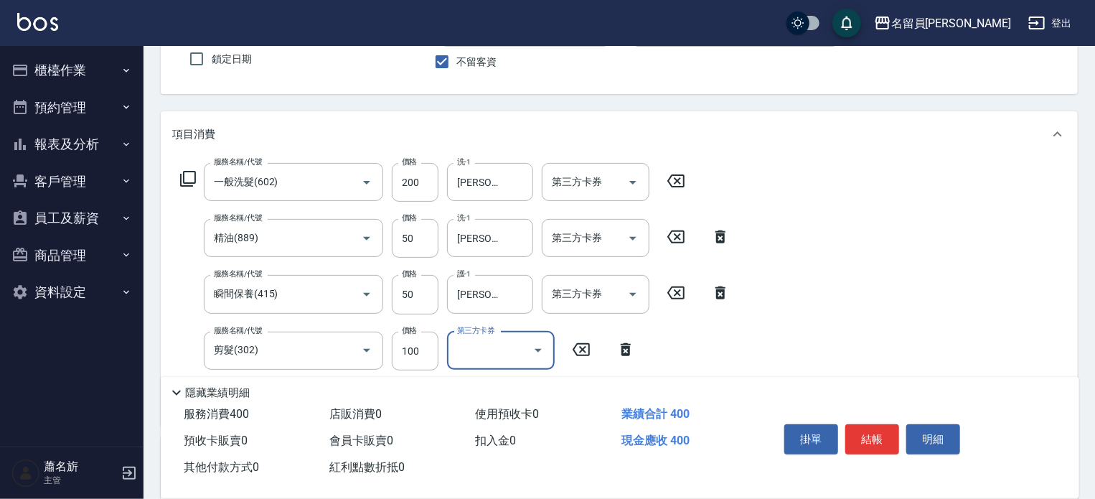
scroll to position [0, 0]
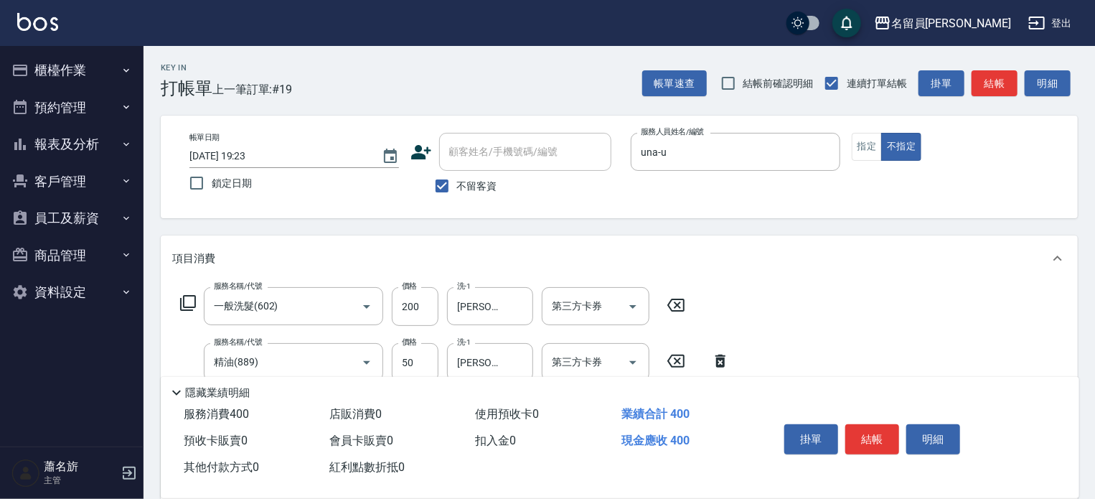
drag, startPoint x: 892, startPoint y: 440, endPoint x: 896, endPoint y: 433, distance: 8.7
click at [896, 433] on button "結帳" at bounding box center [872, 439] width 54 height 30
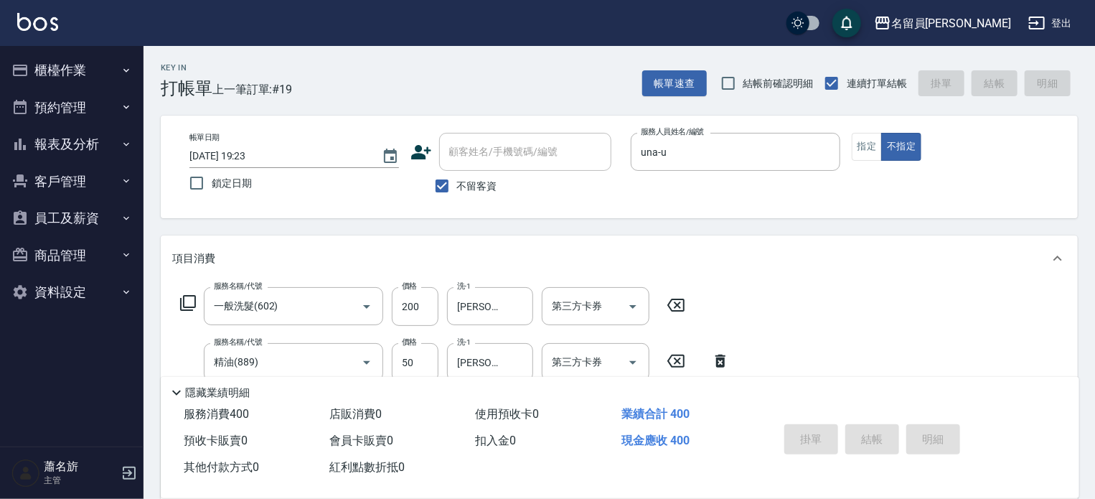
type input "[DATE] 19:24"
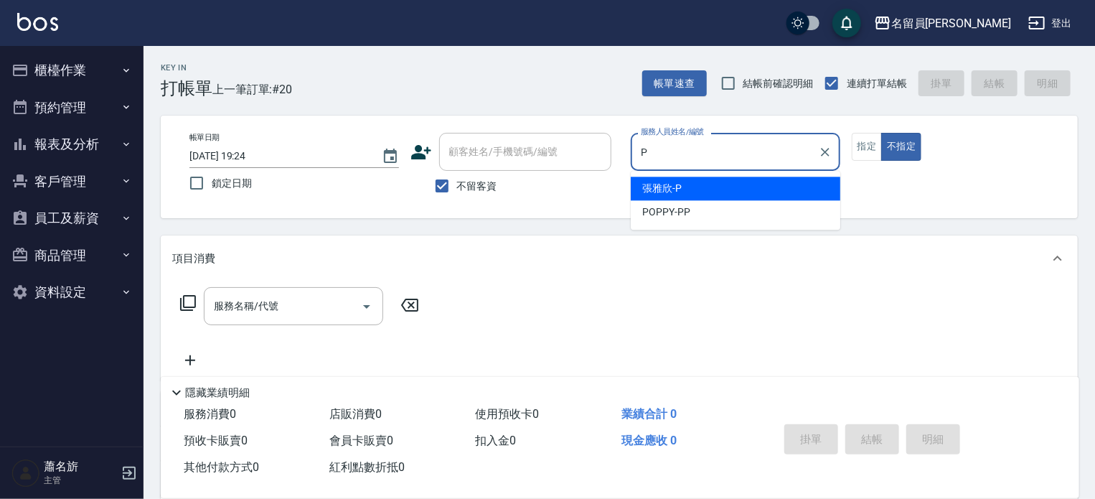
type input "[PERSON_NAME]"
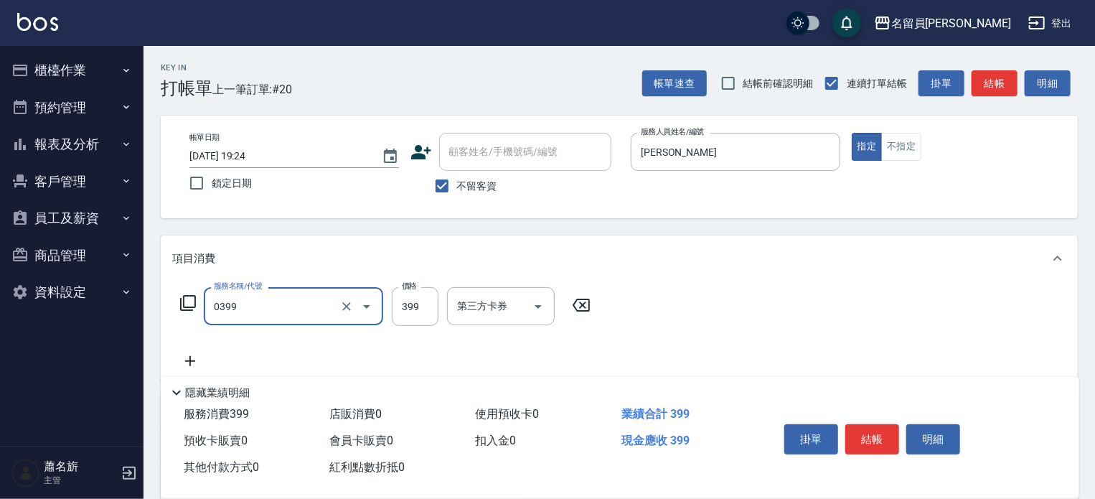
type input "海鹽SPA(0399)"
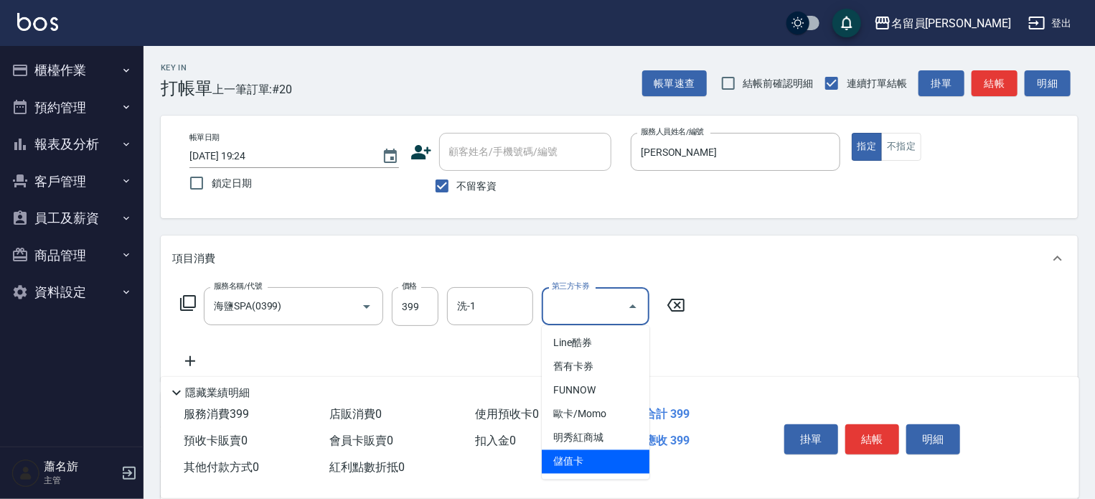
type input "儲值卡"
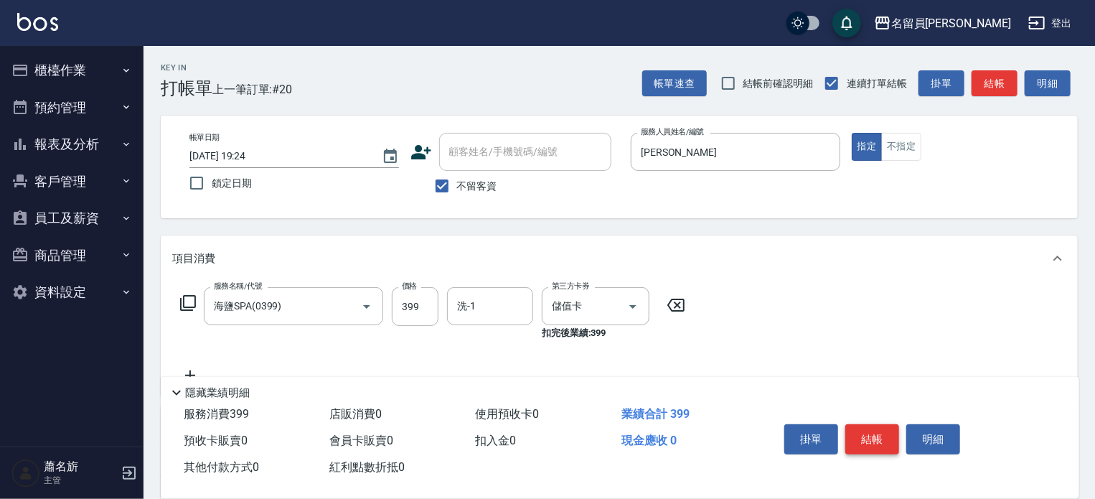
drag, startPoint x: 863, startPoint y: 417, endPoint x: 864, endPoint y: 430, distance: 12.9
click at [864, 422] on div "掛單 結帳 明細" at bounding box center [871, 440] width 187 height 45
click at [864, 430] on button "結帳" at bounding box center [872, 439] width 54 height 30
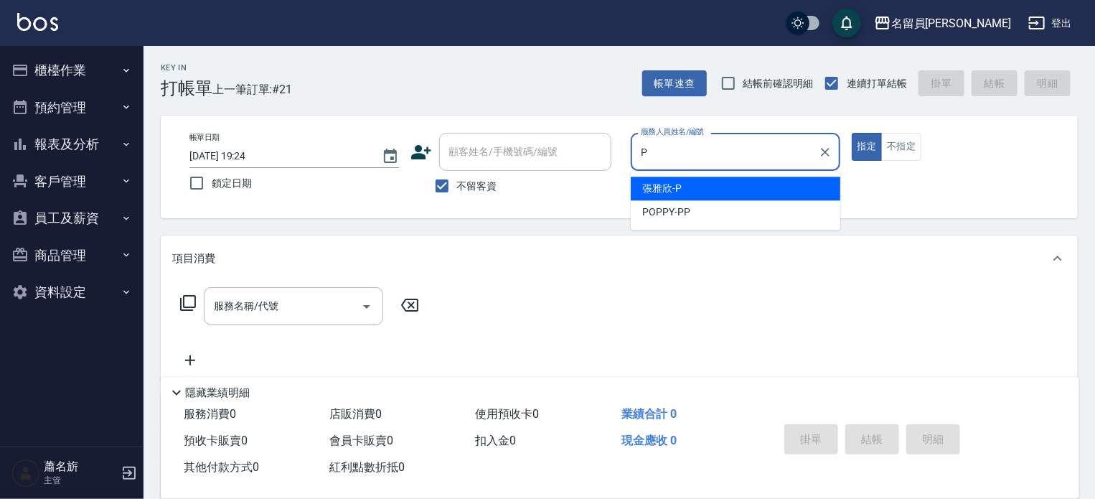
type input "[PERSON_NAME]"
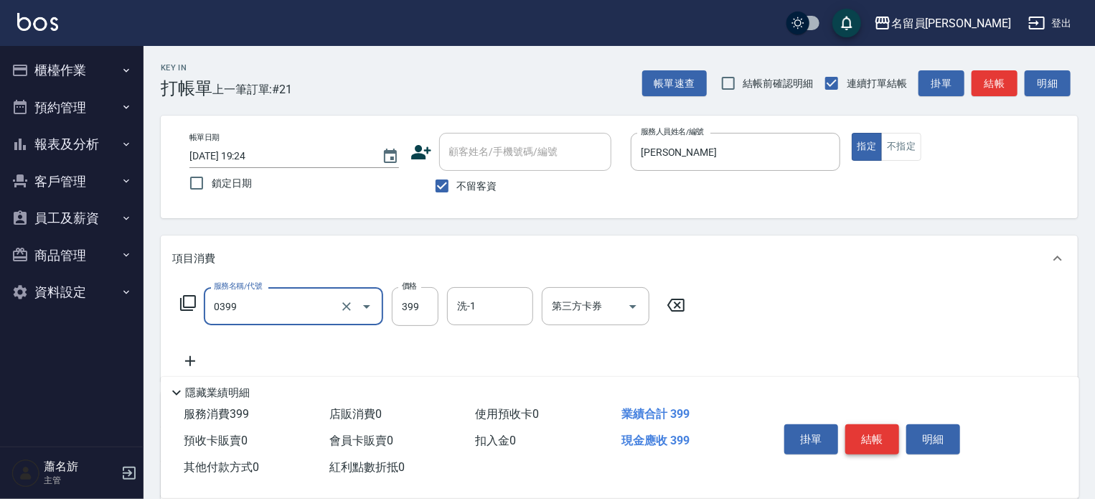
type input "海鹽SPA(0399)"
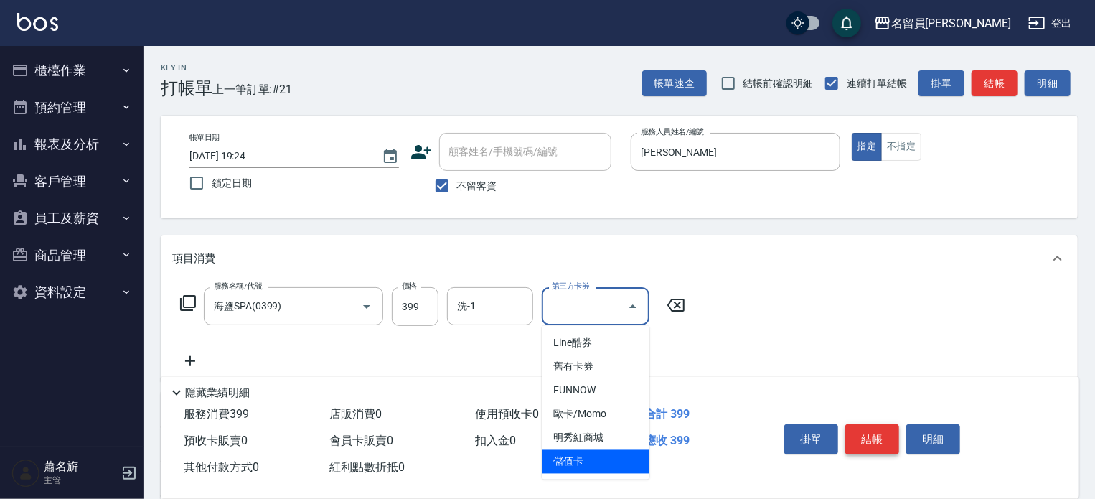
type input "儲值卡"
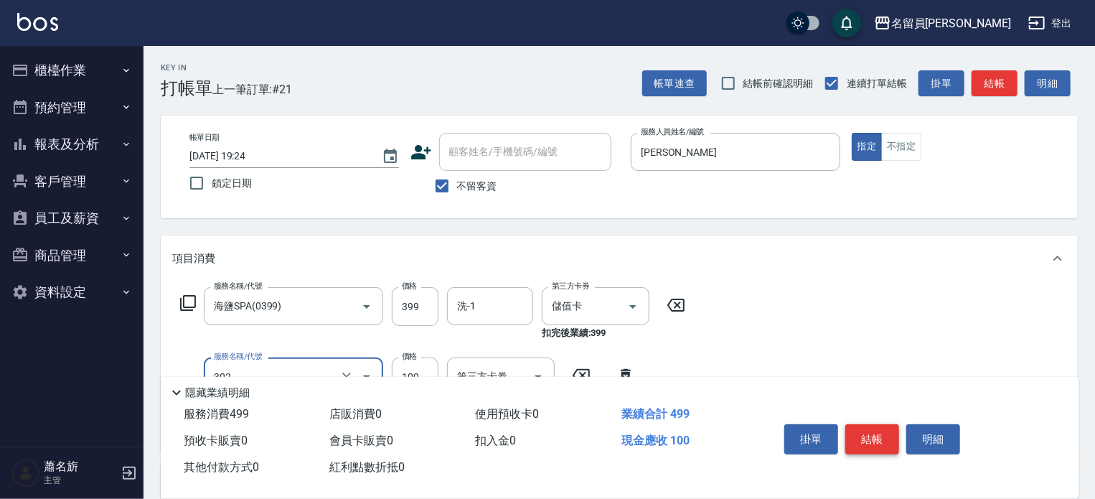
type input "剪髮(302)"
type input "200"
click at [864, 430] on button "結帳" at bounding box center [872, 439] width 54 height 30
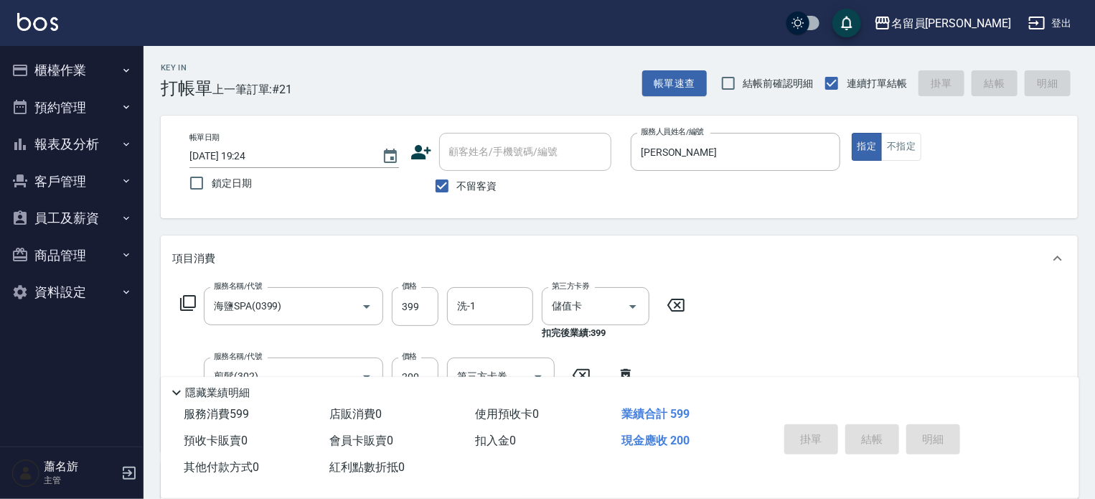
type input "[DATE] 19:25"
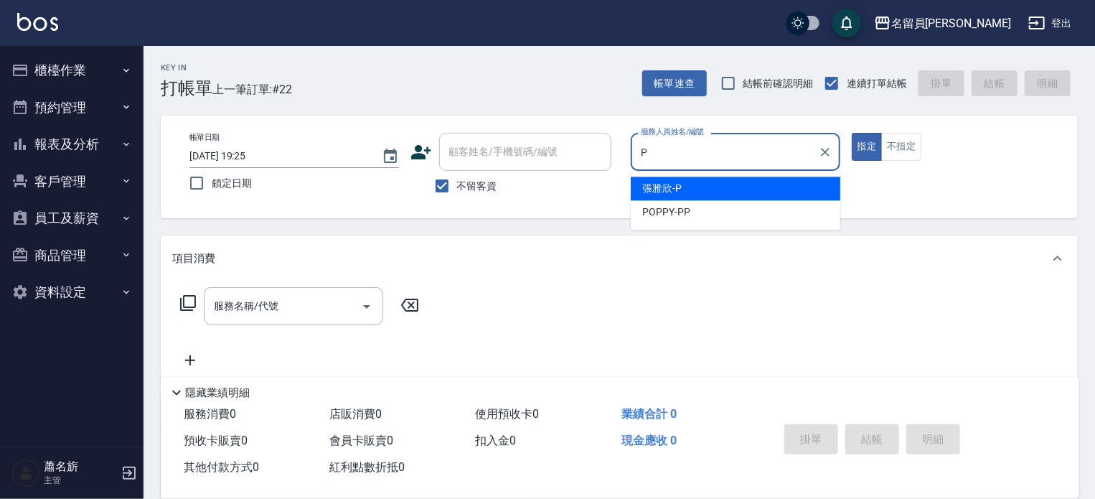
type input "[PERSON_NAME]"
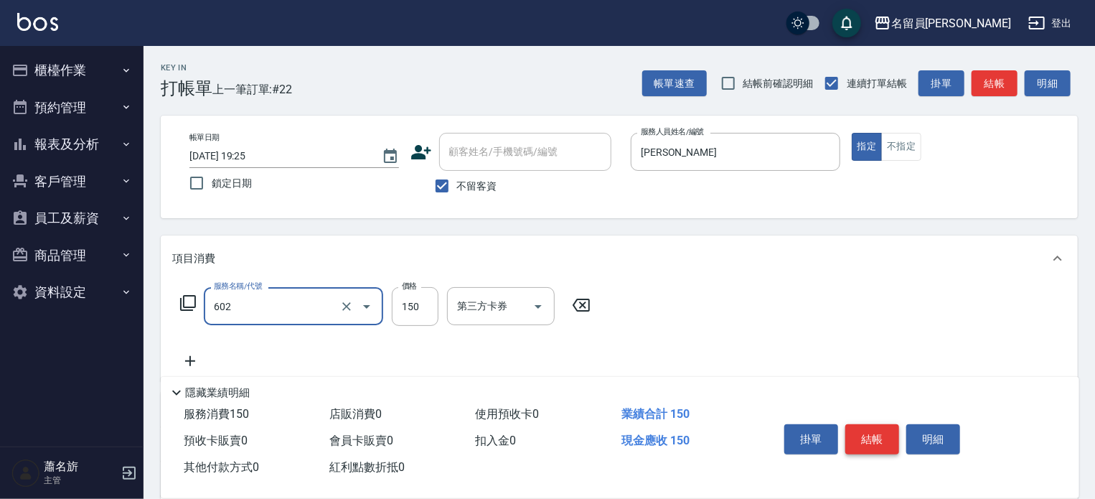
type input "一般洗髮(602)"
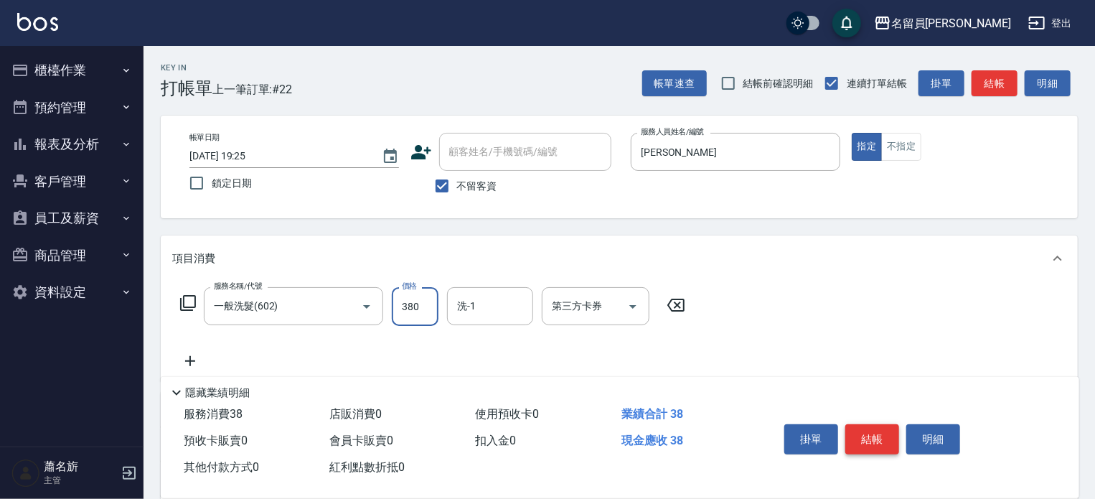
type input "380"
click at [902, 140] on button "不指定" at bounding box center [901, 147] width 40 height 28
click at [860, 444] on button "結帳" at bounding box center [872, 439] width 54 height 30
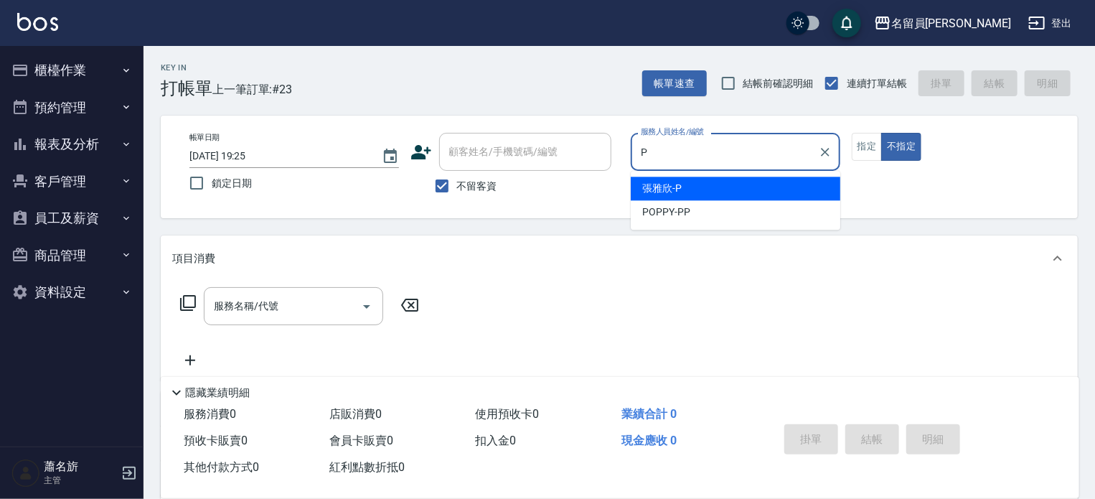
type input "[PERSON_NAME]"
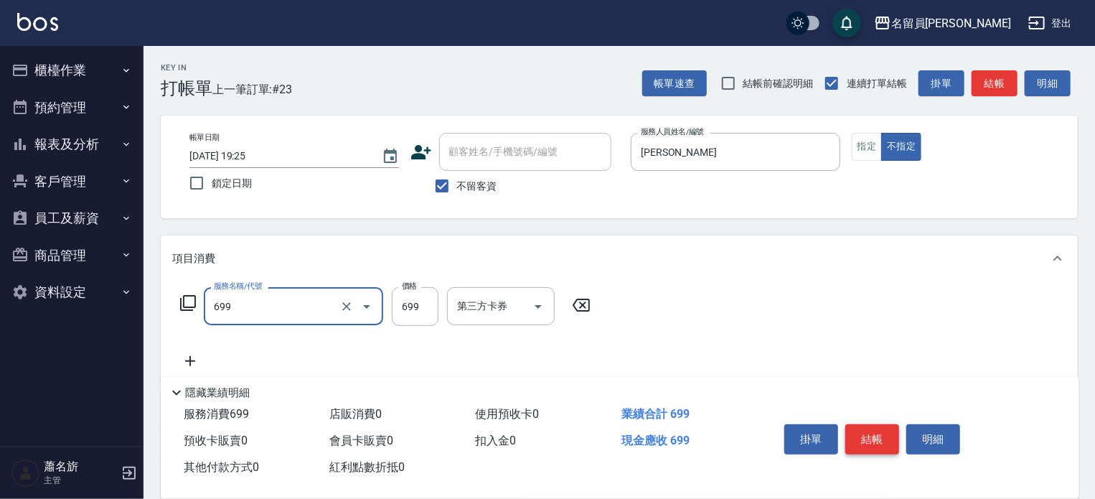
type input "精油洗髮(699)"
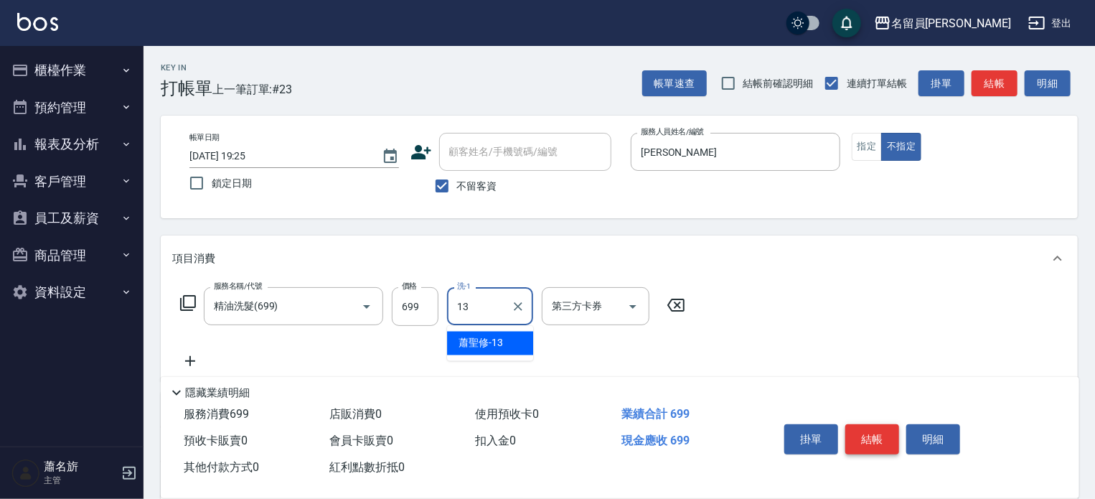
type input "[PERSON_NAME]-13"
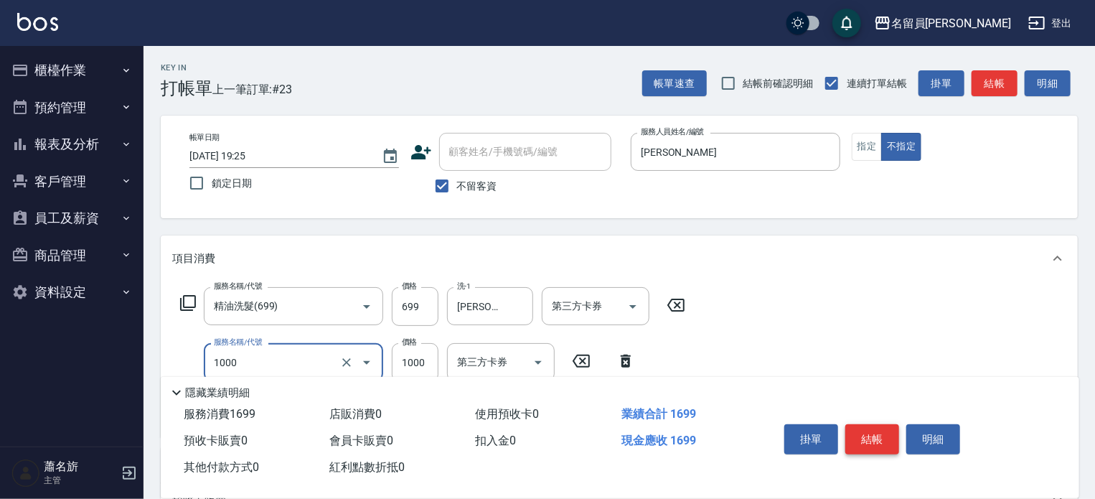
type input "酵素護髮(1000)"
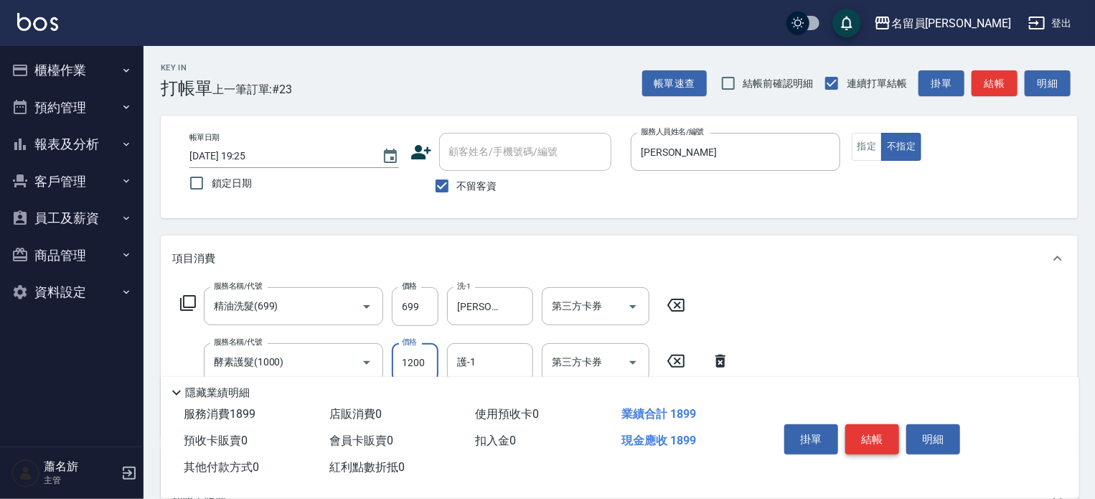
type input "1200"
type input "[PERSON_NAME]-13"
click at [860, 444] on button "結帳" at bounding box center [872, 439] width 54 height 30
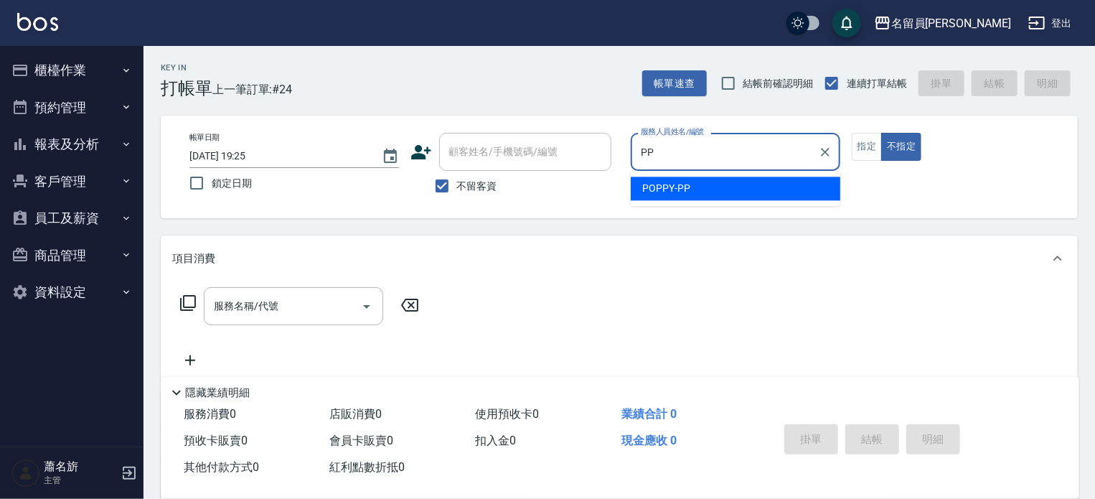
type input "POPPY-PP"
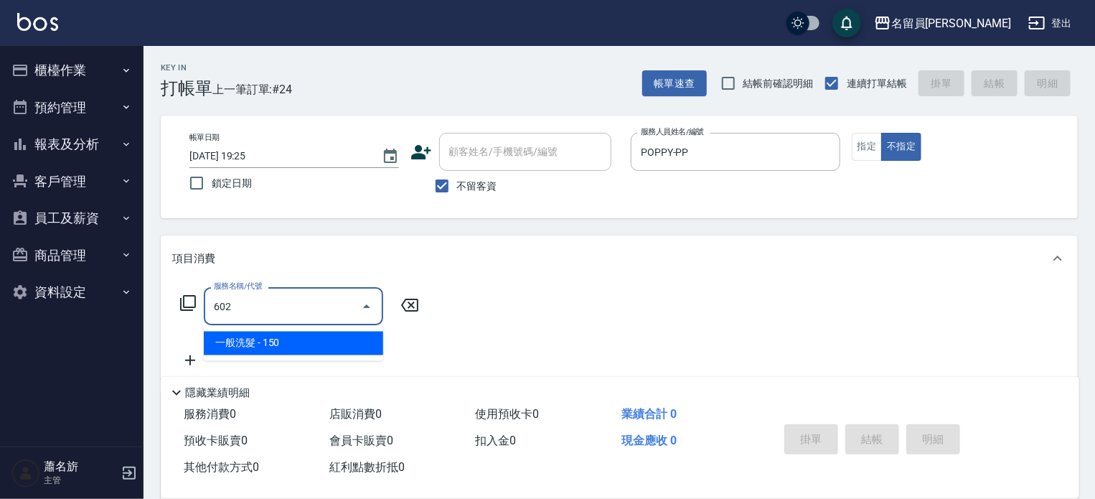
type input "一般洗髮(602)"
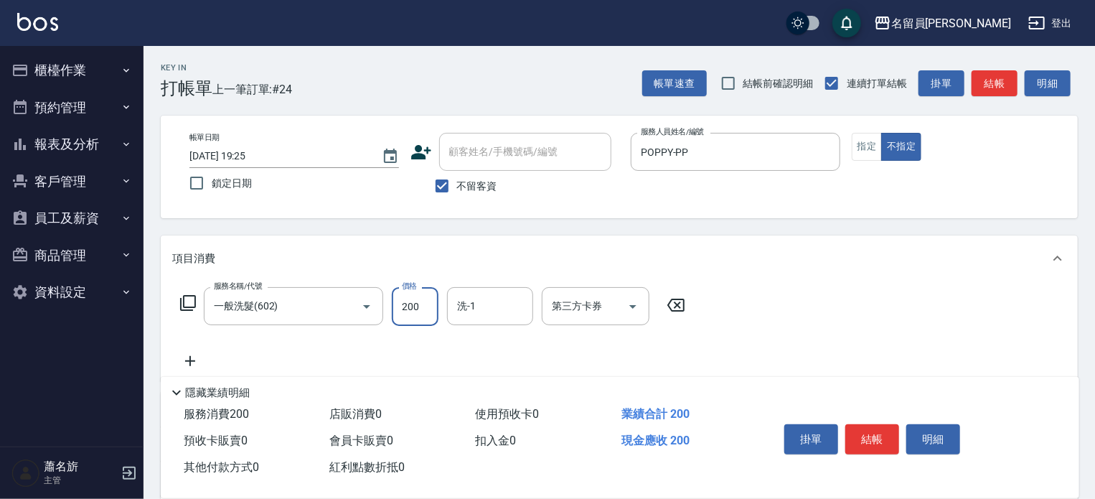
type input "200"
type input "107"
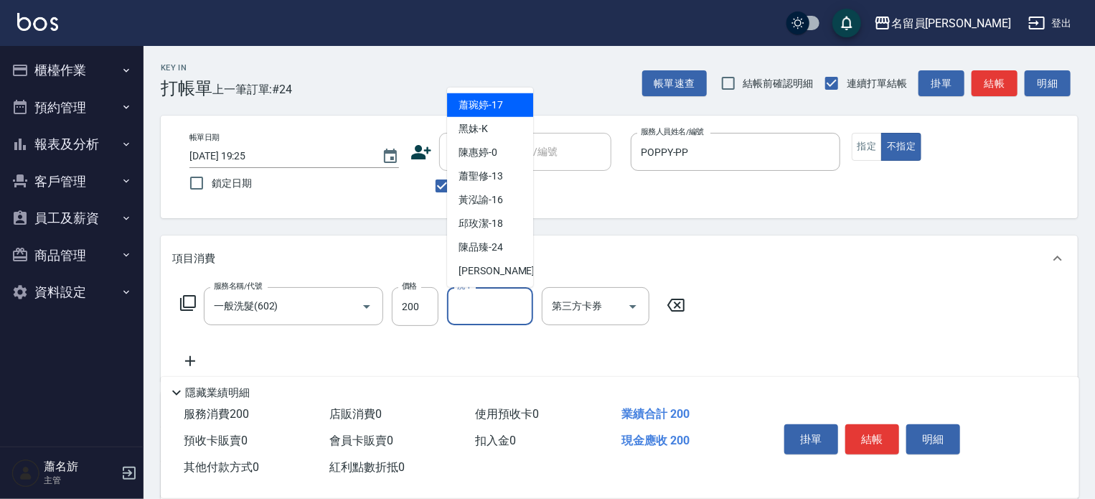
click at [466, 294] on div "洗-1 洗-1" at bounding box center [490, 306] width 86 height 38
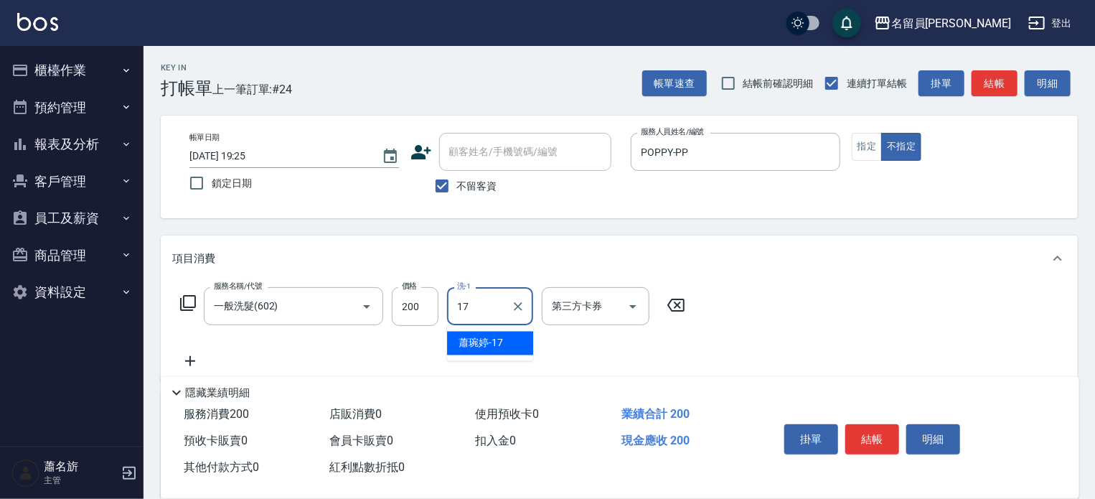
type input "[PERSON_NAME]-17"
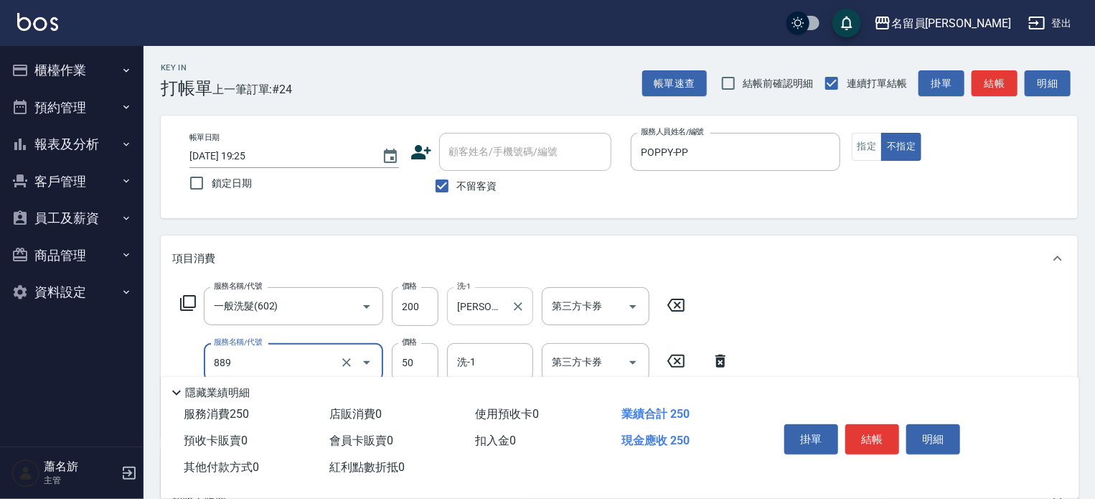
type input "精油(889)"
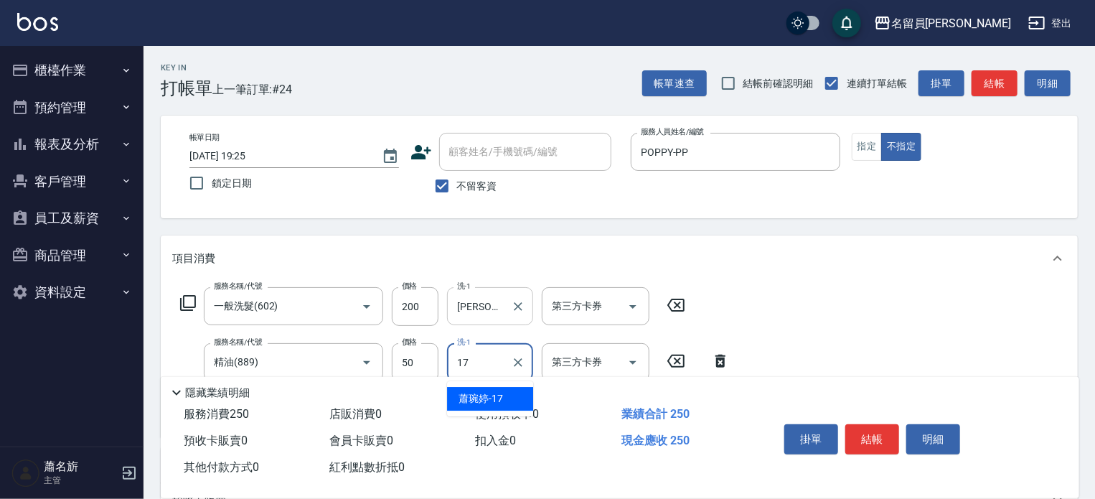
type input "[PERSON_NAME]-17"
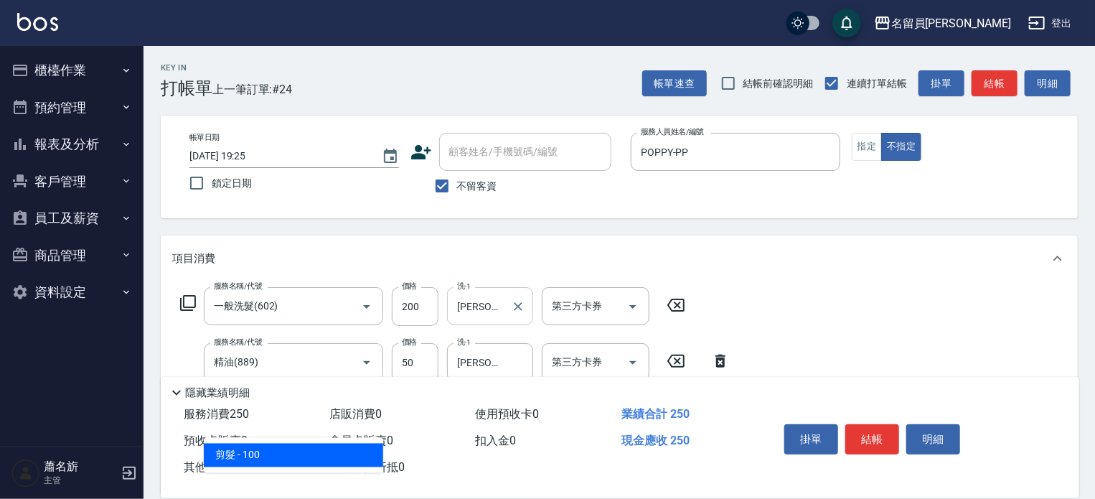
type input "3"
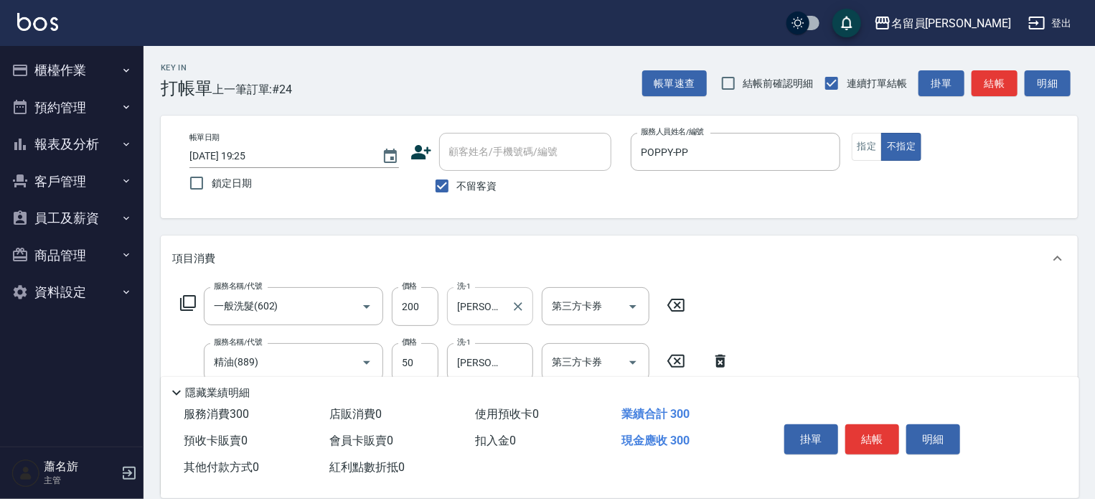
type input "瞬間保養(415)"
type input "[PERSON_NAME]-17"
click at [891, 444] on button "結帳" at bounding box center [872, 439] width 54 height 30
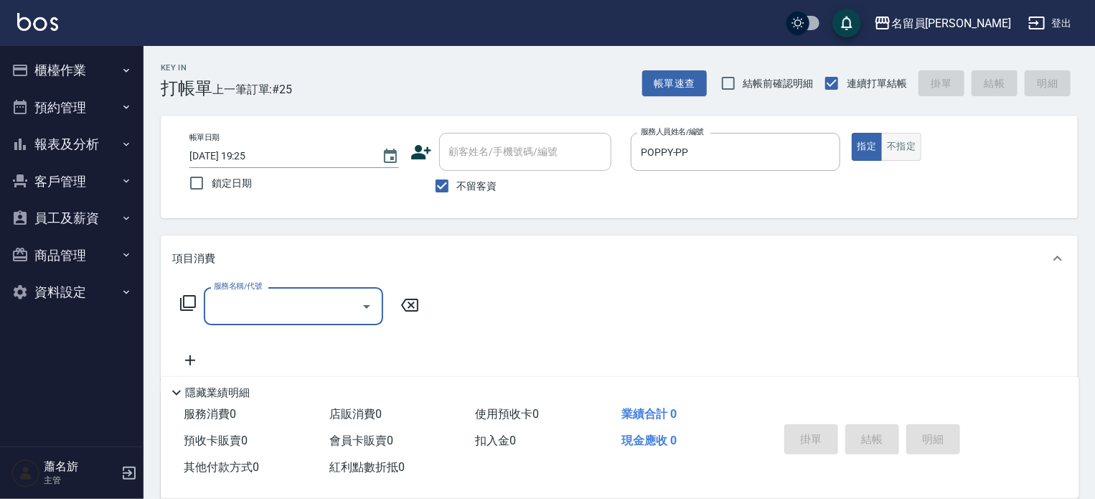
click at [903, 156] on button "不指定" at bounding box center [901, 147] width 40 height 28
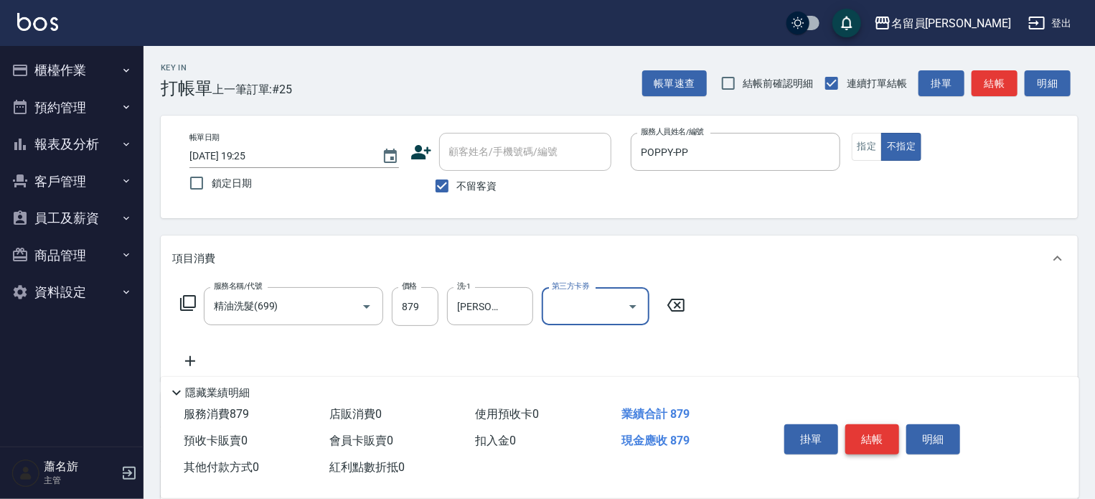
click at [887, 438] on button "結帳" at bounding box center [872, 439] width 54 height 30
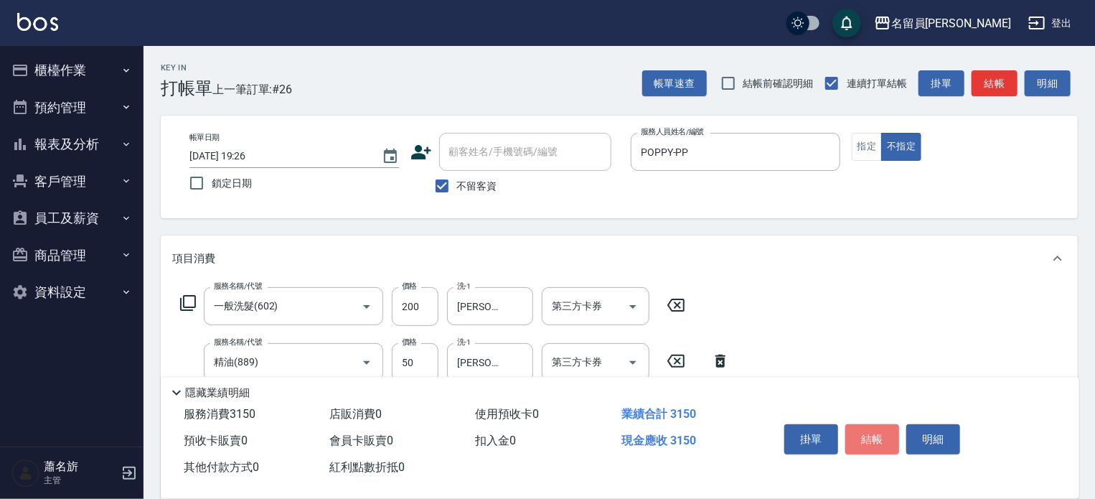
click at [881, 440] on button "結帳" at bounding box center [872, 439] width 54 height 30
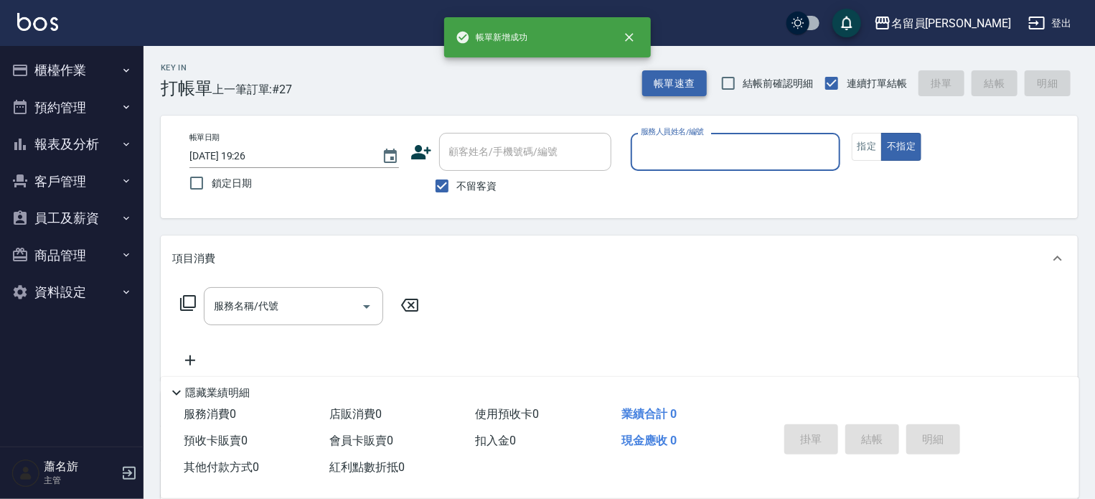
click at [699, 77] on button "帳單速查" at bounding box center [674, 83] width 65 height 27
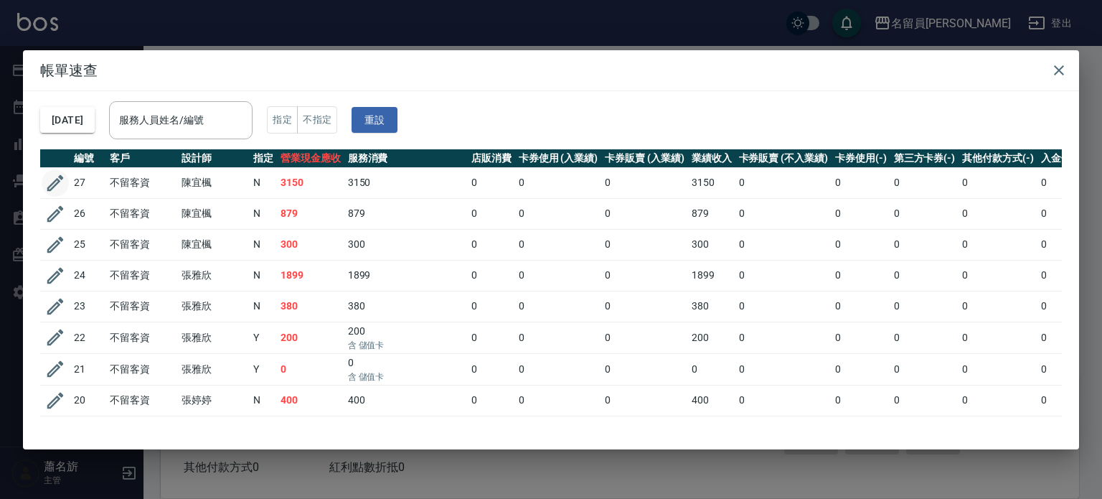
click at [57, 183] on icon "button" at bounding box center [55, 182] width 16 height 16
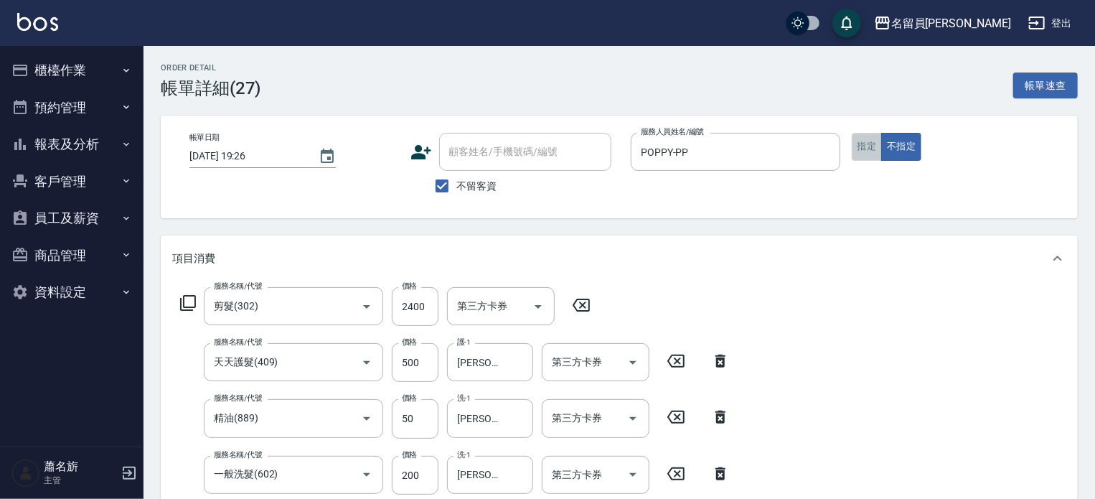
click at [858, 142] on button "指定" at bounding box center [866, 147] width 31 height 28
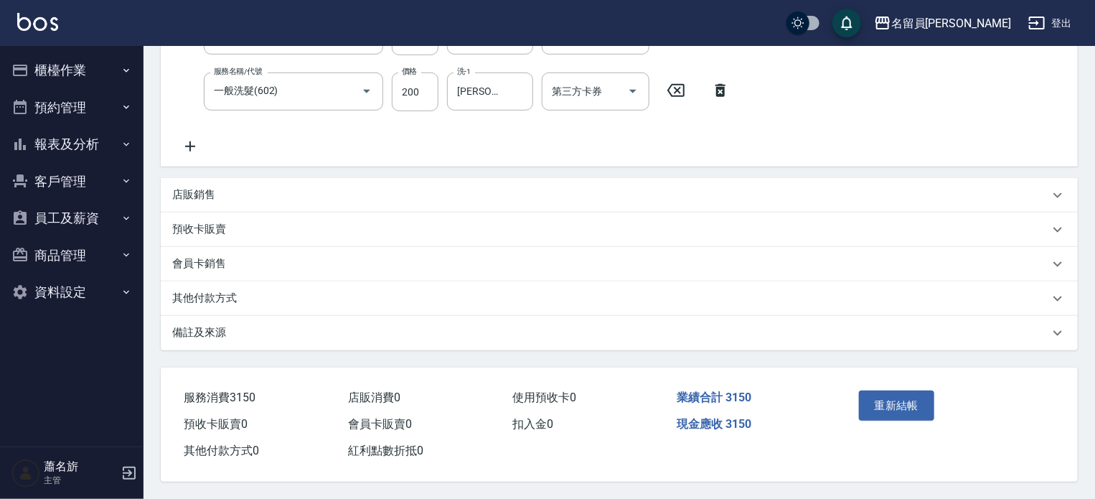
scroll to position [387, 0]
click at [901, 405] on button "重新結帳" at bounding box center [897, 405] width 76 height 30
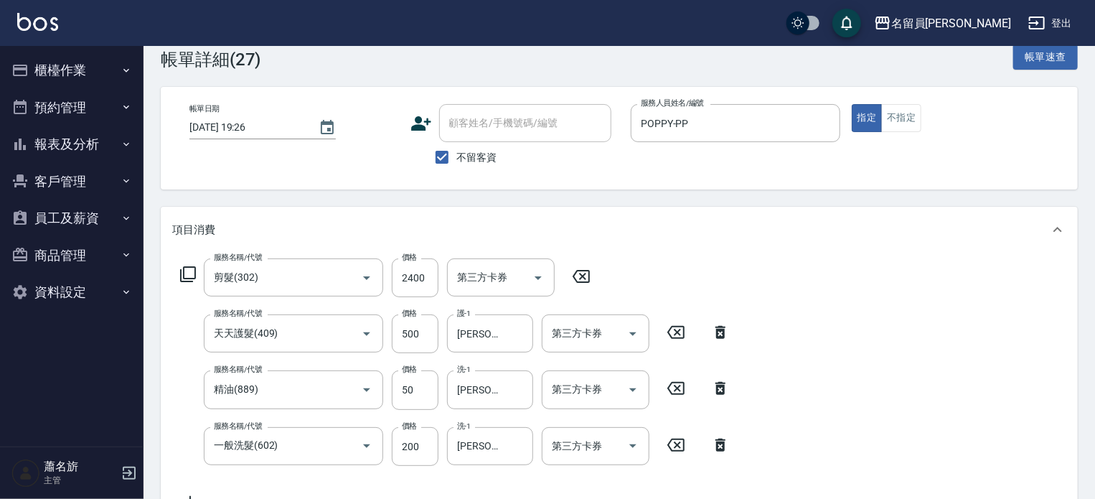
scroll to position [29, 0]
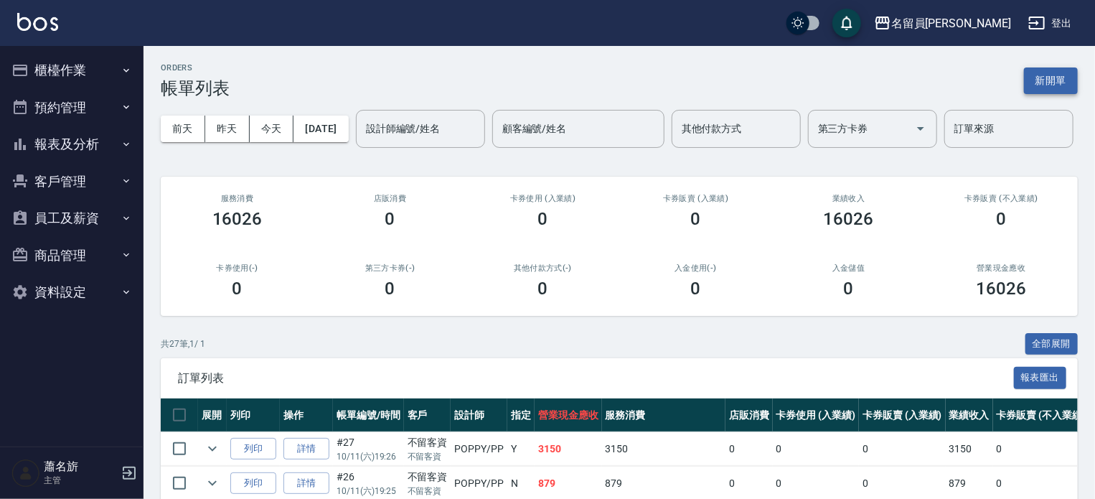
click at [1050, 84] on button "新開單" at bounding box center [1051, 80] width 54 height 27
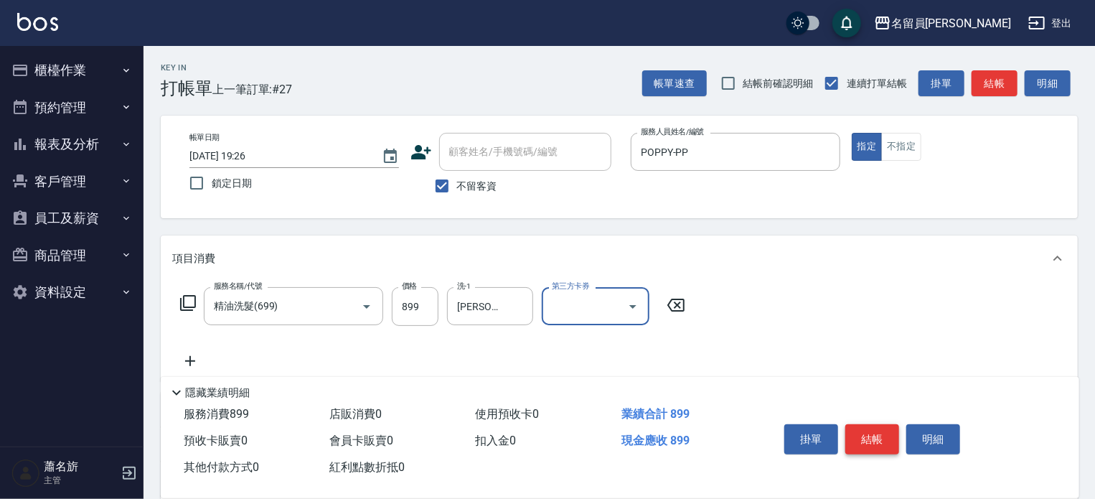
click at [889, 443] on button "結帳" at bounding box center [872, 439] width 54 height 30
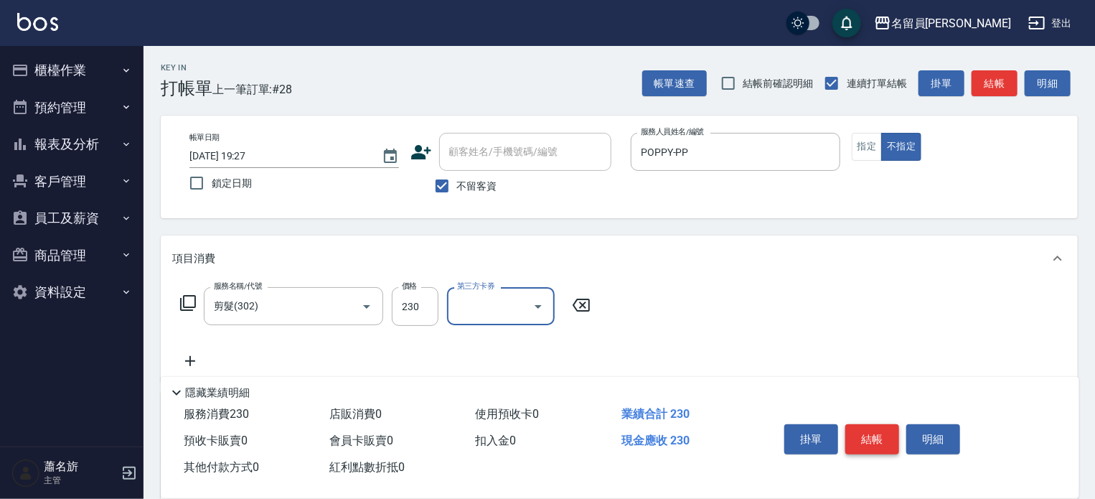
click at [895, 443] on button "結帳" at bounding box center [872, 439] width 54 height 30
click at [872, 151] on button "指定" at bounding box center [866, 147] width 31 height 28
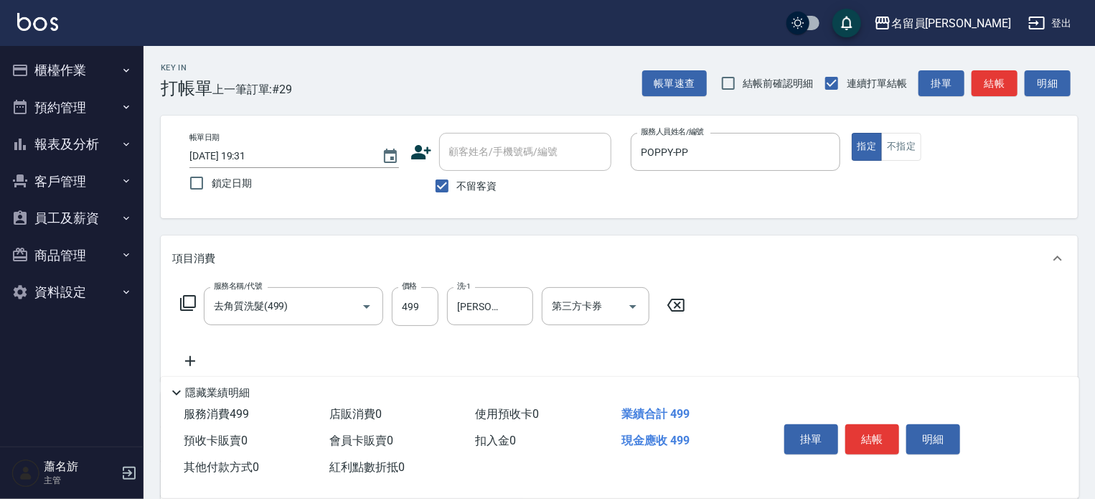
drag, startPoint x: 883, startPoint y: 439, endPoint x: 864, endPoint y: 428, distance: 21.5
click at [881, 437] on button "結帳" at bounding box center [872, 439] width 54 height 30
click at [411, 280] on div "項目消費" at bounding box center [619, 258] width 917 height 46
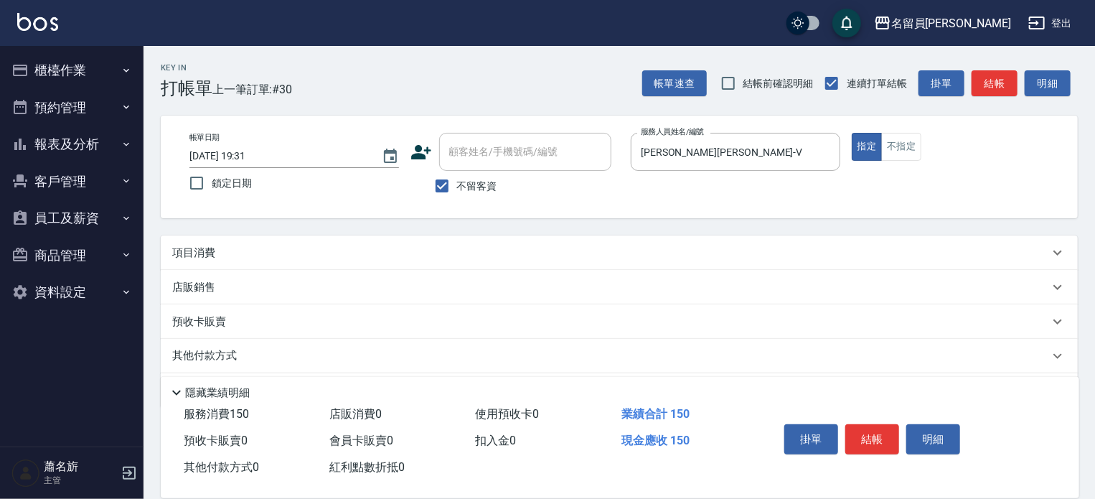
click at [413, 285] on div "項目消費 服務名稱/代號 一般洗髮(602) 服務名稱/代號 價格 150 價格 洗-1 洗-1 第三方卡券 第三方卡券 店販銷售 服務人員姓名/編號 服務人…" at bounding box center [619, 321] width 917 height 172
click at [425, 256] on div "項目消費" at bounding box center [610, 252] width 877 height 15
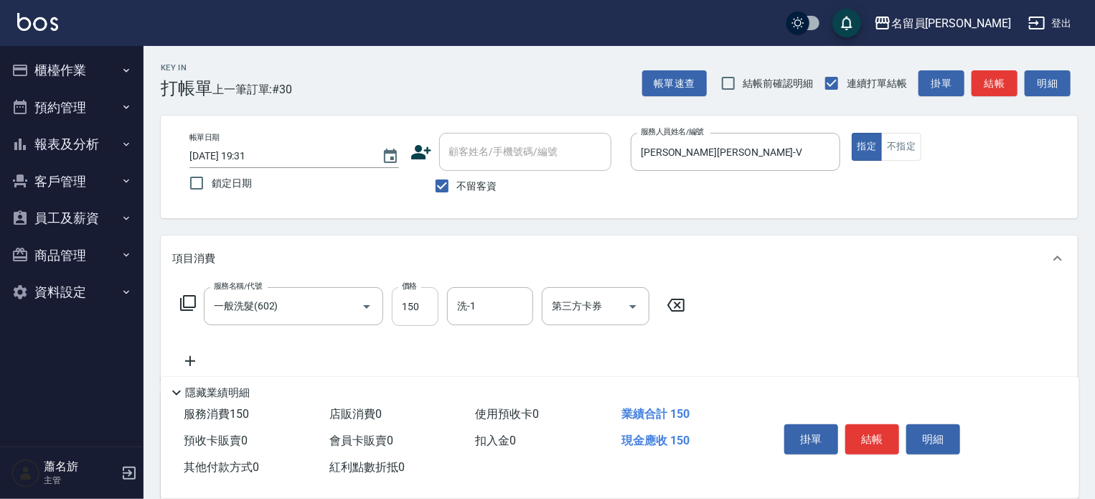
click at [410, 306] on input "150" at bounding box center [415, 306] width 47 height 39
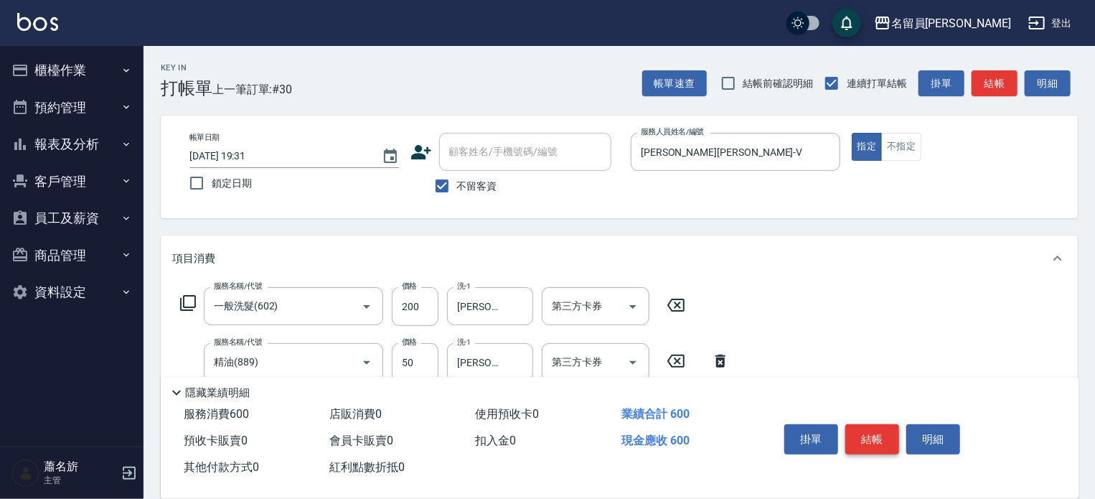
click at [869, 425] on button "結帳" at bounding box center [872, 439] width 54 height 30
click at [864, 424] on button "結帳" at bounding box center [872, 439] width 54 height 30
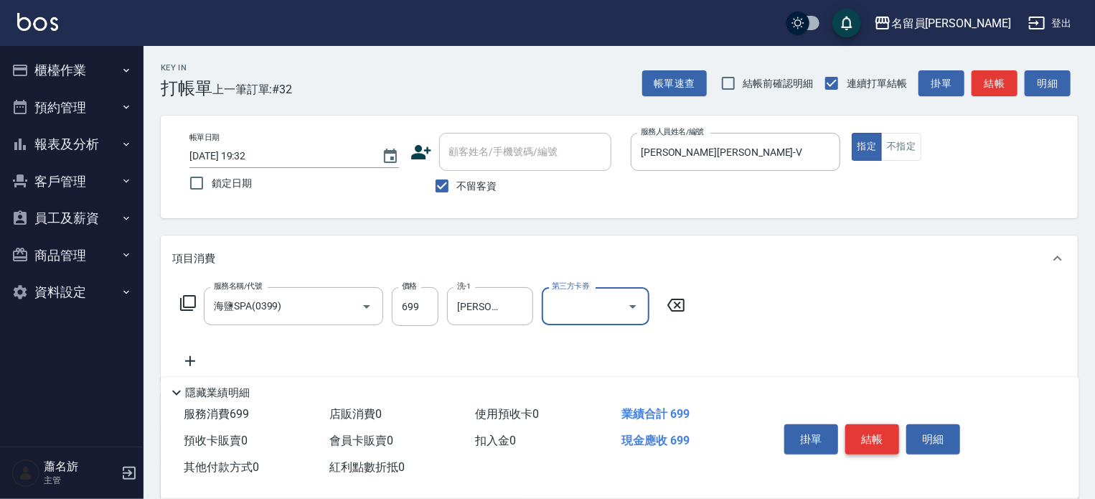
click at [864, 433] on button "結帳" at bounding box center [872, 439] width 54 height 30
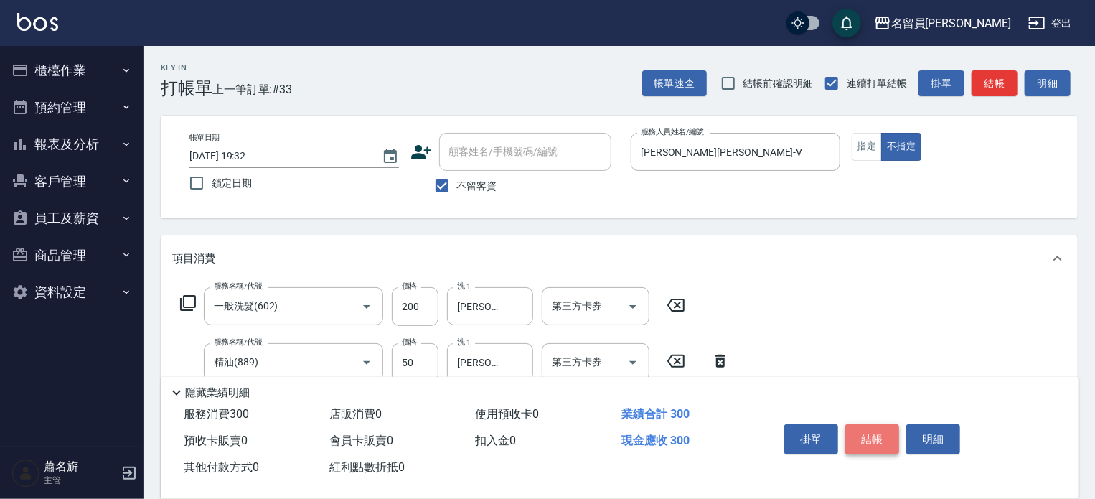
click at [864, 433] on button "結帳" at bounding box center [872, 439] width 54 height 30
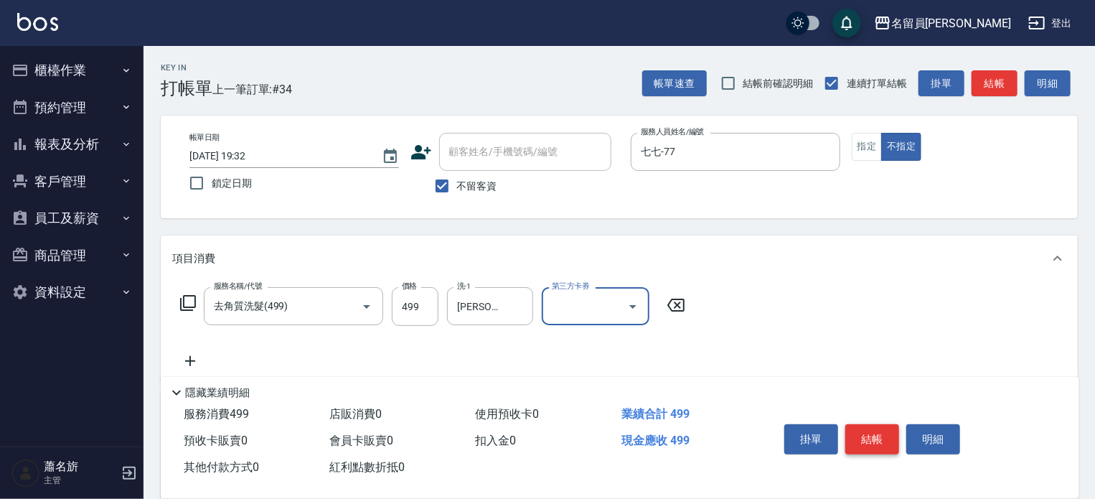
click at [888, 444] on button "結帳" at bounding box center [872, 439] width 54 height 30
click at [184, 296] on icon at bounding box center [188, 303] width 16 height 16
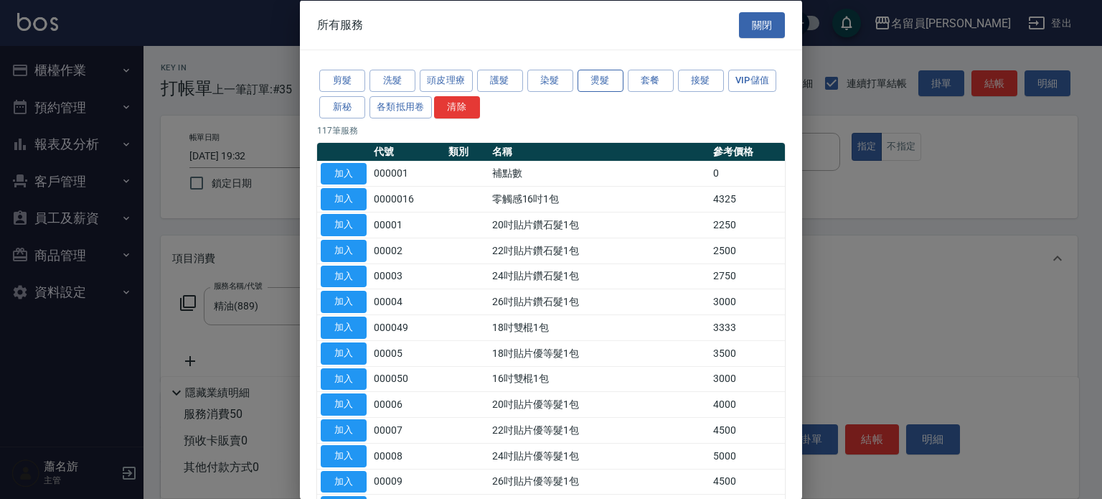
click at [599, 85] on button "燙髮" at bounding box center [600, 81] width 46 height 22
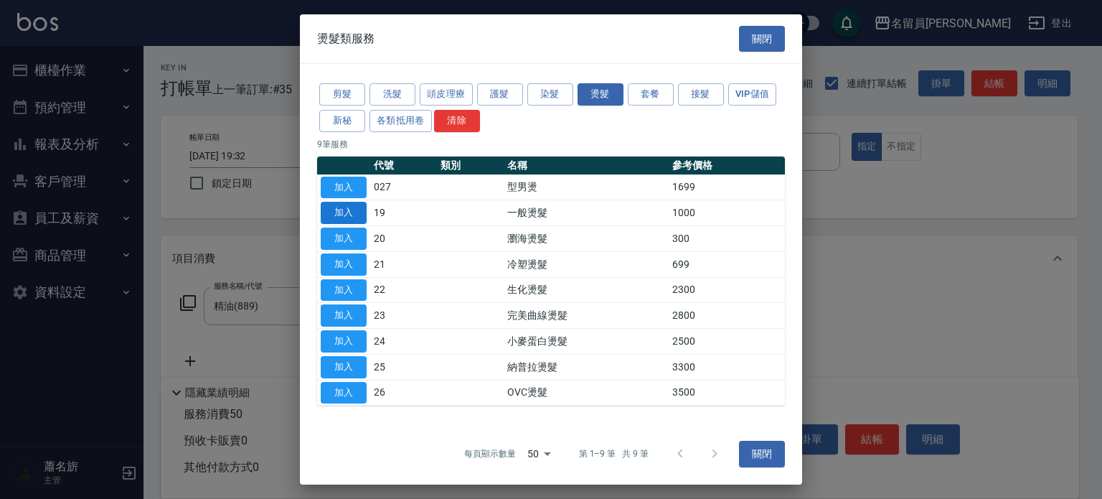
click at [357, 214] on button "加入" at bounding box center [344, 213] width 46 height 22
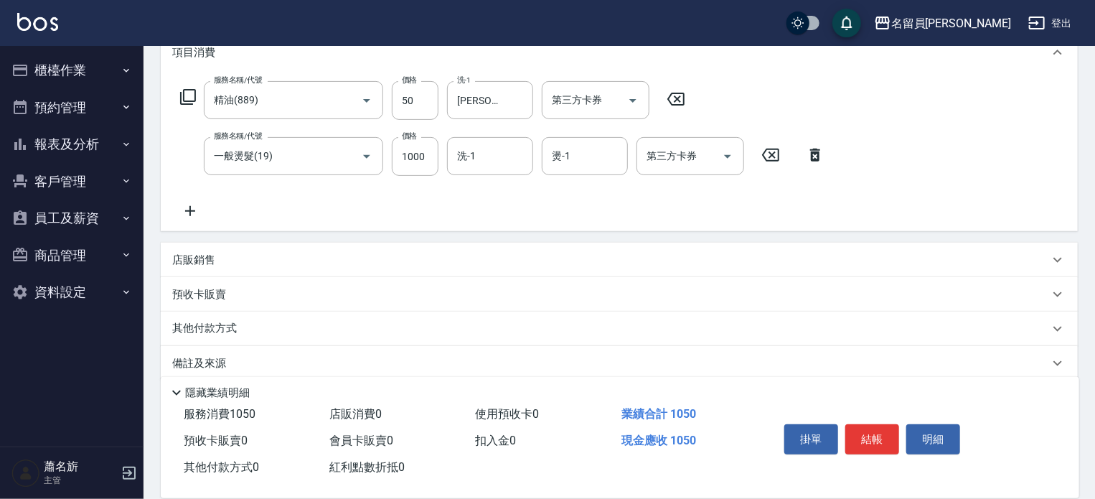
scroll to position [215, 0]
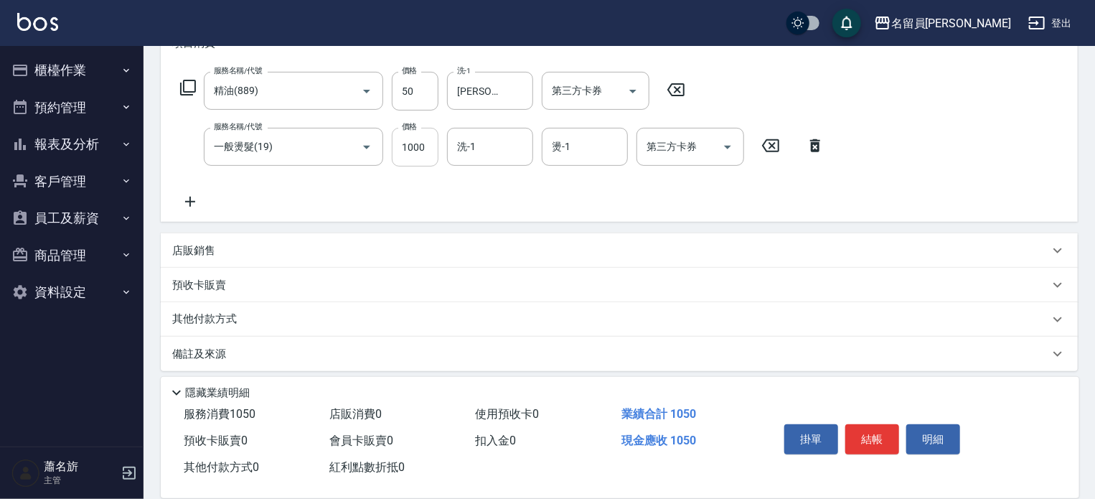
click at [430, 146] on input "1000" at bounding box center [415, 147] width 47 height 39
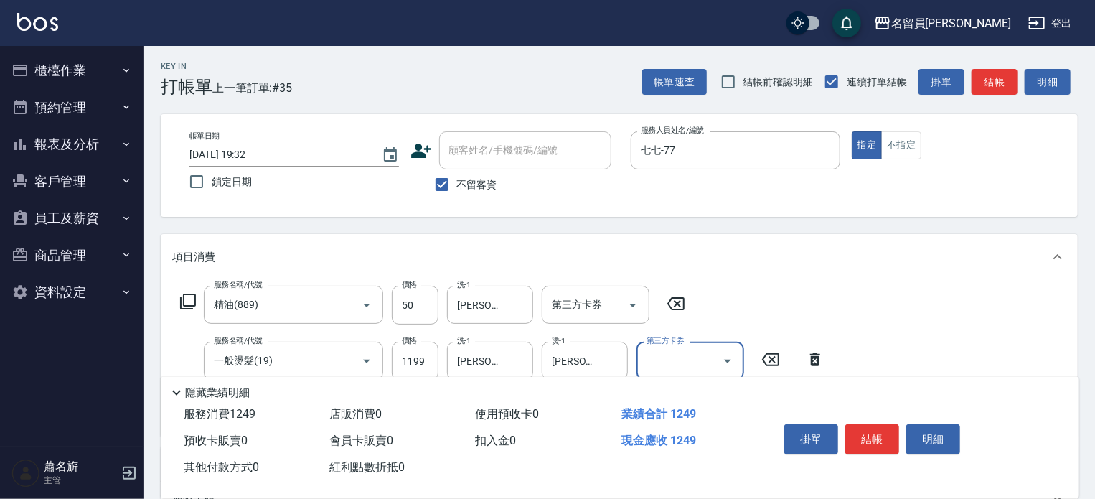
scroll to position [0, 0]
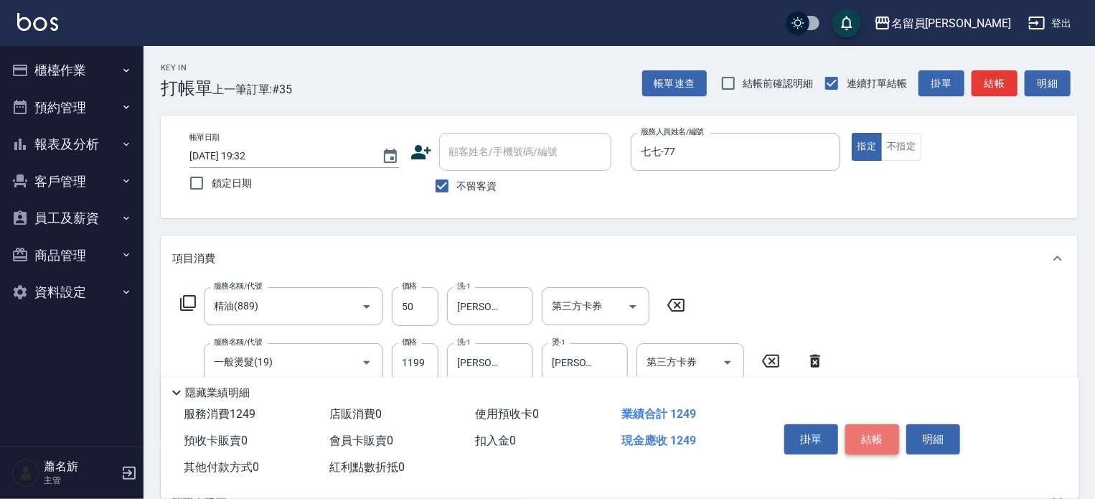
click at [849, 434] on button "結帳" at bounding box center [872, 439] width 54 height 30
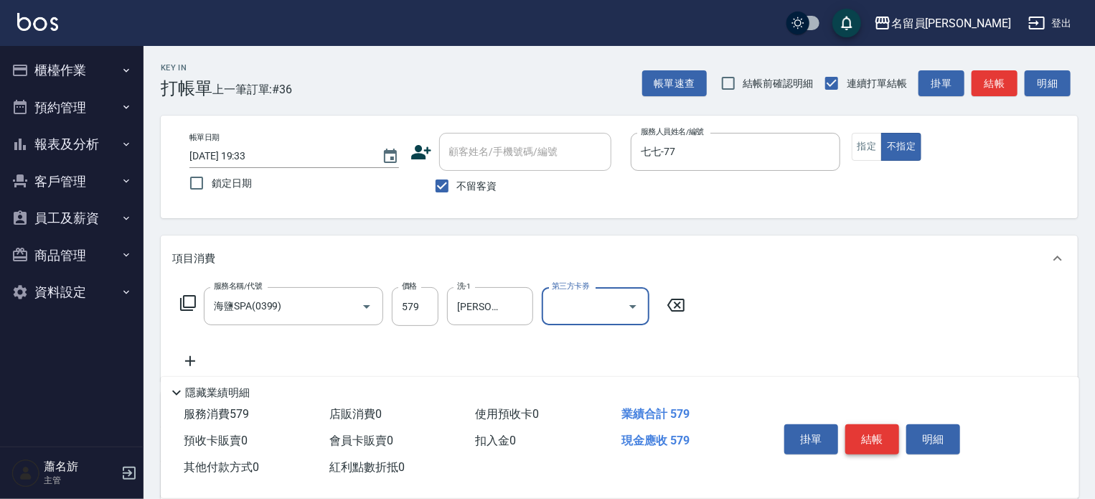
click at [883, 441] on button "結帳" at bounding box center [872, 439] width 54 height 30
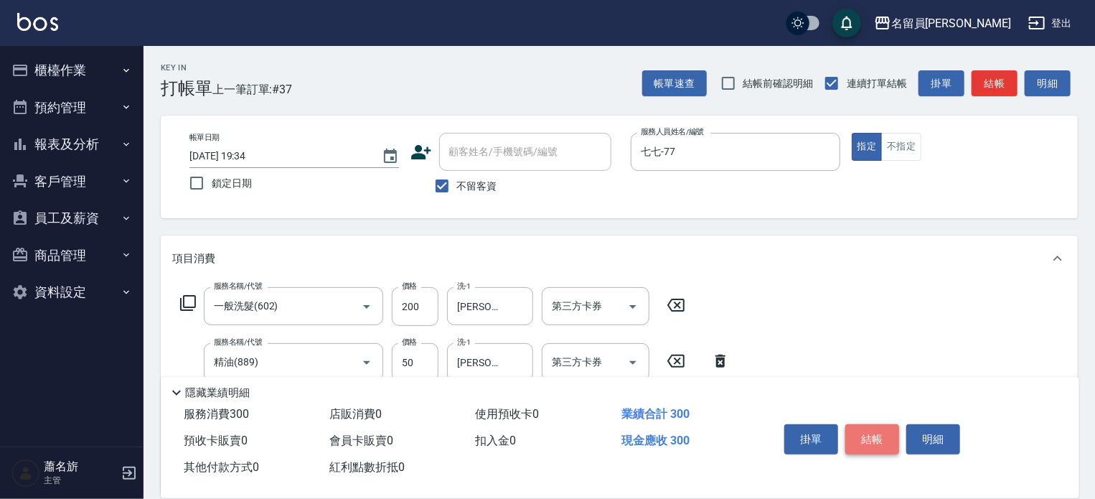
click at [887, 440] on button "結帳" at bounding box center [872, 439] width 54 height 30
click at [866, 429] on button "結帳" at bounding box center [872, 439] width 54 height 30
drag, startPoint x: 866, startPoint y: 429, endPoint x: 894, endPoint y: 120, distance: 310.3
click at [894, 120] on div "Key In 打帳單 上一筆訂單:#39 帳單速查 結帳前確認明細 連續打單結帳 掛單 結帳 明細 帳單日期 [DATE] 19:35 鎖定日期 顧客姓名/手…" at bounding box center [618, 412] width 951 height 732
click at [906, 146] on button "不指定" at bounding box center [901, 147] width 40 height 28
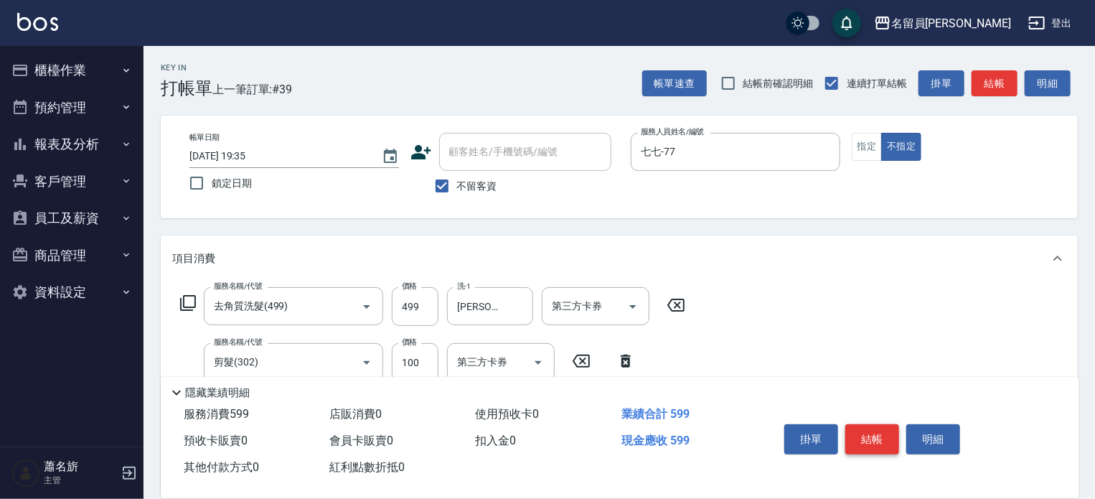
click at [883, 434] on button "結帳" at bounding box center [872, 439] width 54 height 30
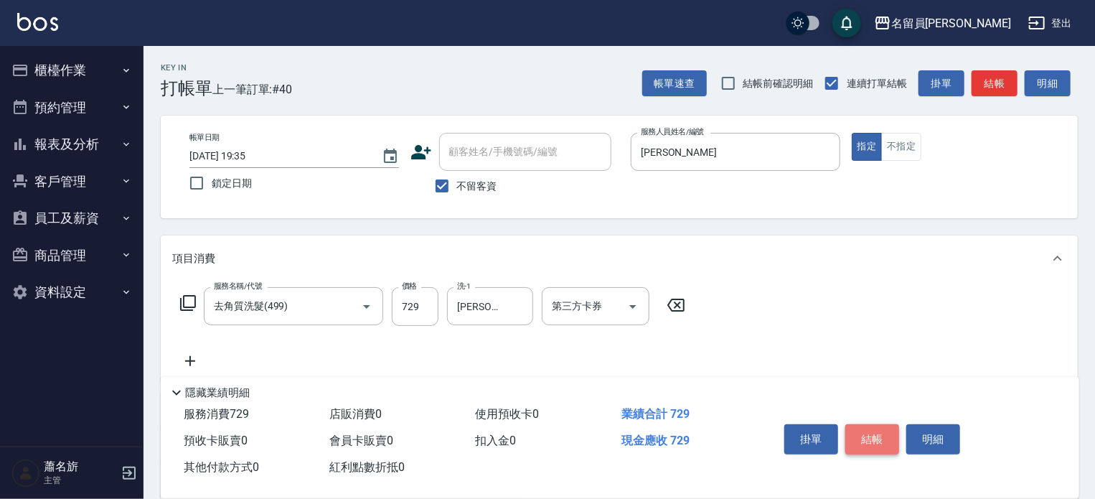
click at [882, 424] on button "結帳" at bounding box center [872, 439] width 54 height 30
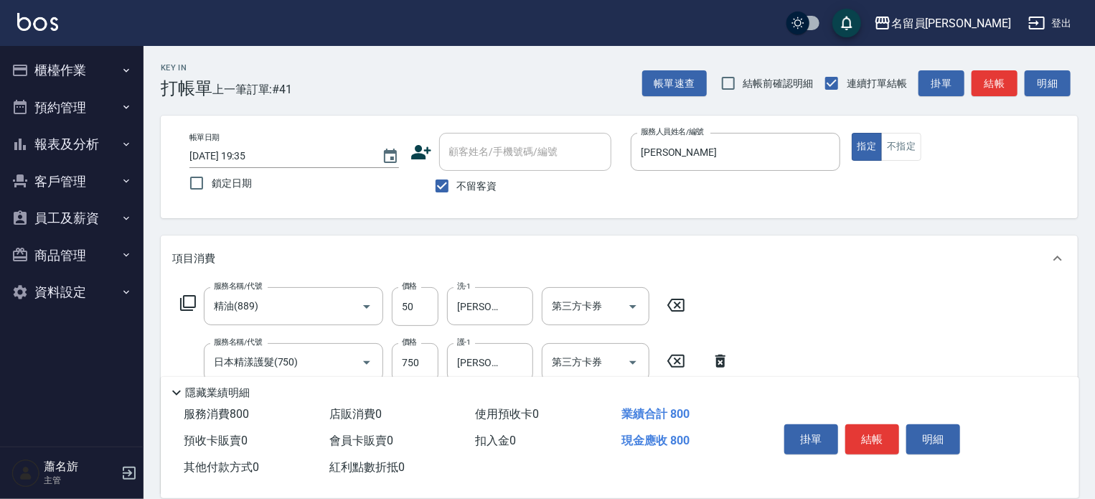
click at [197, 297] on div "服務名稱/代號 精油(889) 服務名稱/代號 價格 50 價格 洗-1 [PERSON_NAME]-13 洗-1 第三方卡券 第三方卡券" at bounding box center [432, 306] width 521 height 39
drag, startPoint x: 178, startPoint y: 306, endPoint x: 181, endPoint y: 296, distance: 10.0
click at [178, 303] on div "服務名稱/代號 精油(889) 服務名稱/代號 價格 50 價格 洗-1 [PERSON_NAME]-13 洗-1 第三方卡券 第三方卡券" at bounding box center [432, 306] width 521 height 39
click at [191, 293] on div "服務名稱/代號 精油(889) 服務名稱/代號 價格 50 價格 洗-1 [PERSON_NAME]-13 洗-1 第三方卡券 第三方卡券" at bounding box center [432, 306] width 521 height 39
click at [184, 301] on icon at bounding box center [188, 303] width 16 height 16
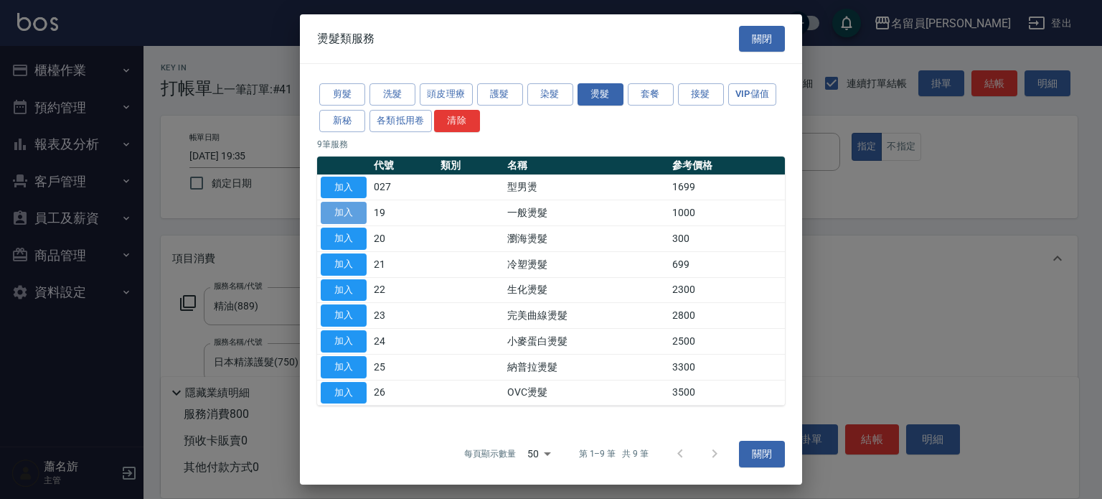
click at [344, 215] on button "加入" at bounding box center [344, 213] width 46 height 22
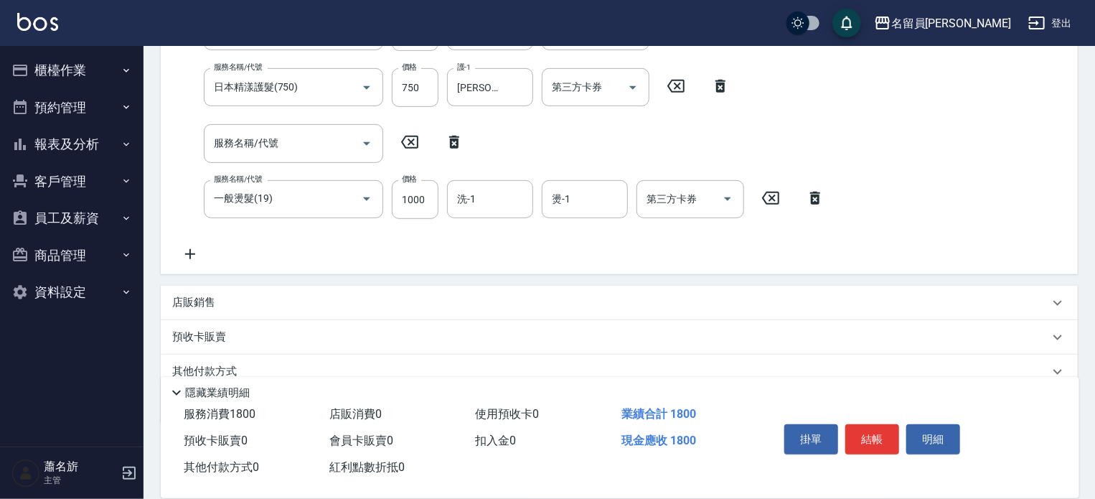
scroll to position [287, 0]
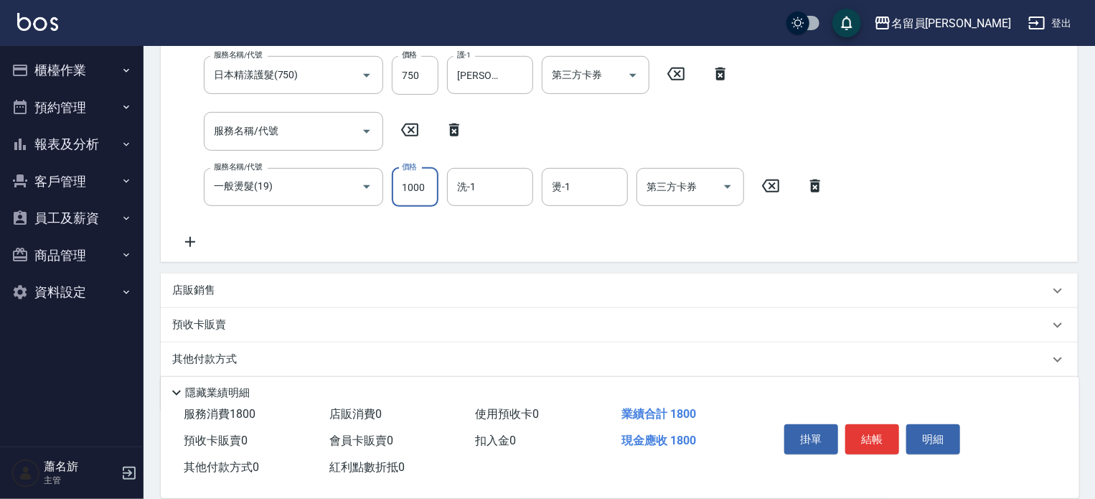
drag, startPoint x: 433, startPoint y: 187, endPoint x: 420, endPoint y: 183, distance: 13.6
click at [433, 187] on input "1000" at bounding box center [415, 187] width 47 height 39
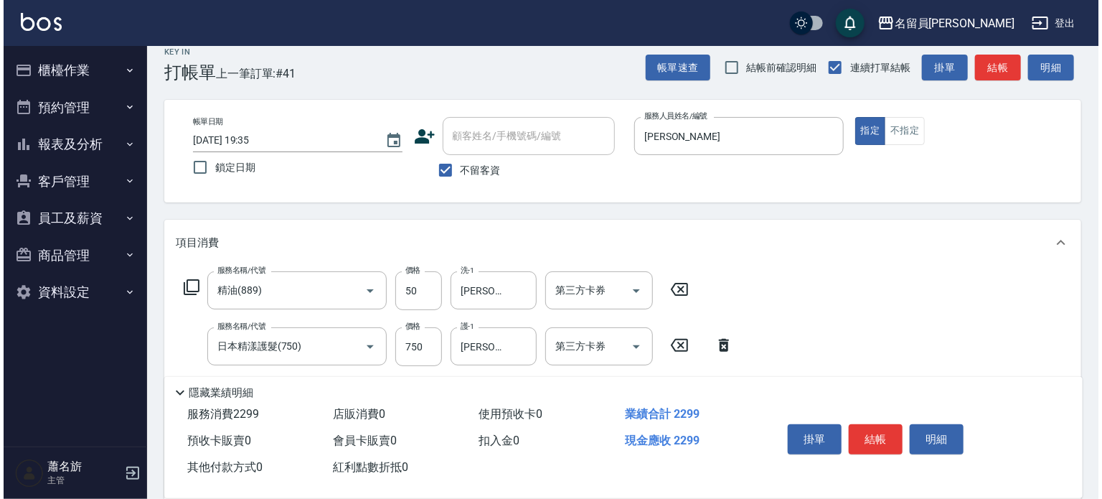
scroll to position [0, 0]
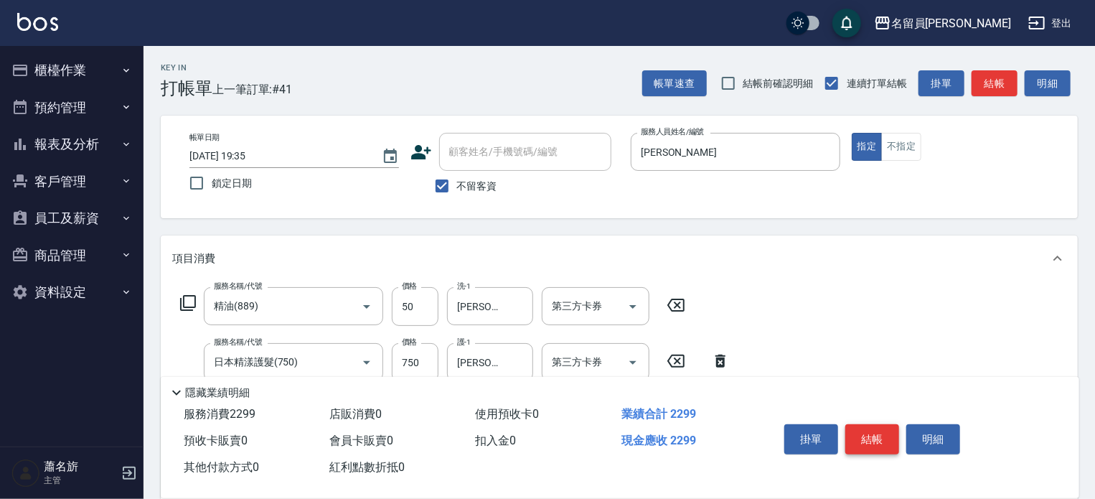
click at [879, 436] on button "結帳" at bounding box center [872, 439] width 54 height 30
click at [880, 435] on button "結帳" at bounding box center [872, 439] width 54 height 30
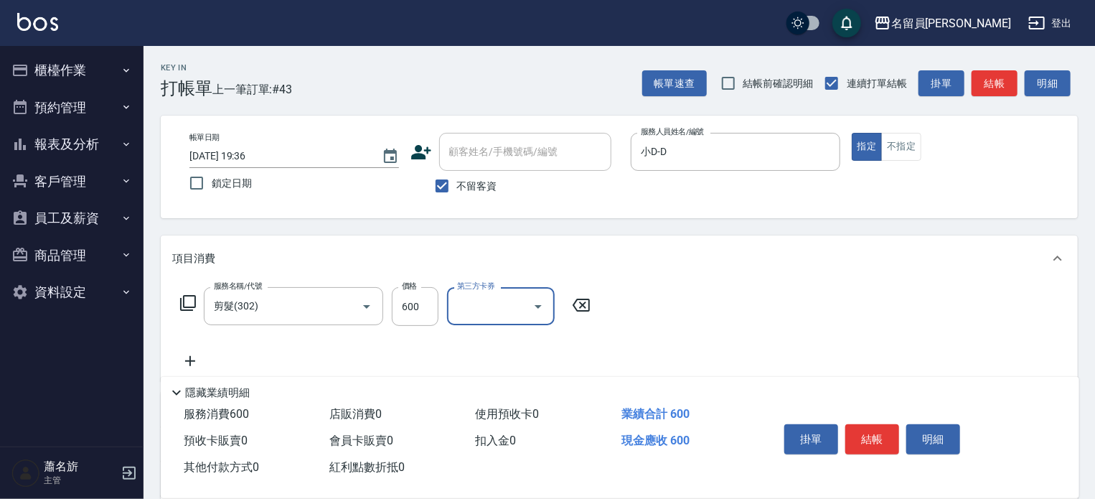
click at [880, 435] on button "結帳" at bounding box center [872, 439] width 54 height 30
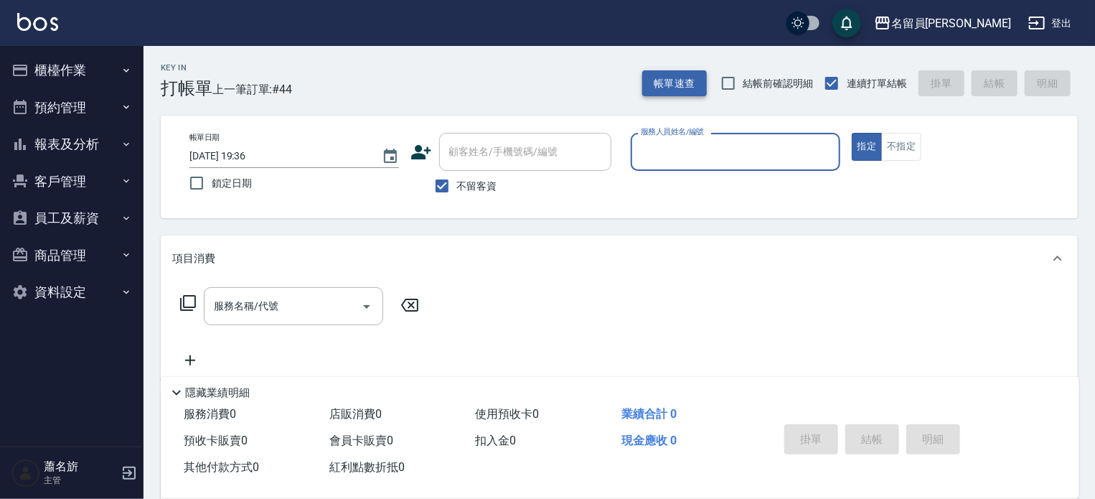
click at [679, 75] on button "帳單速查" at bounding box center [674, 83] width 65 height 27
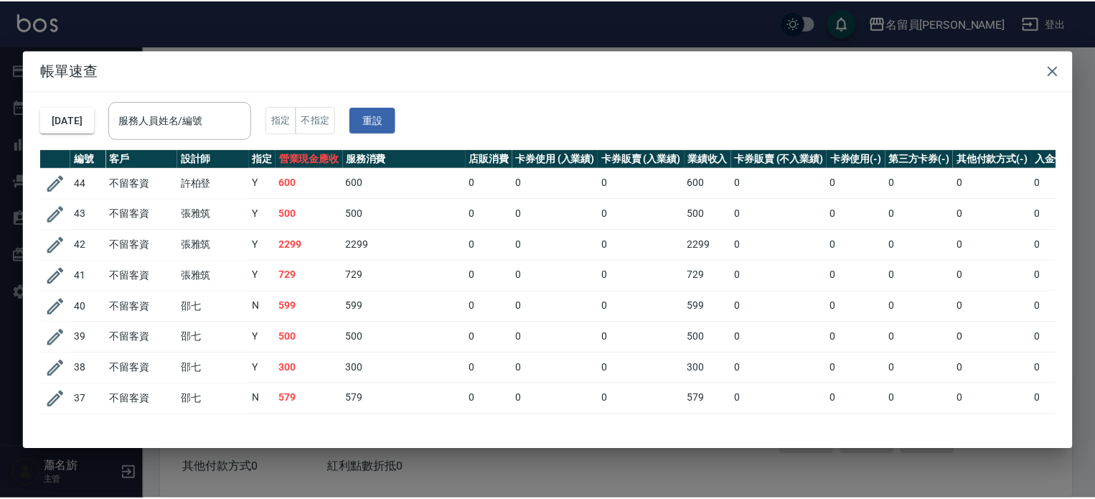
scroll to position [72, 0]
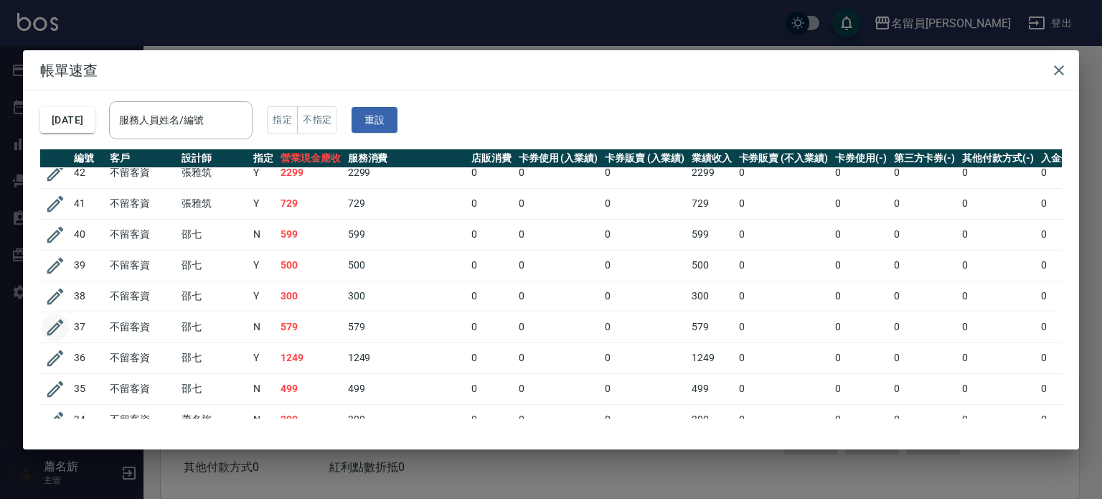
click at [49, 326] on icon "button" at bounding box center [55, 327] width 22 height 22
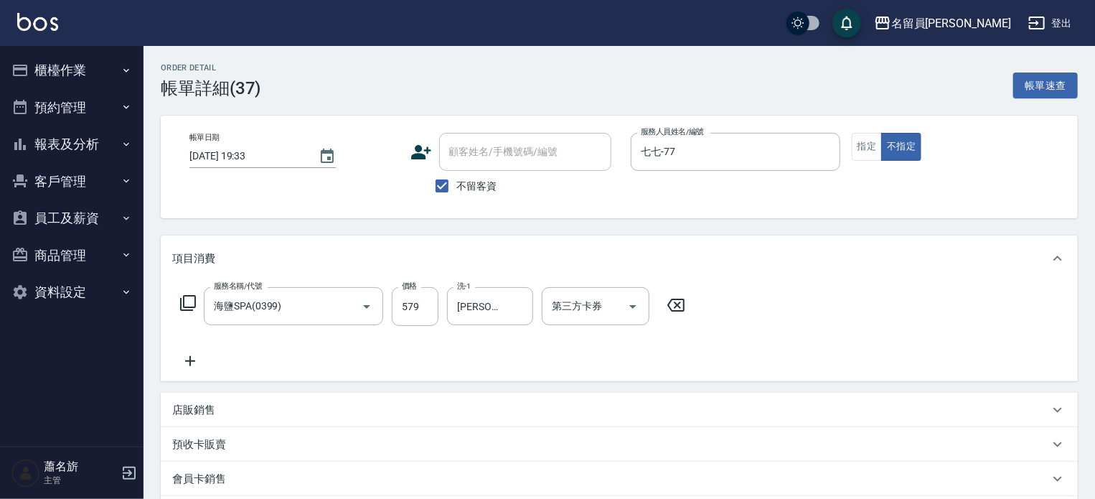
click at [79, 59] on button "櫃檯作業" at bounding box center [72, 70] width 132 height 37
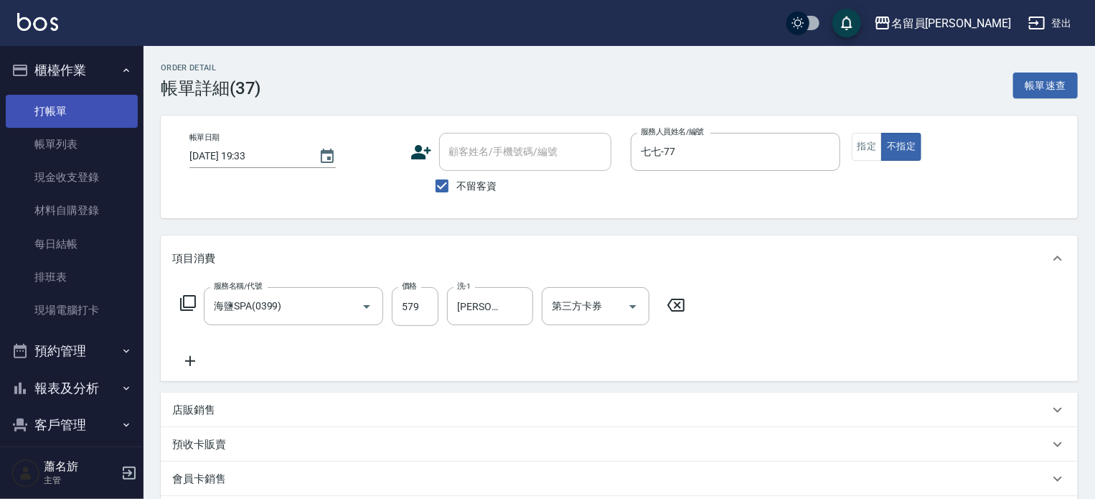
click at [80, 117] on link "打帳單" at bounding box center [72, 111] width 132 height 33
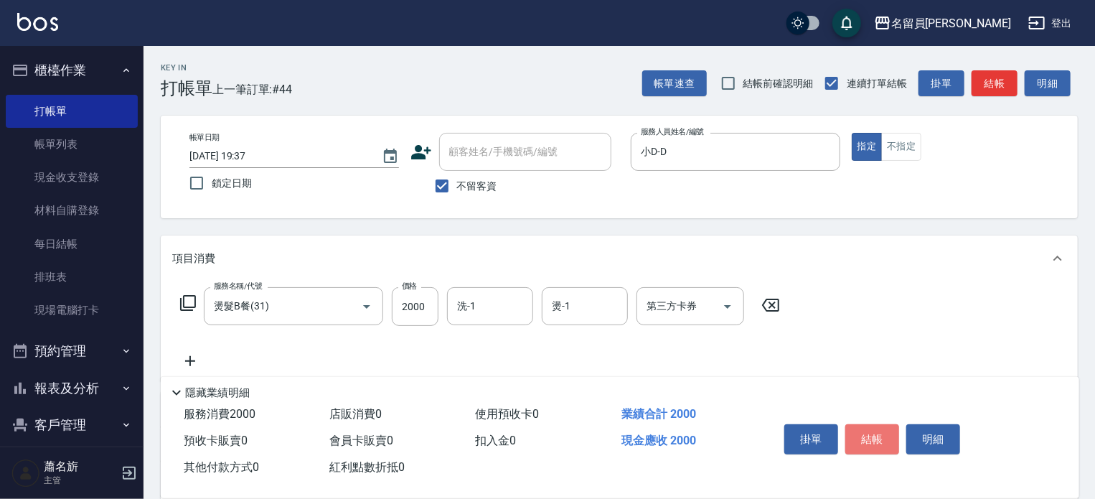
click at [854, 433] on button "結帳" at bounding box center [872, 439] width 54 height 30
click at [852, 428] on button "結帳" at bounding box center [872, 439] width 54 height 30
click at [852, 425] on button "結帳" at bounding box center [872, 439] width 54 height 30
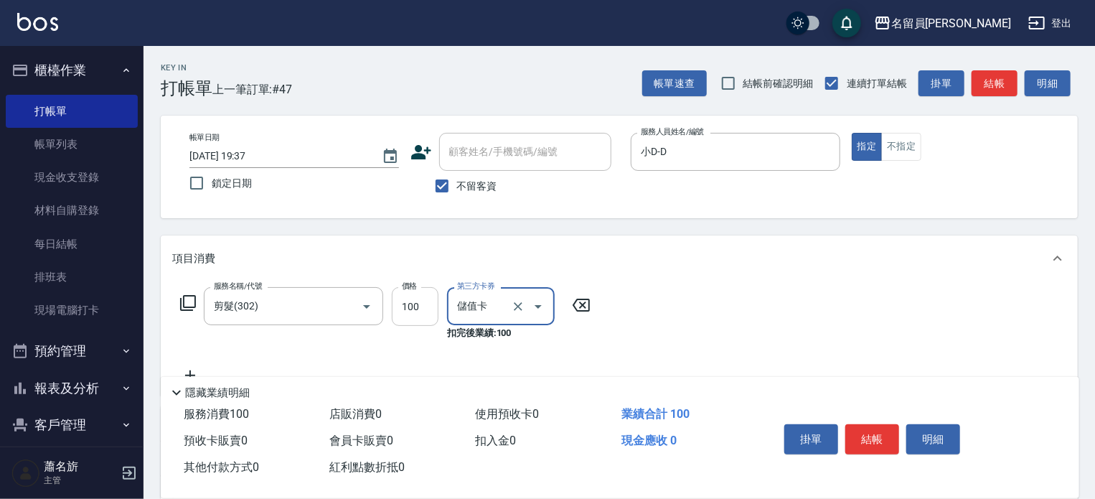
click at [395, 324] on input "100" at bounding box center [415, 306] width 47 height 39
click at [883, 440] on button "結帳" at bounding box center [872, 439] width 54 height 30
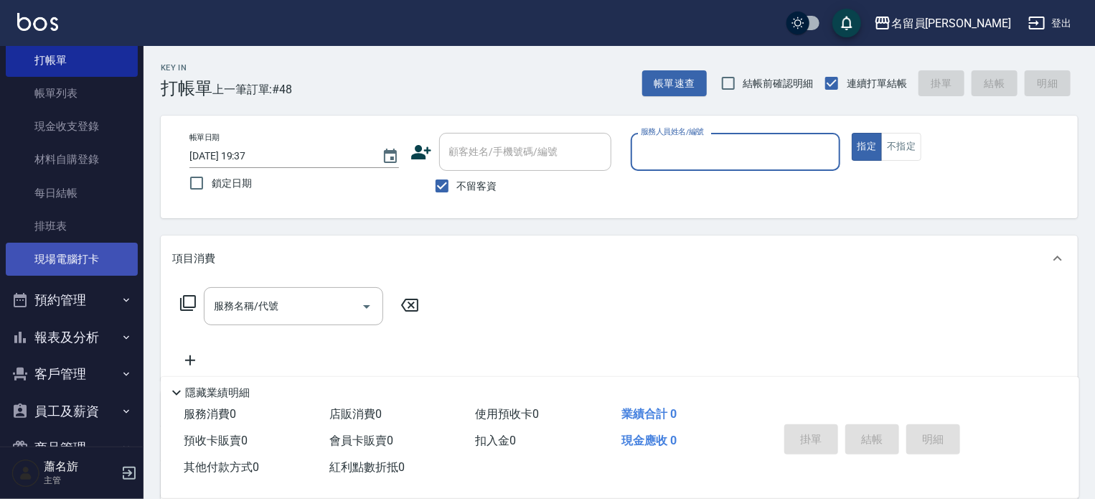
scroll to position [124, 0]
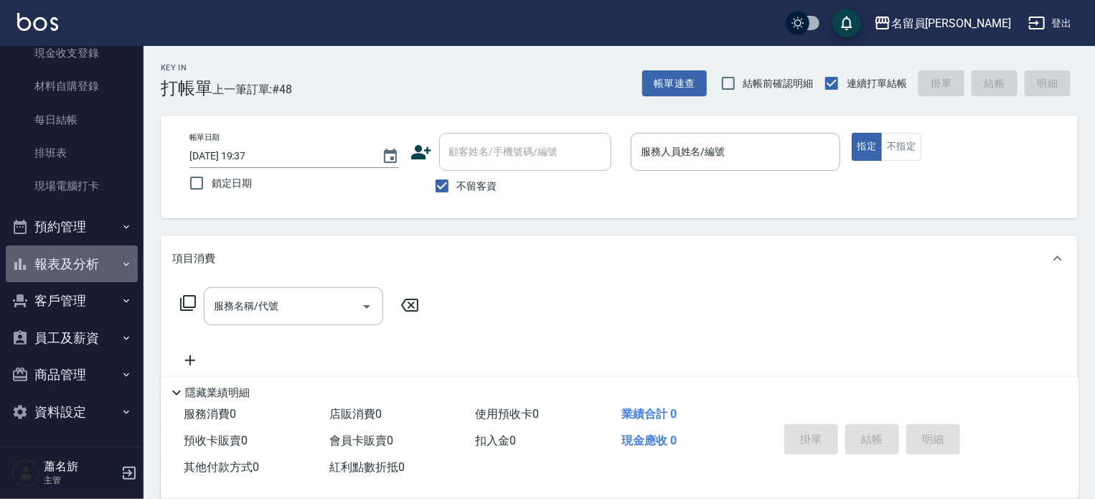
click at [77, 263] on button "報表及分析" at bounding box center [72, 263] width 132 height 37
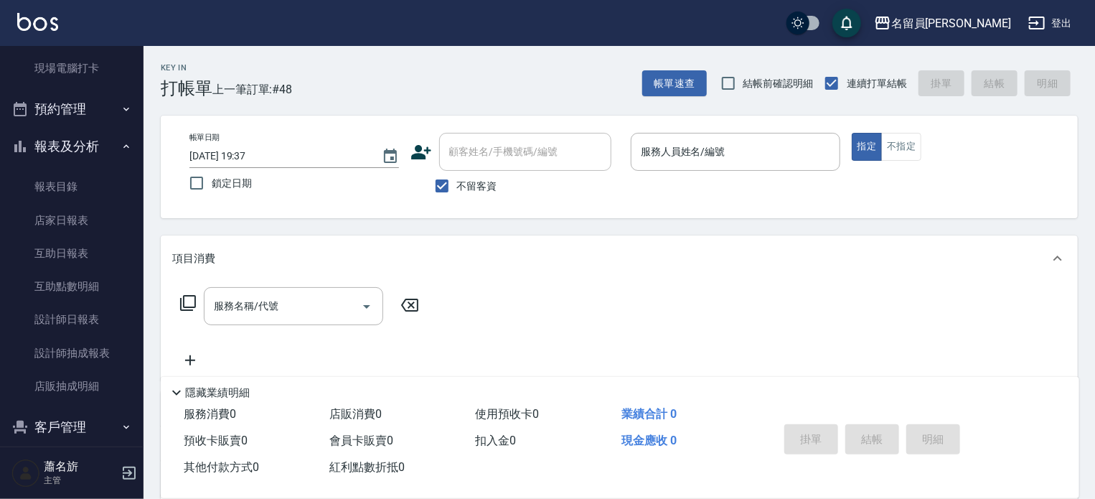
scroll to position [268, 0]
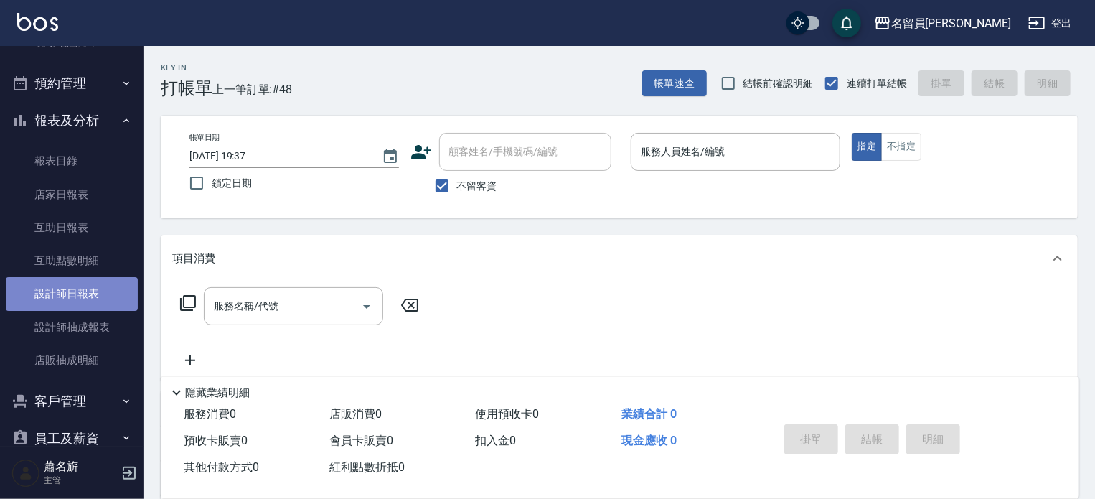
click at [73, 285] on link "設計師日報表" at bounding box center [72, 293] width 132 height 33
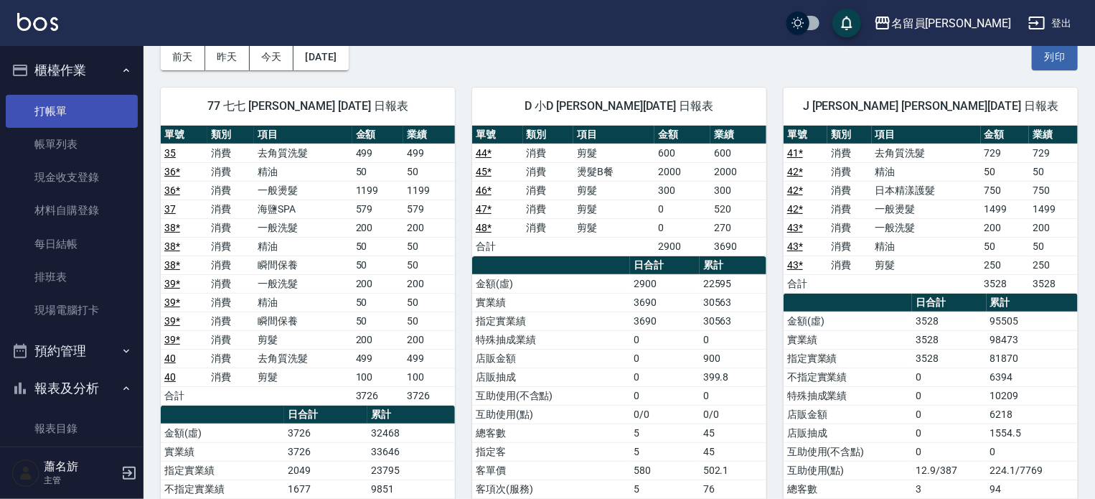
click at [93, 117] on link "打帳單" at bounding box center [72, 111] width 132 height 33
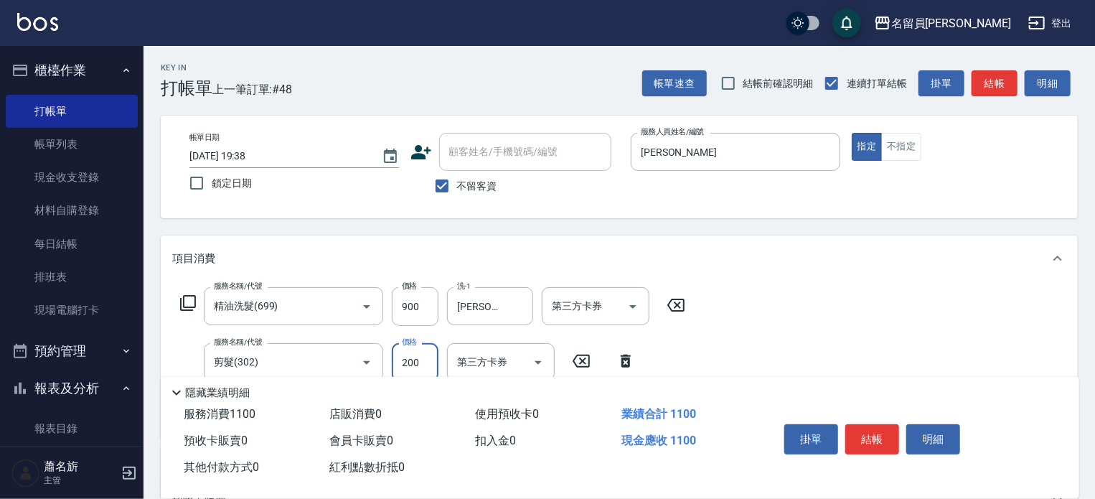
click at [865, 434] on button "結帳" at bounding box center [872, 439] width 54 height 30
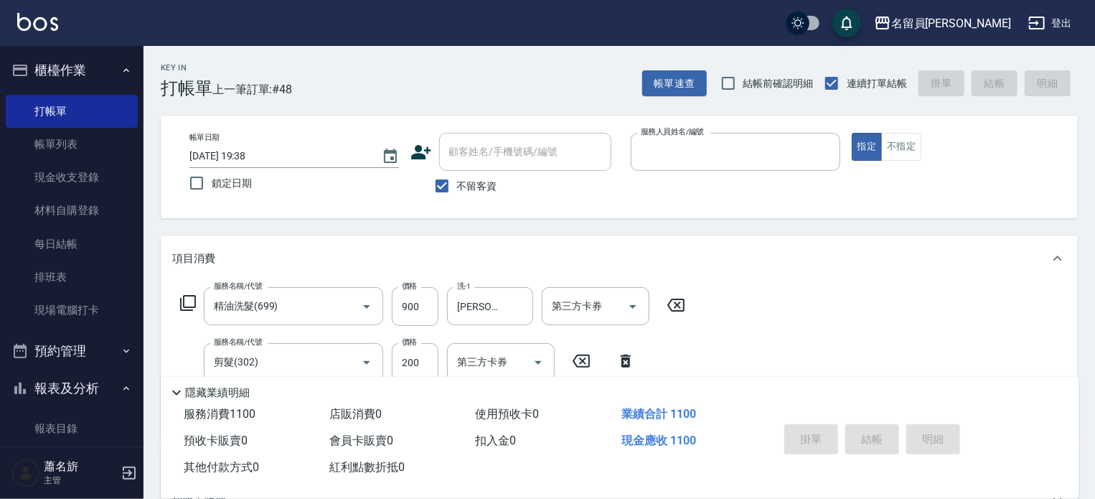
click at [851, 133] on button "指定" at bounding box center [866, 147] width 31 height 28
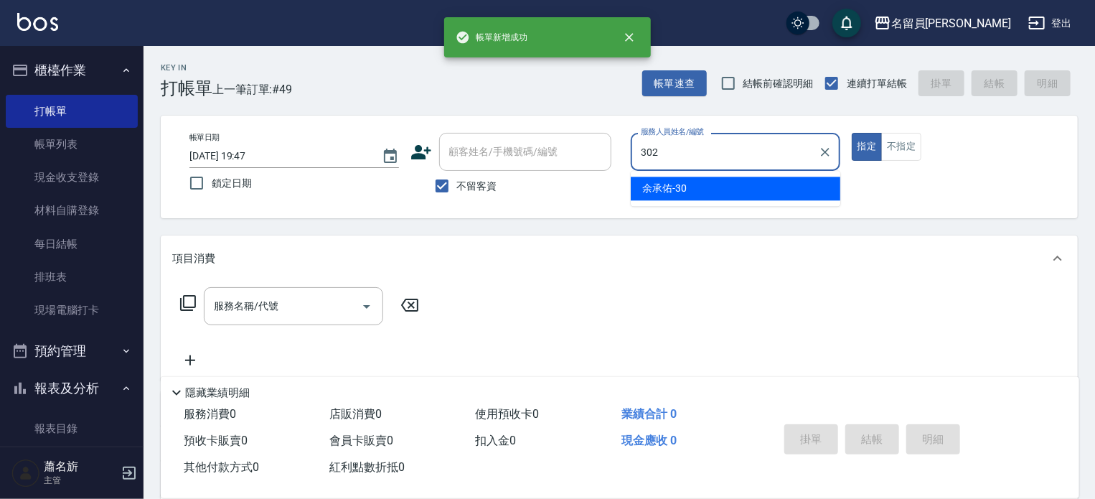
click at [851, 133] on button "指定" at bounding box center [866, 147] width 31 height 28
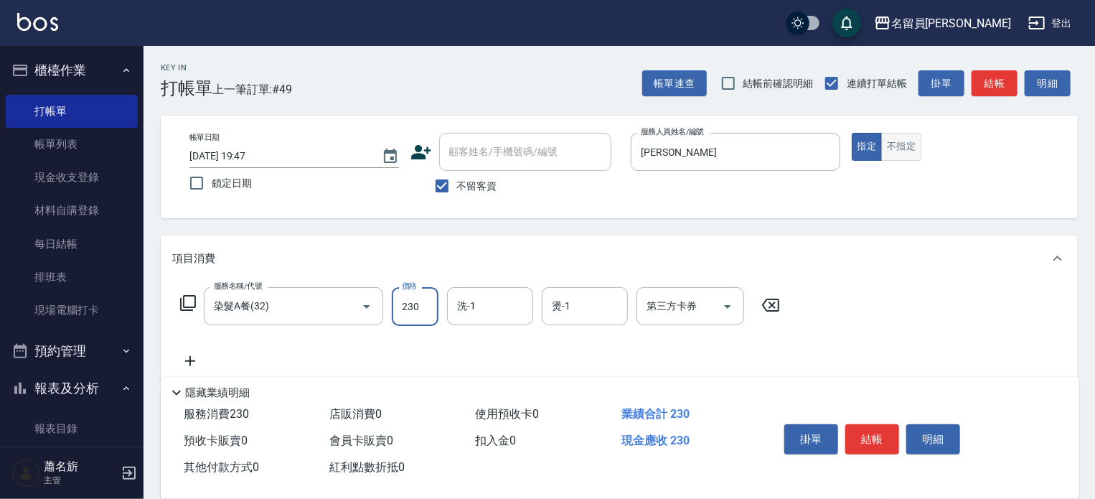
drag, startPoint x: 906, startPoint y: 139, endPoint x: 902, endPoint y: 149, distance: 10.7
click at [906, 139] on button "不指定" at bounding box center [901, 147] width 40 height 28
click at [869, 443] on button "結帳" at bounding box center [872, 439] width 54 height 30
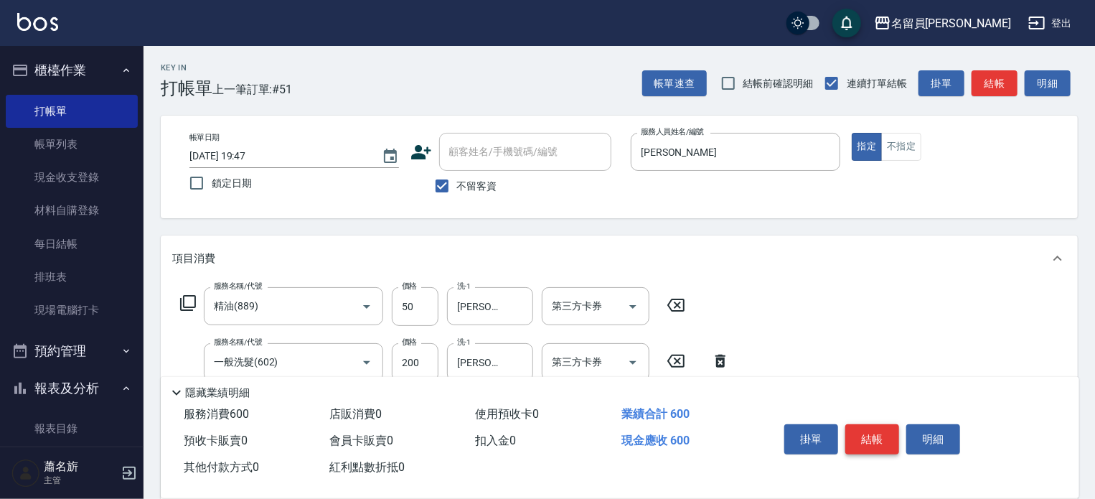
click at [869, 443] on button "結帳" at bounding box center [872, 439] width 54 height 30
click at [869, 445] on button "結帳" at bounding box center [872, 439] width 54 height 30
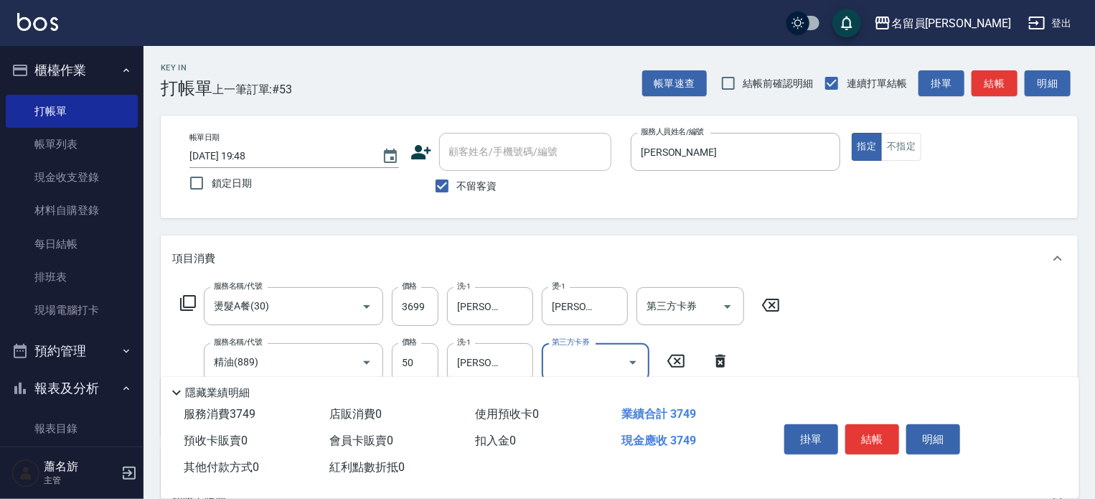
click at [869, 446] on button "結帳" at bounding box center [872, 439] width 54 height 30
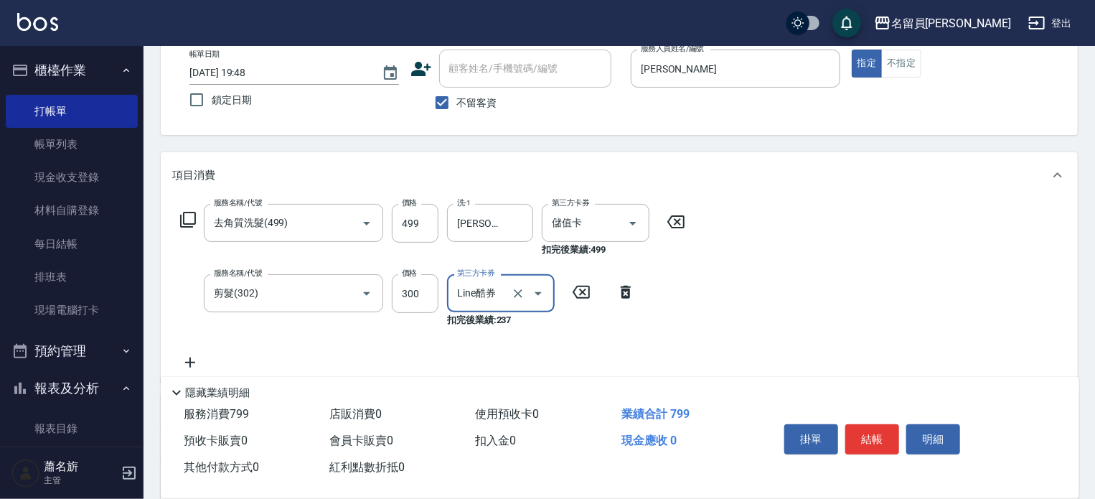
scroll to position [143, 0]
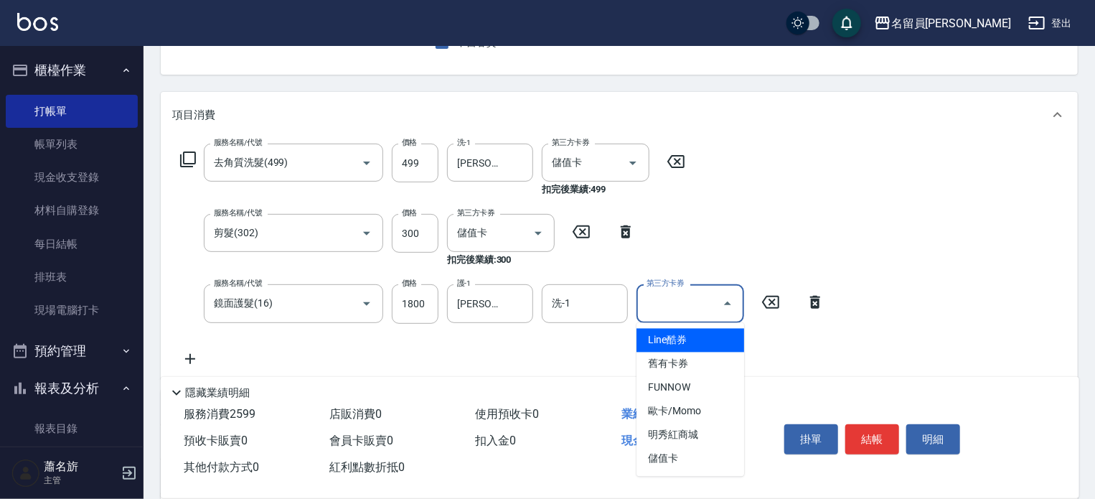
click at [698, 306] on input "第三方卡券" at bounding box center [679, 302] width 73 height 25
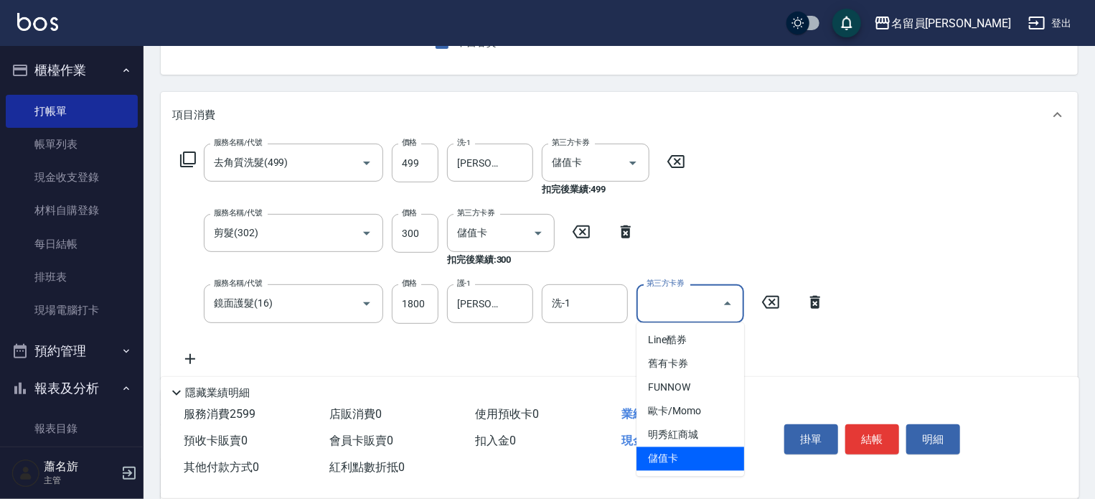
click at [728, 465] on span "儲值卡" at bounding box center [690, 459] width 108 height 24
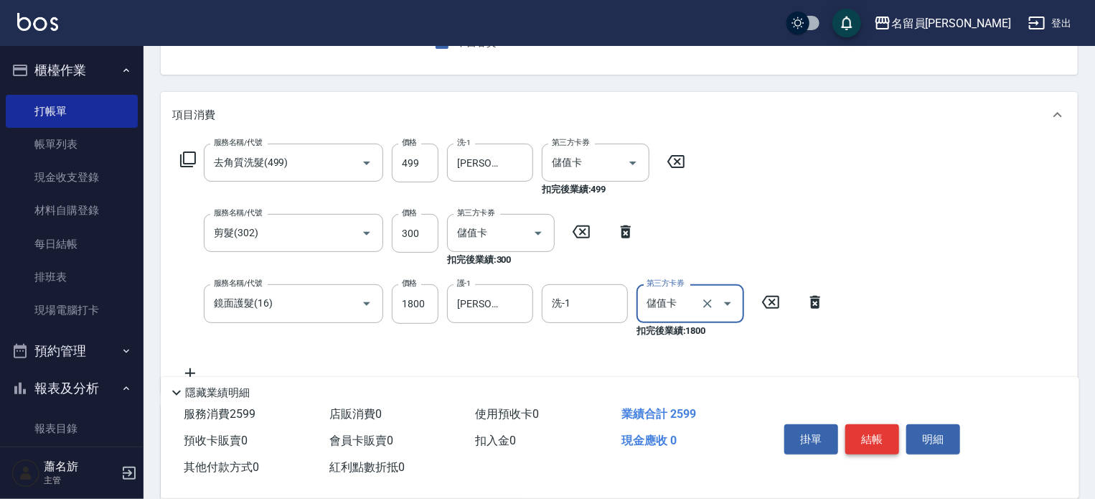
scroll to position [0, 0]
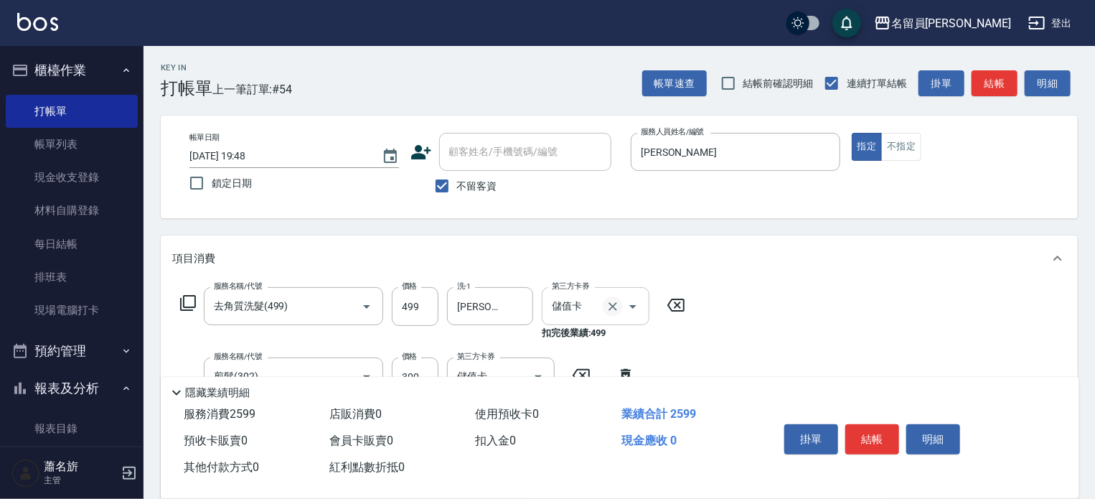
drag, startPoint x: 613, startPoint y: 303, endPoint x: 548, endPoint y: 306, distance: 64.7
click at [613, 304] on icon "Clear" at bounding box center [612, 306] width 14 height 14
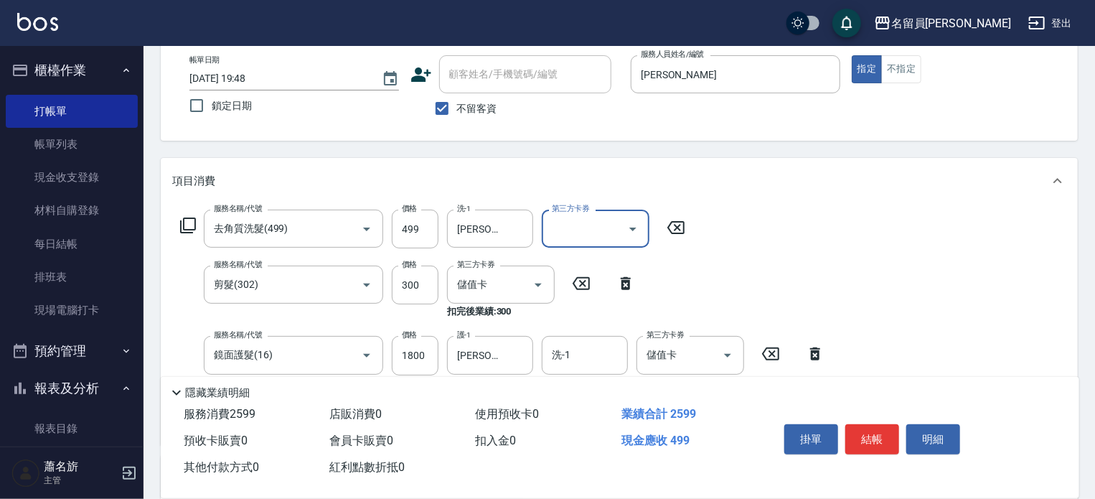
scroll to position [143, 0]
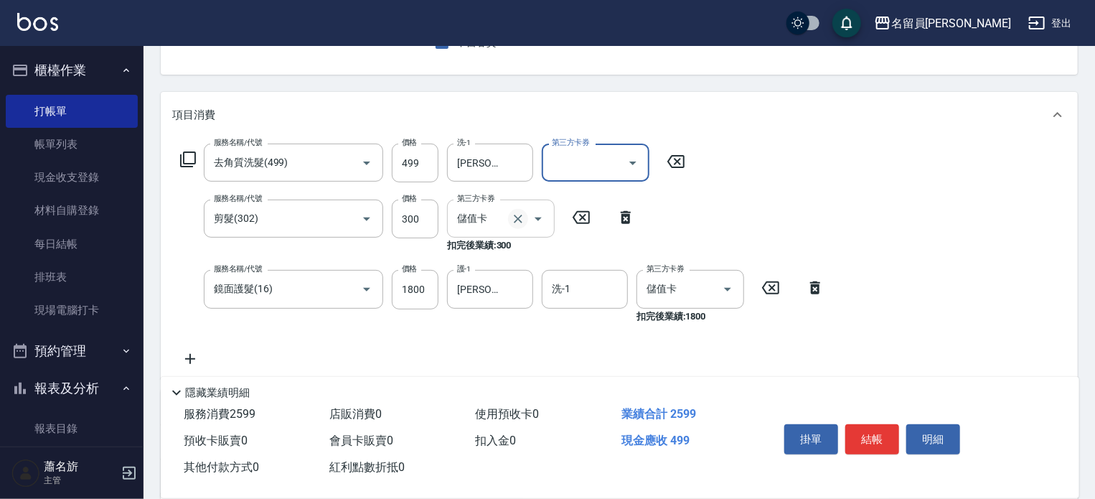
click at [521, 219] on icon "Clear" at bounding box center [518, 219] width 14 height 14
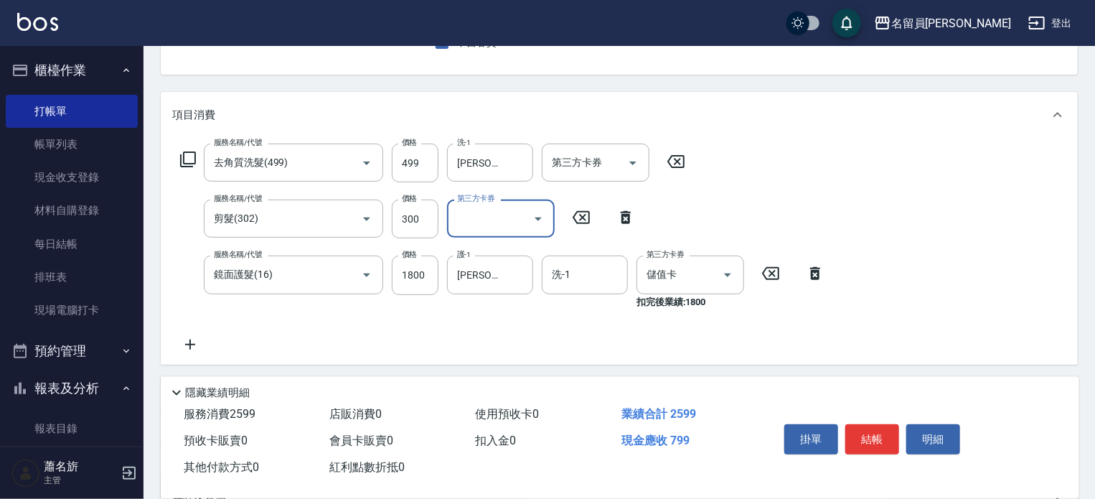
drag, startPoint x: 704, startPoint y: 274, endPoint x: 789, endPoint y: 331, distance: 102.8
click at [705, 274] on icon "Clear" at bounding box center [707, 275] width 14 height 14
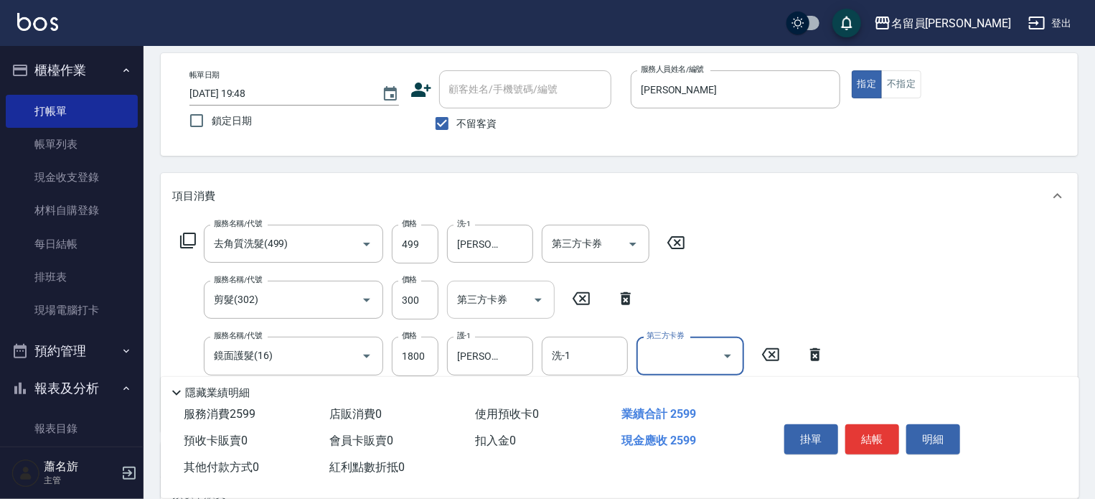
scroll to position [0, 0]
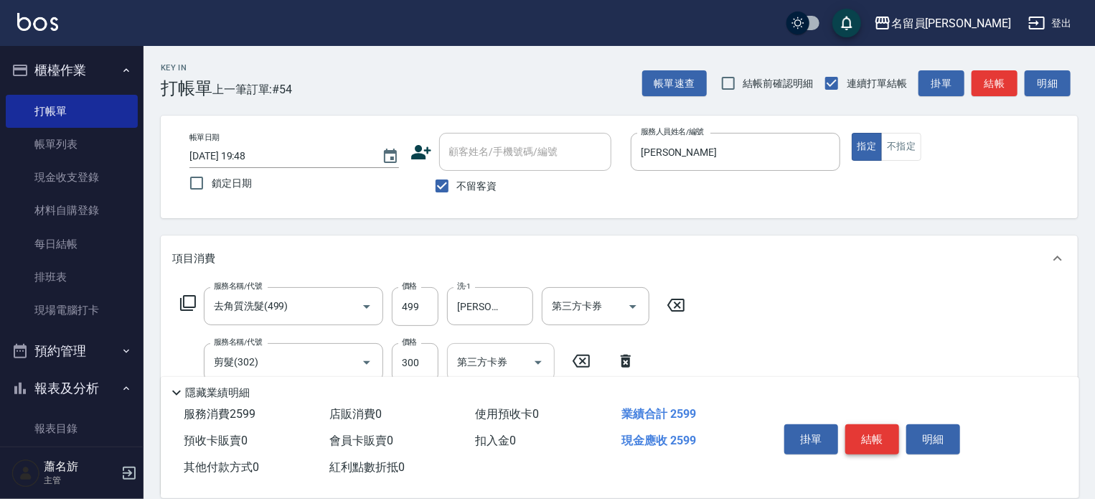
click at [869, 430] on button "結帳" at bounding box center [872, 439] width 54 height 30
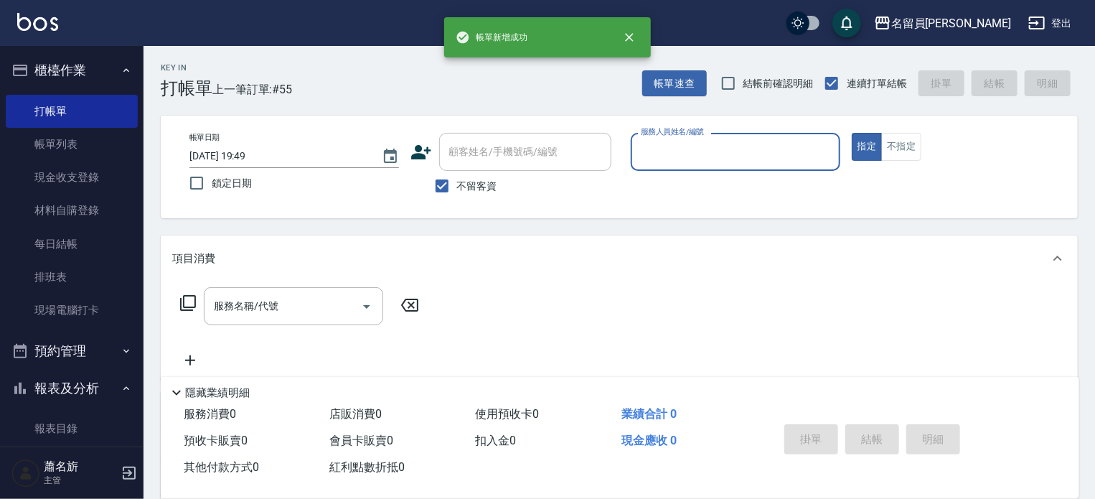
click at [851, 133] on button "指定" at bounding box center [866, 147] width 31 height 28
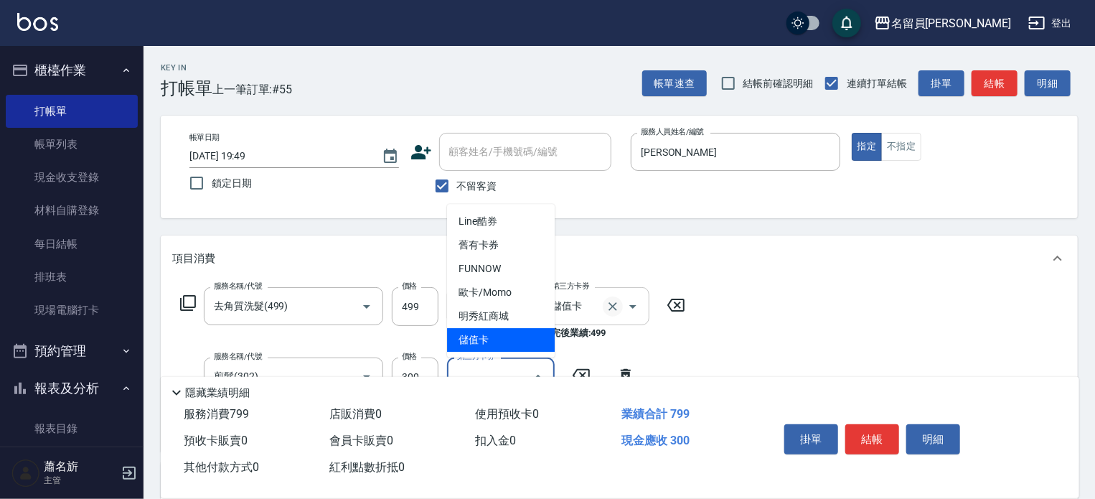
click at [608, 298] on div at bounding box center [623, 306] width 40 height 38
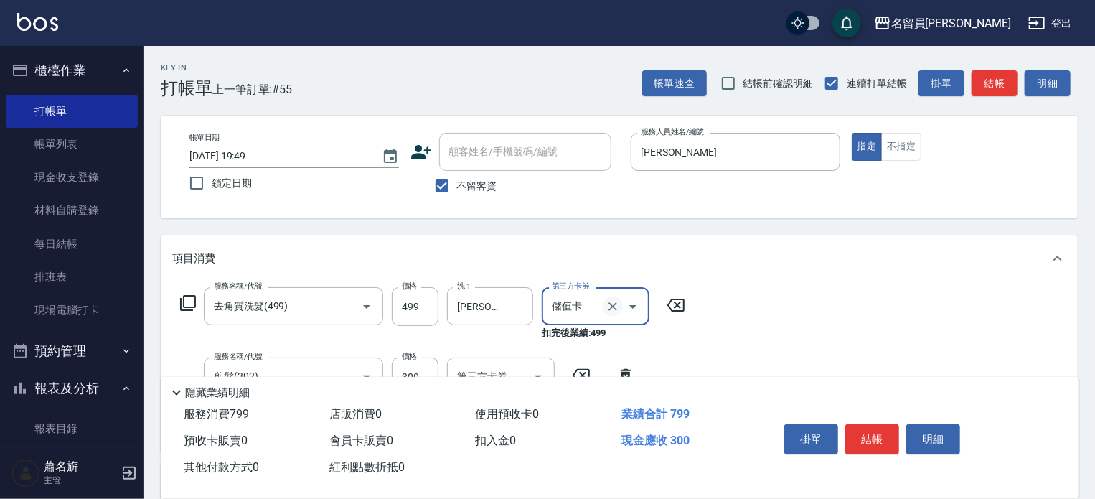
click at [608, 298] on button "Clear" at bounding box center [613, 306] width 20 height 20
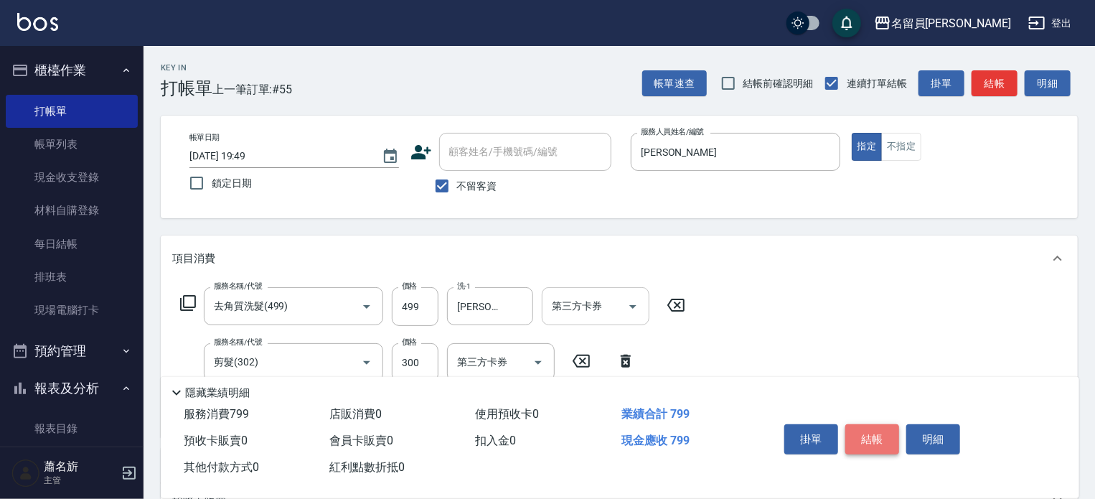
click at [887, 430] on button "結帳" at bounding box center [872, 439] width 54 height 30
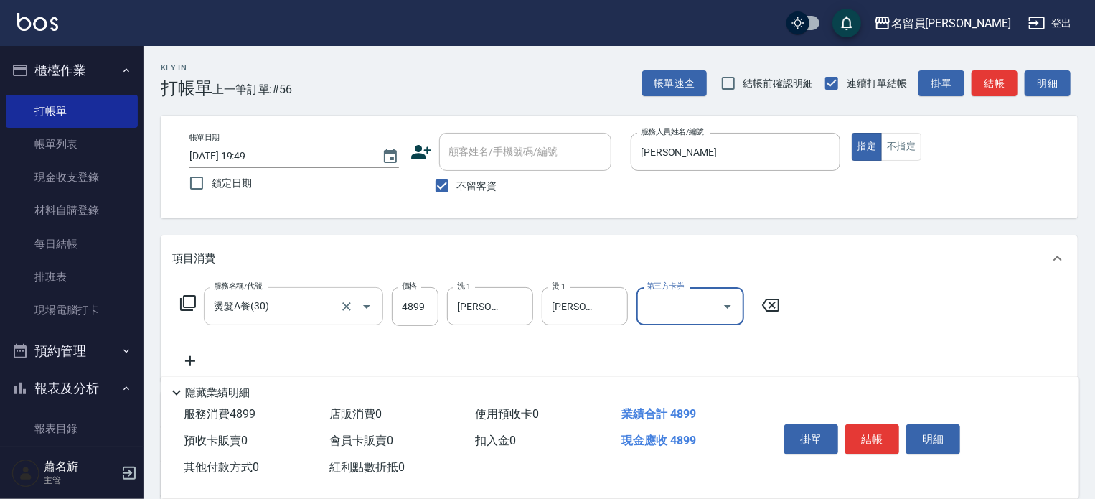
click at [359, 301] on icon "Open" at bounding box center [366, 306] width 17 height 17
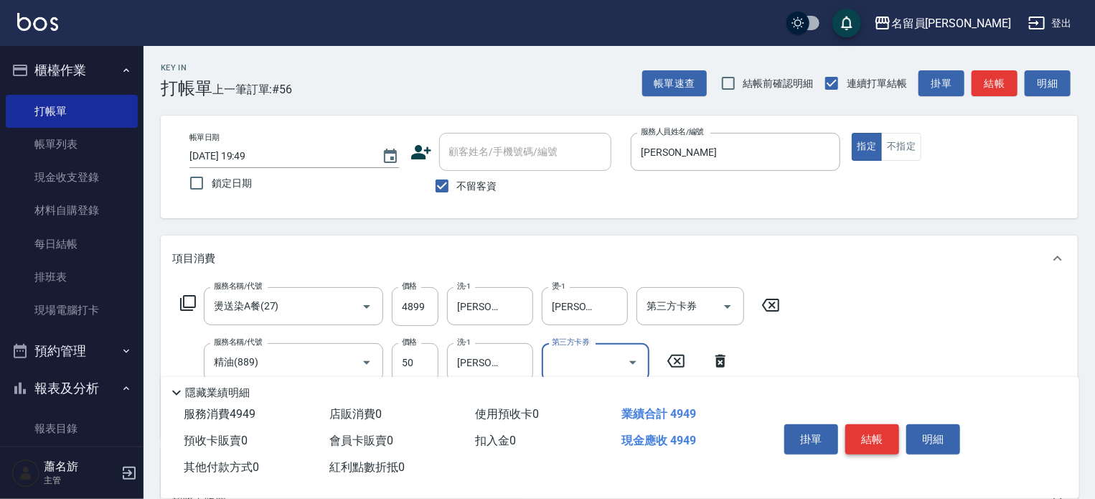
click at [884, 433] on button "結帳" at bounding box center [872, 439] width 54 height 30
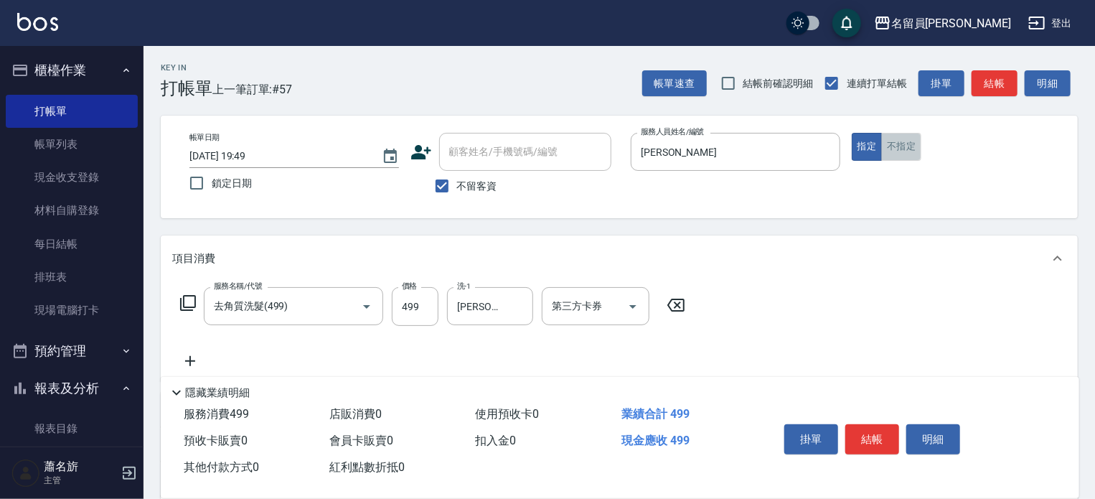
click at [887, 151] on button "不指定" at bounding box center [901, 147] width 40 height 28
click at [870, 425] on button "結帳" at bounding box center [872, 439] width 54 height 30
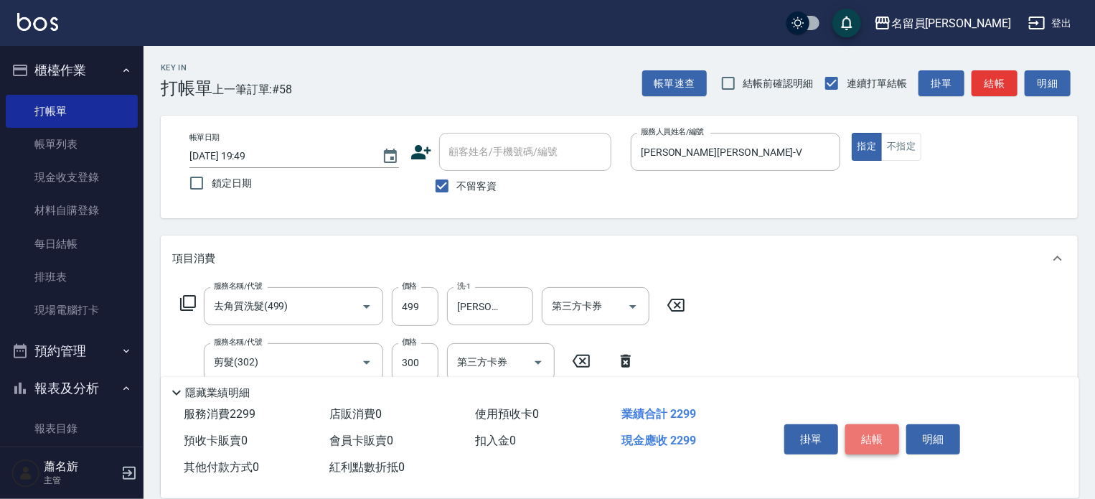
click at [870, 425] on button "結帳" at bounding box center [872, 439] width 54 height 30
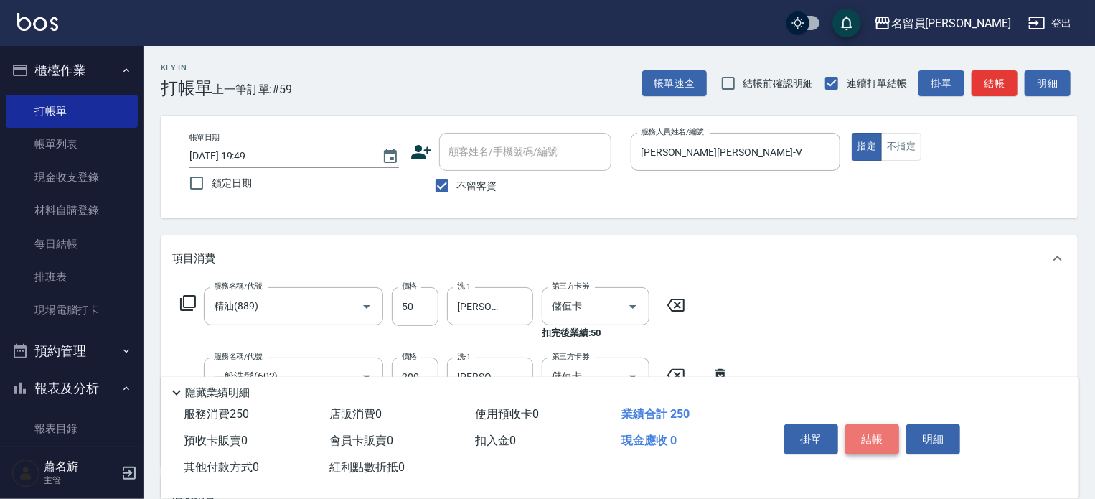
click at [870, 425] on button "結帳" at bounding box center [872, 439] width 54 height 30
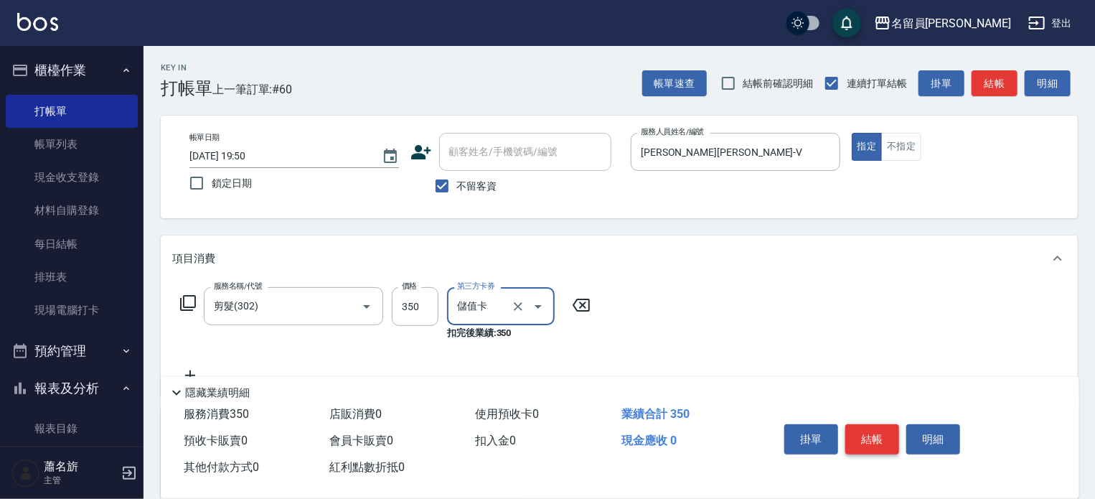
click at [870, 425] on button "結帳" at bounding box center [872, 439] width 54 height 30
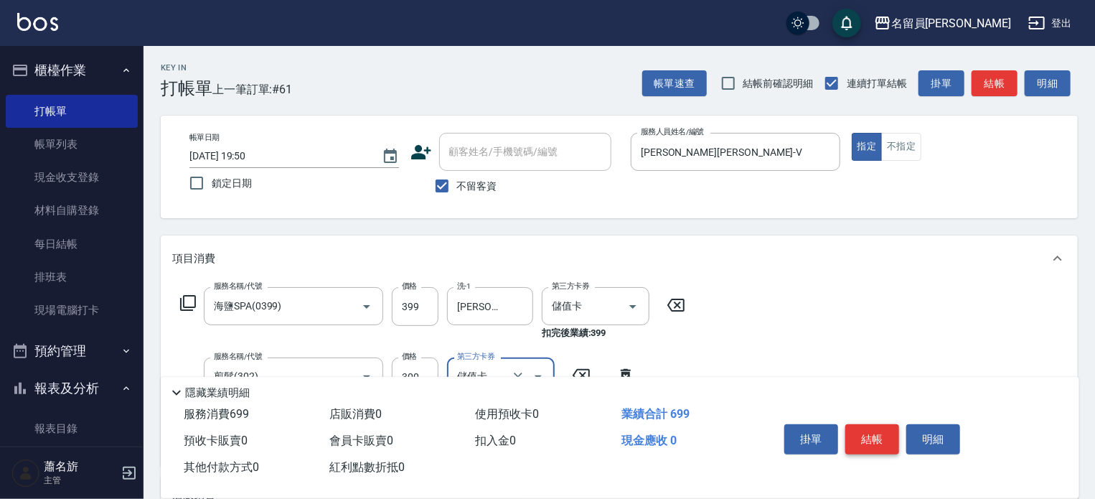
click at [870, 425] on button "結帳" at bounding box center [872, 439] width 54 height 30
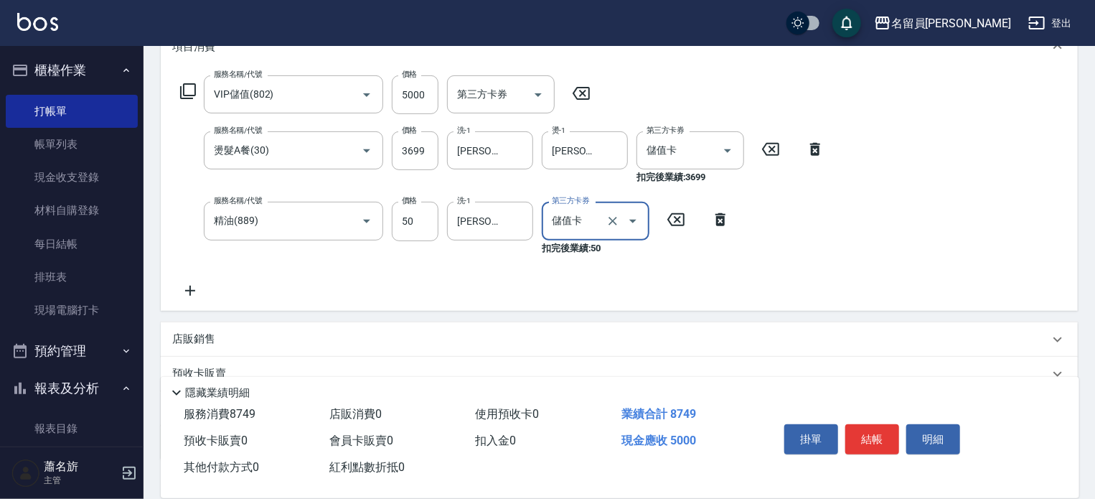
scroll to position [287, 0]
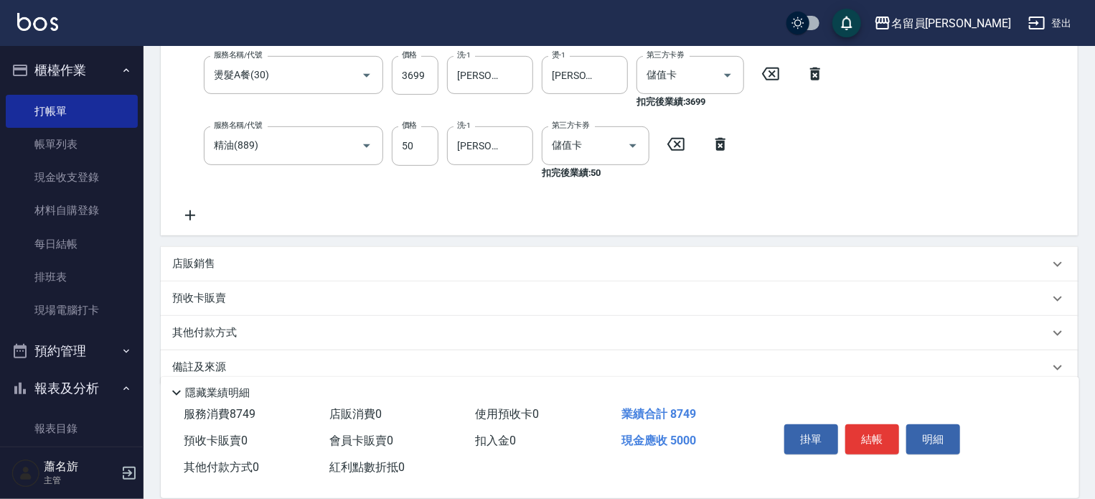
click at [625, 260] on div "店販銷售" at bounding box center [610, 263] width 877 height 15
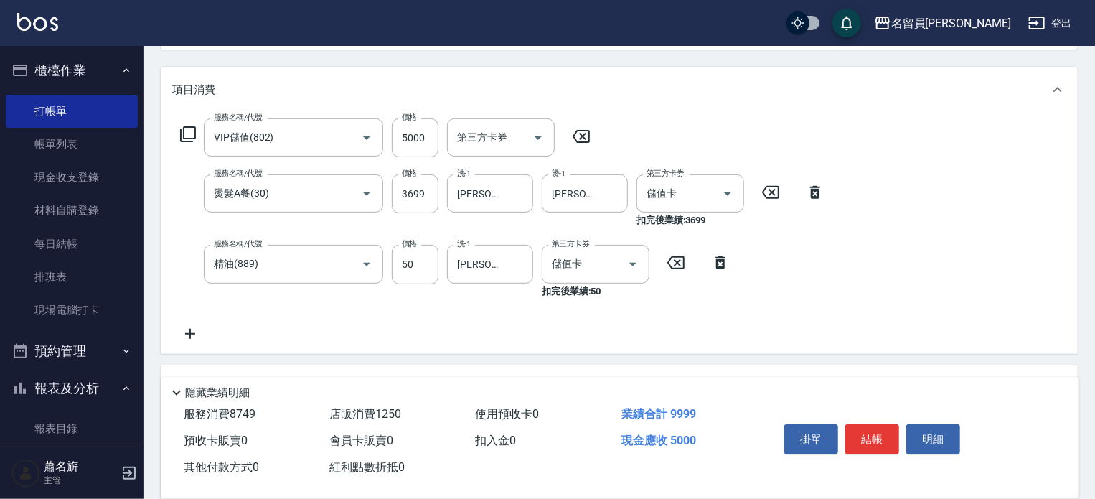
scroll to position [0, 0]
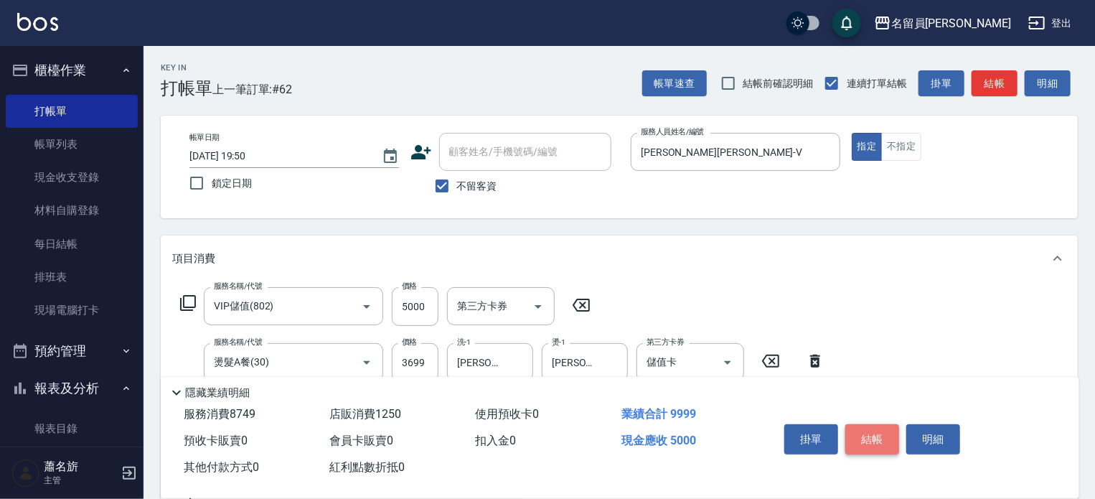
click at [866, 432] on button "結帳" at bounding box center [872, 439] width 54 height 30
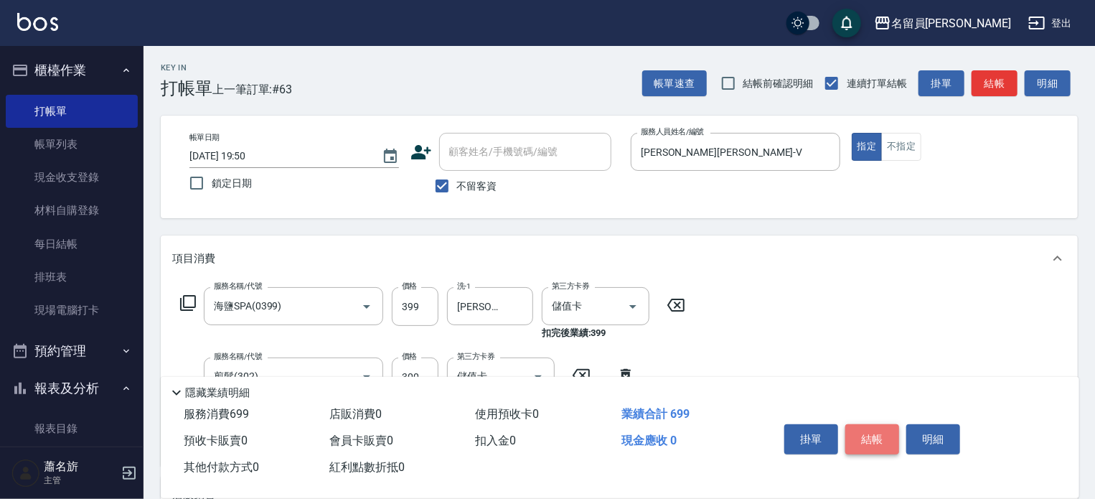
click at [866, 432] on button "結帳" at bounding box center [872, 439] width 54 height 30
click at [868, 435] on button "結帳" at bounding box center [872, 439] width 54 height 30
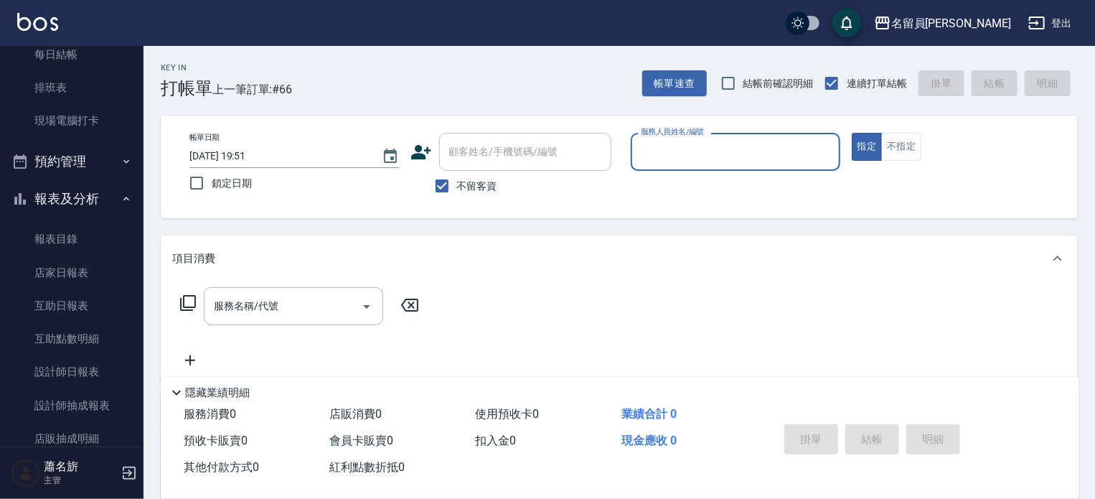
scroll to position [215, 0]
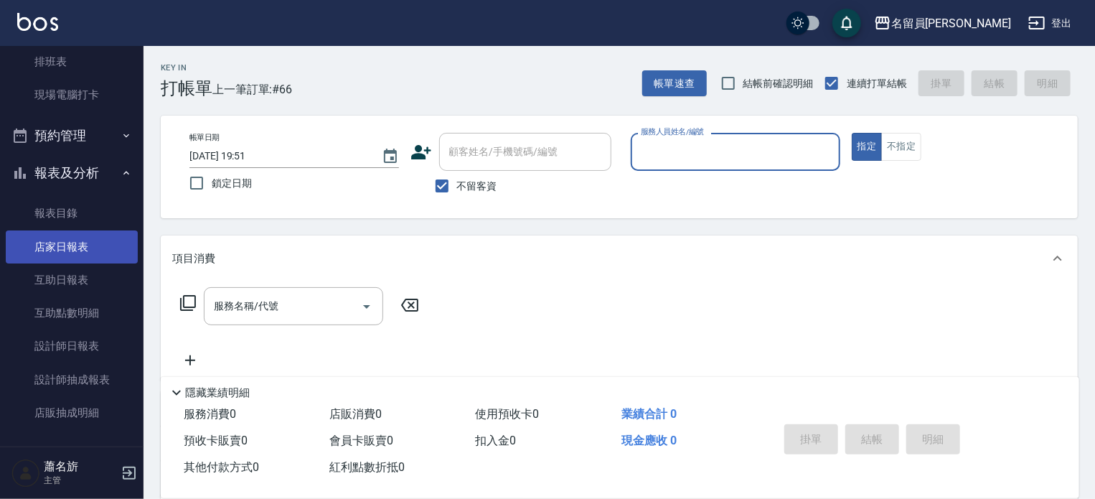
click at [97, 249] on link "店家日報表" at bounding box center [72, 246] width 132 height 33
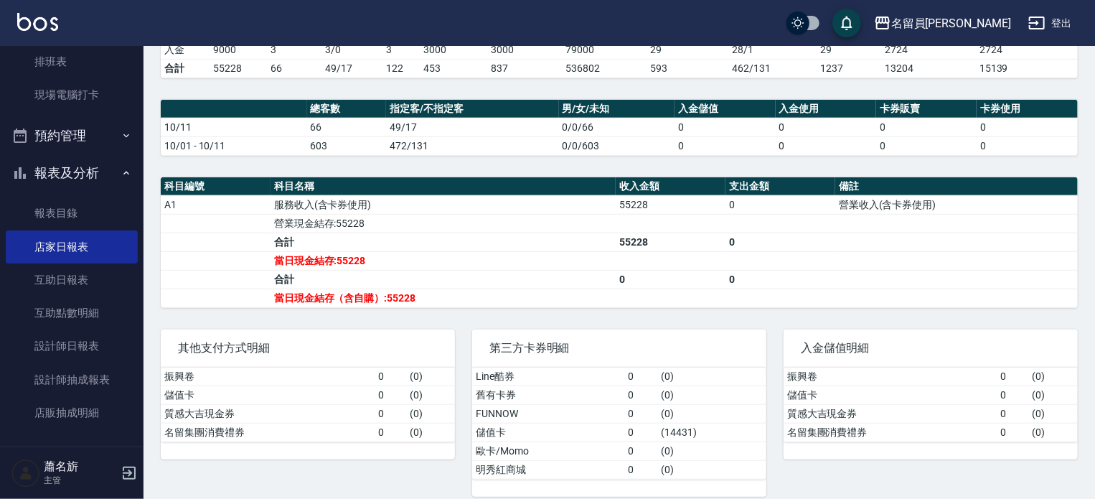
scroll to position [389, 0]
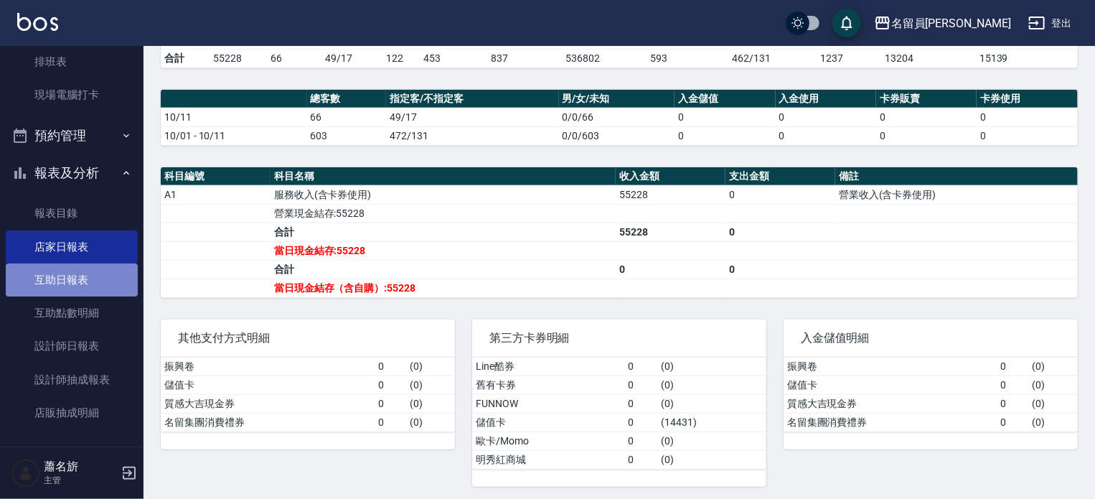
click at [100, 283] on link "互助日報表" at bounding box center [72, 279] width 132 height 33
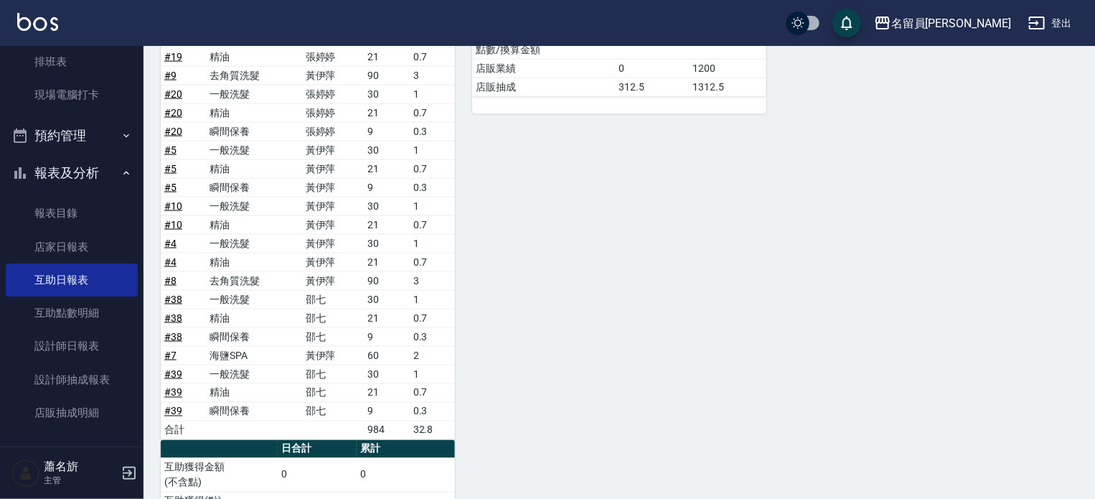
scroll to position [1046, 0]
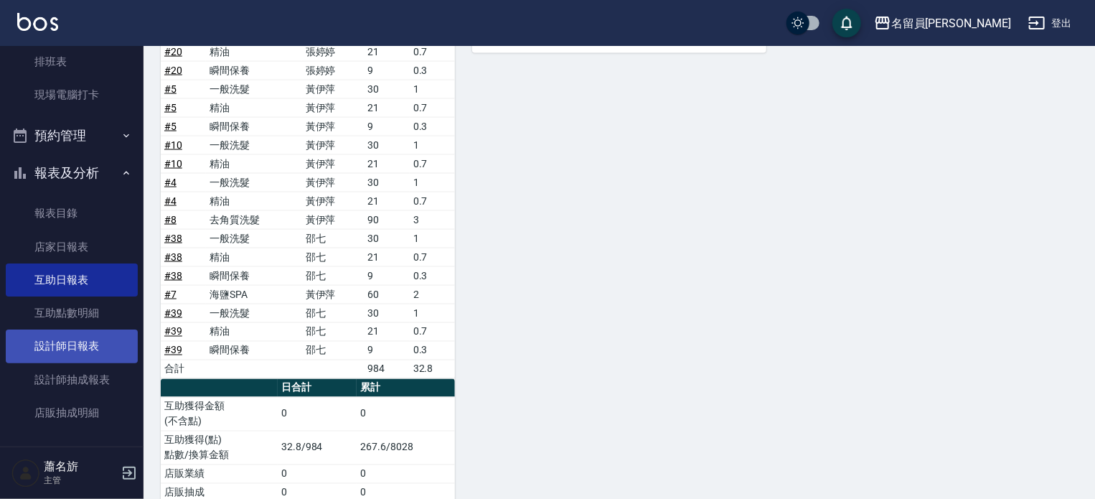
click at [41, 339] on link "設計師日報表" at bounding box center [72, 345] width 132 height 33
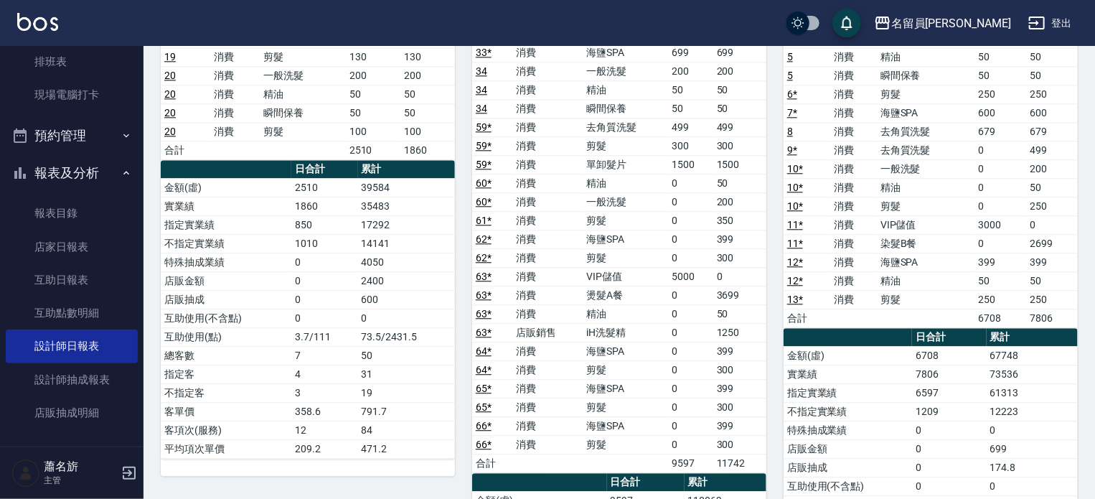
scroll to position [1721, 0]
